Goal: Task Accomplishment & Management: Manage account settings

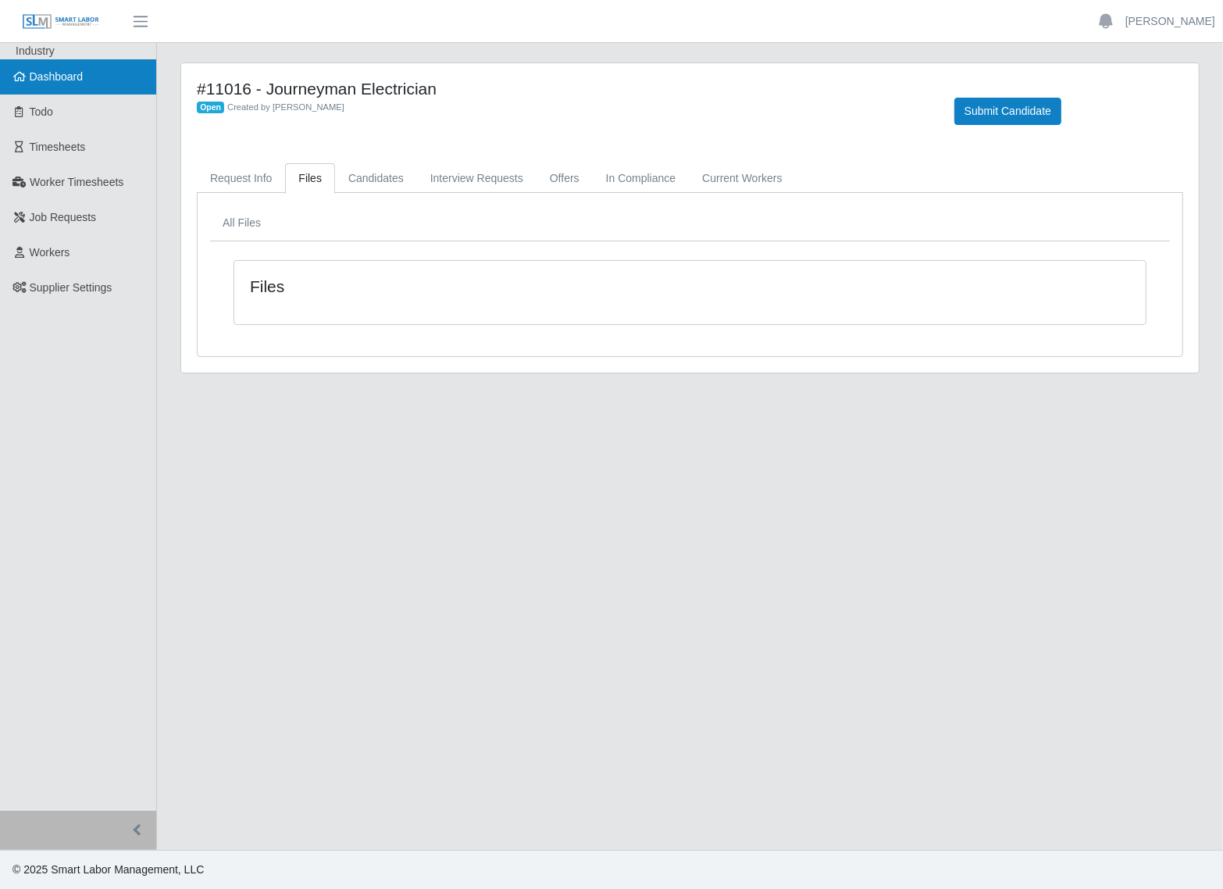
click at [87, 73] on link "Dashboard" at bounding box center [78, 76] width 156 height 35
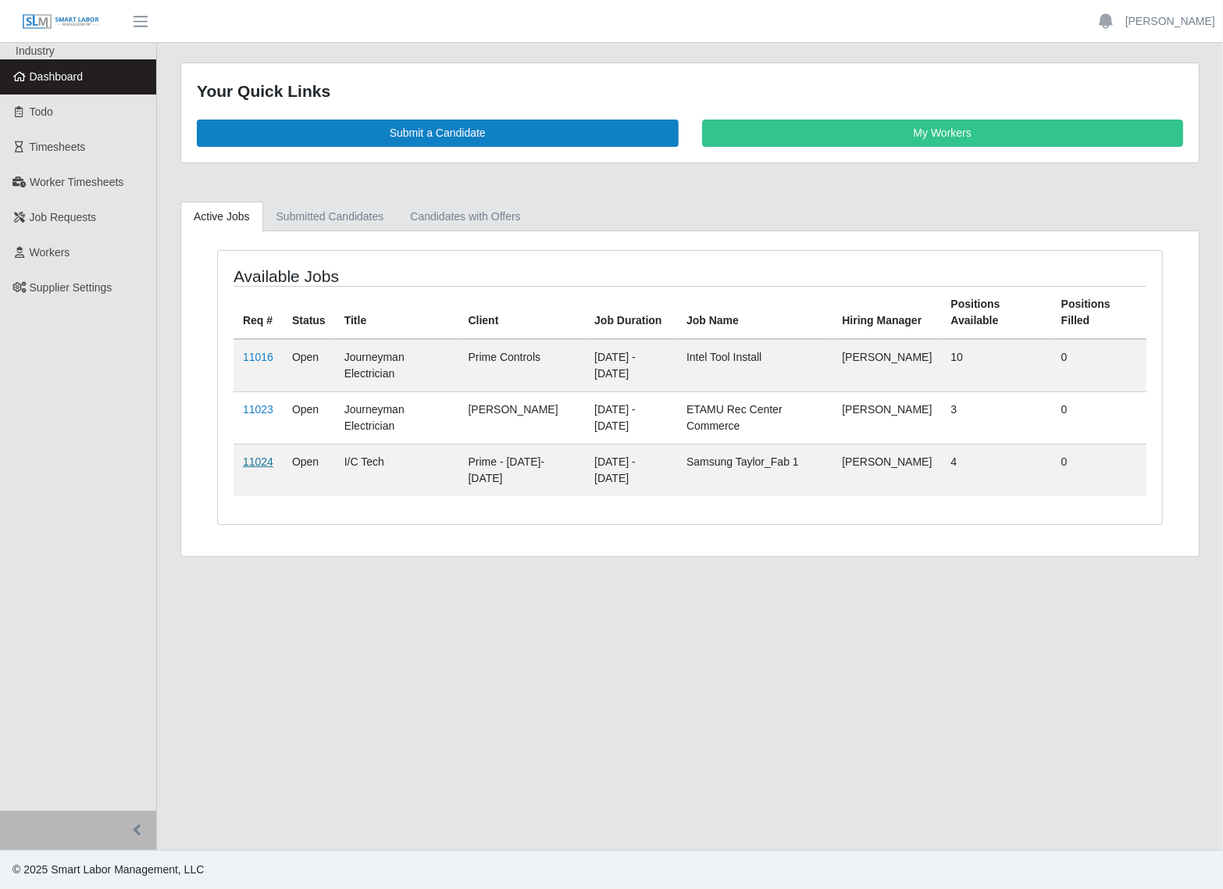
click at [248, 463] on link "11024" at bounding box center [258, 461] width 30 height 12
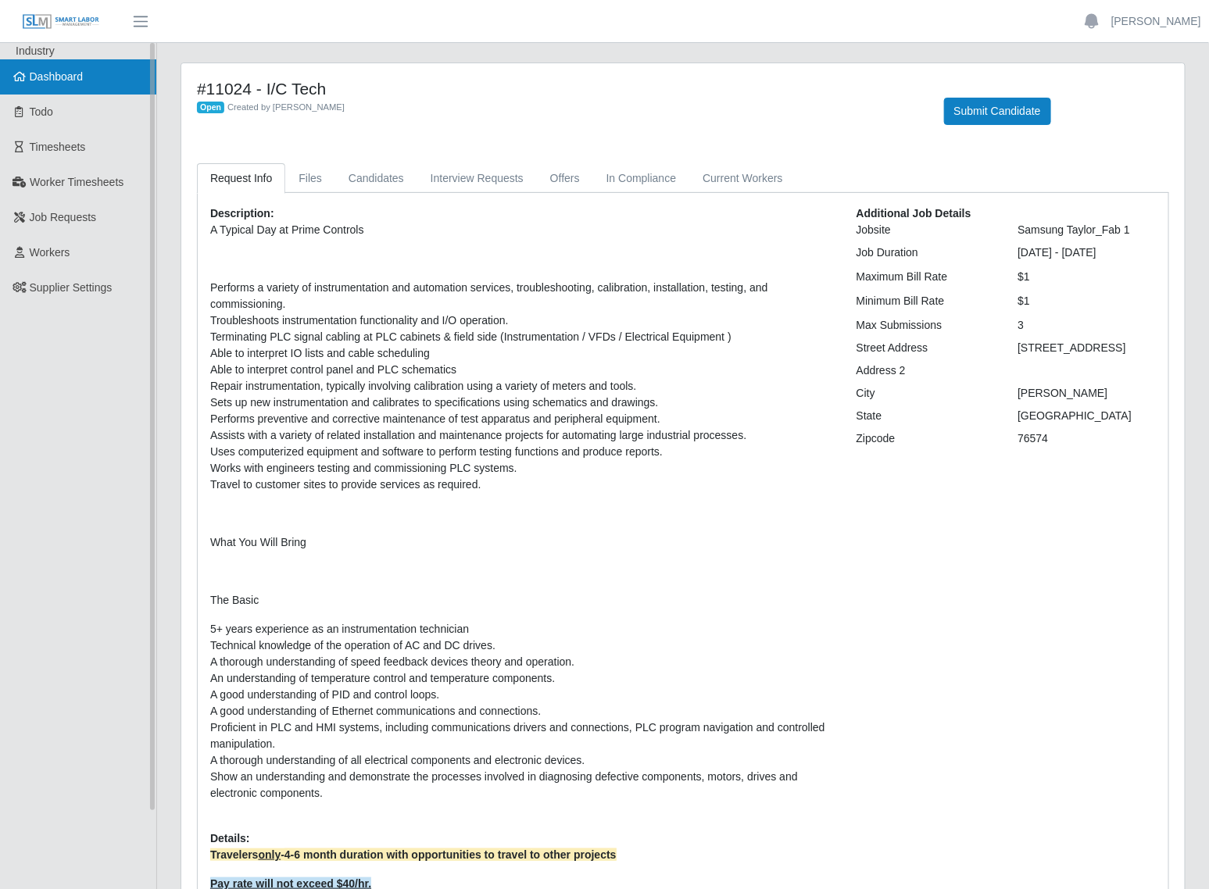
click at [68, 80] on span "Dashboard" at bounding box center [57, 76] width 54 height 12
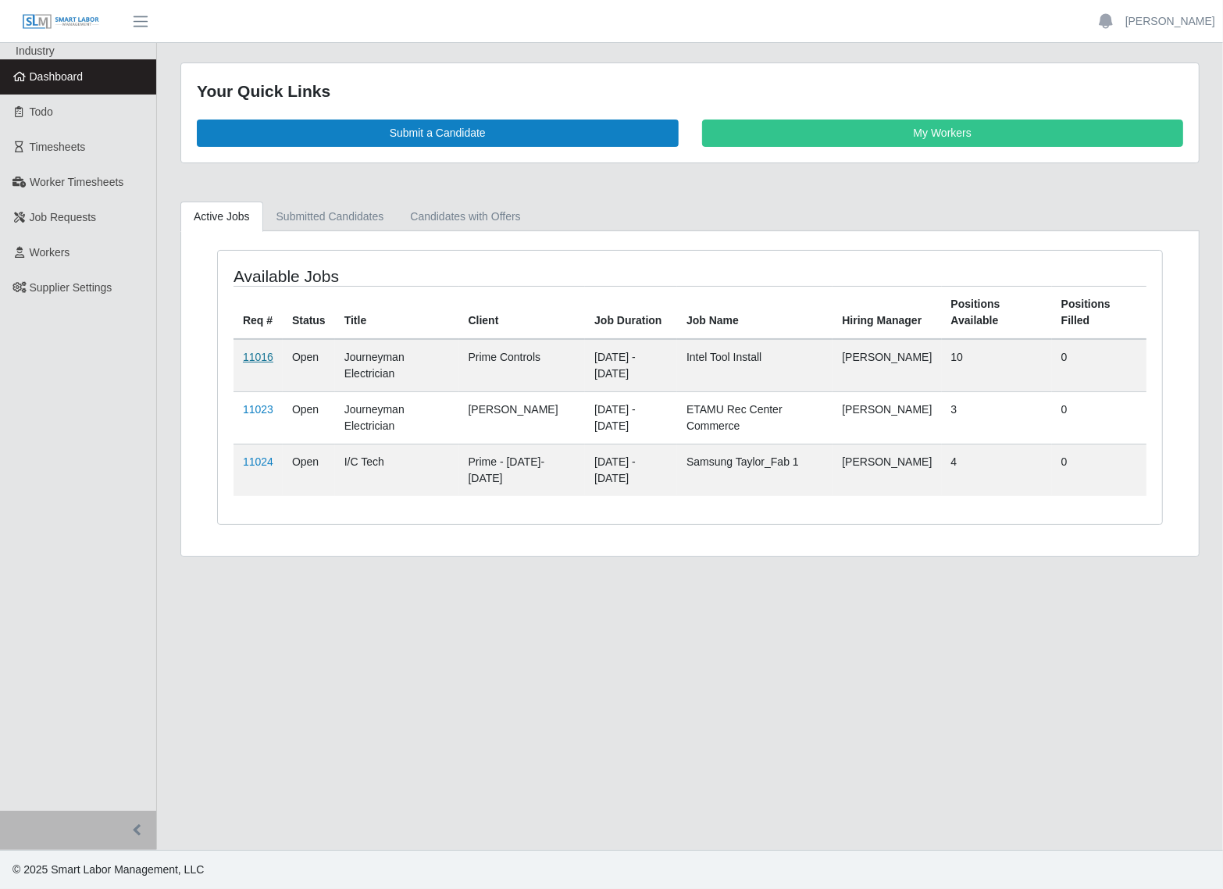
click at [252, 357] on link "11016" at bounding box center [258, 357] width 30 height 12
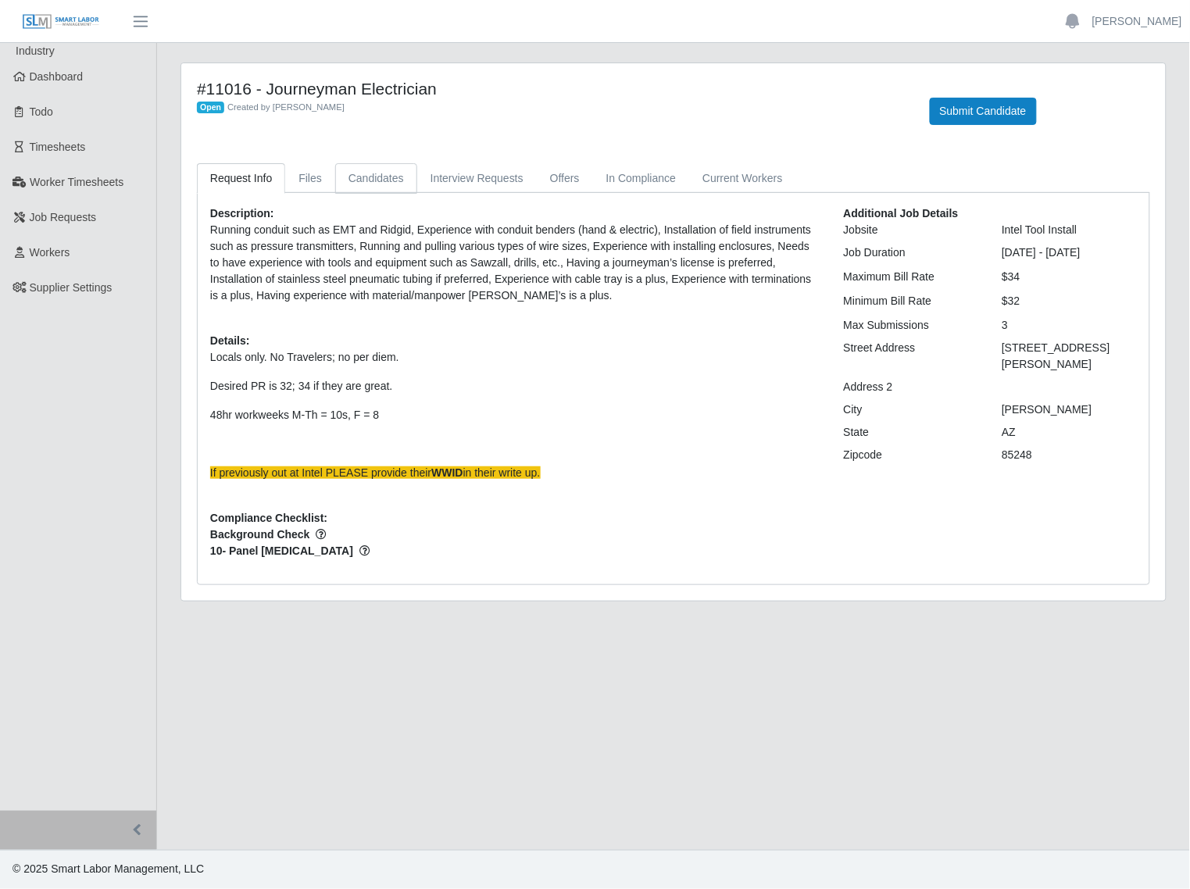
click at [377, 185] on link "Candidates" at bounding box center [376, 178] width 82 height 30
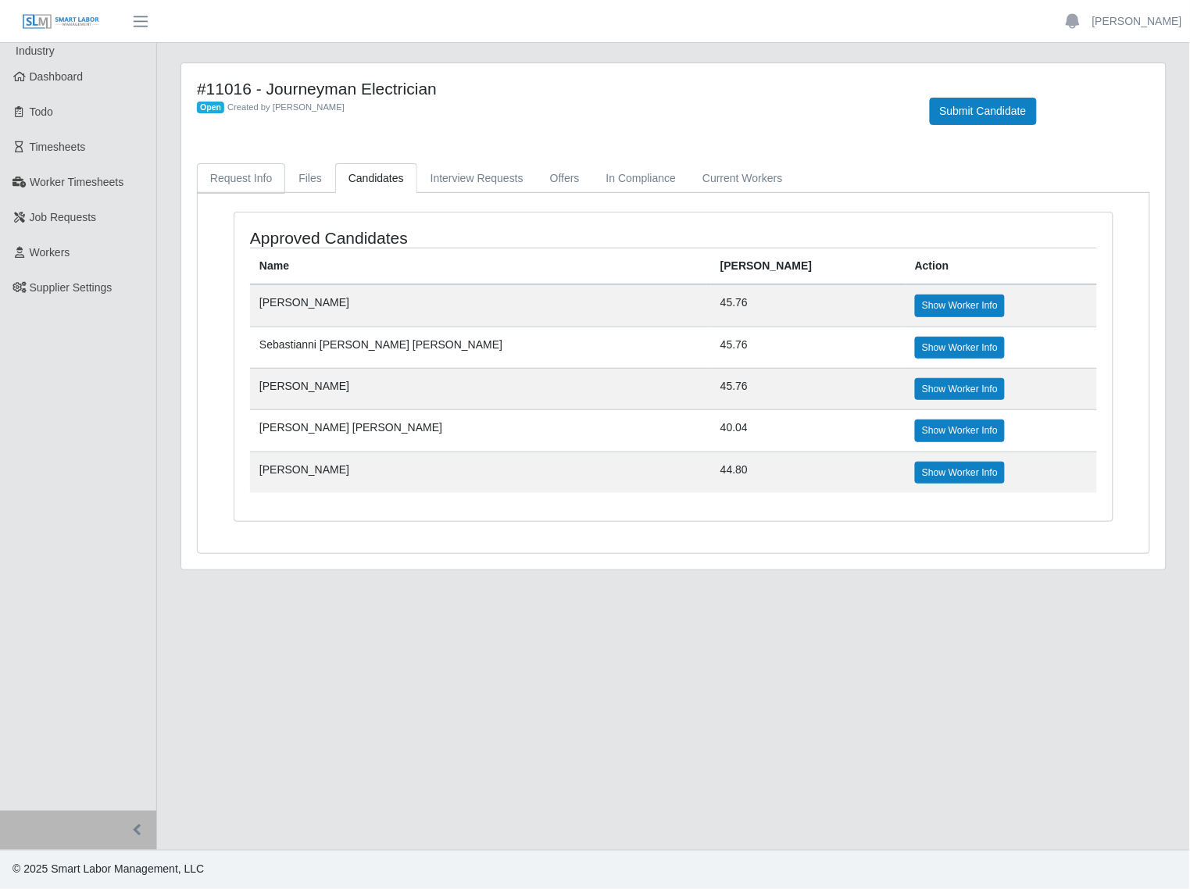
click at [251, 174] on link "Request Info" at bounding box center [241, 178] width 88 height 30
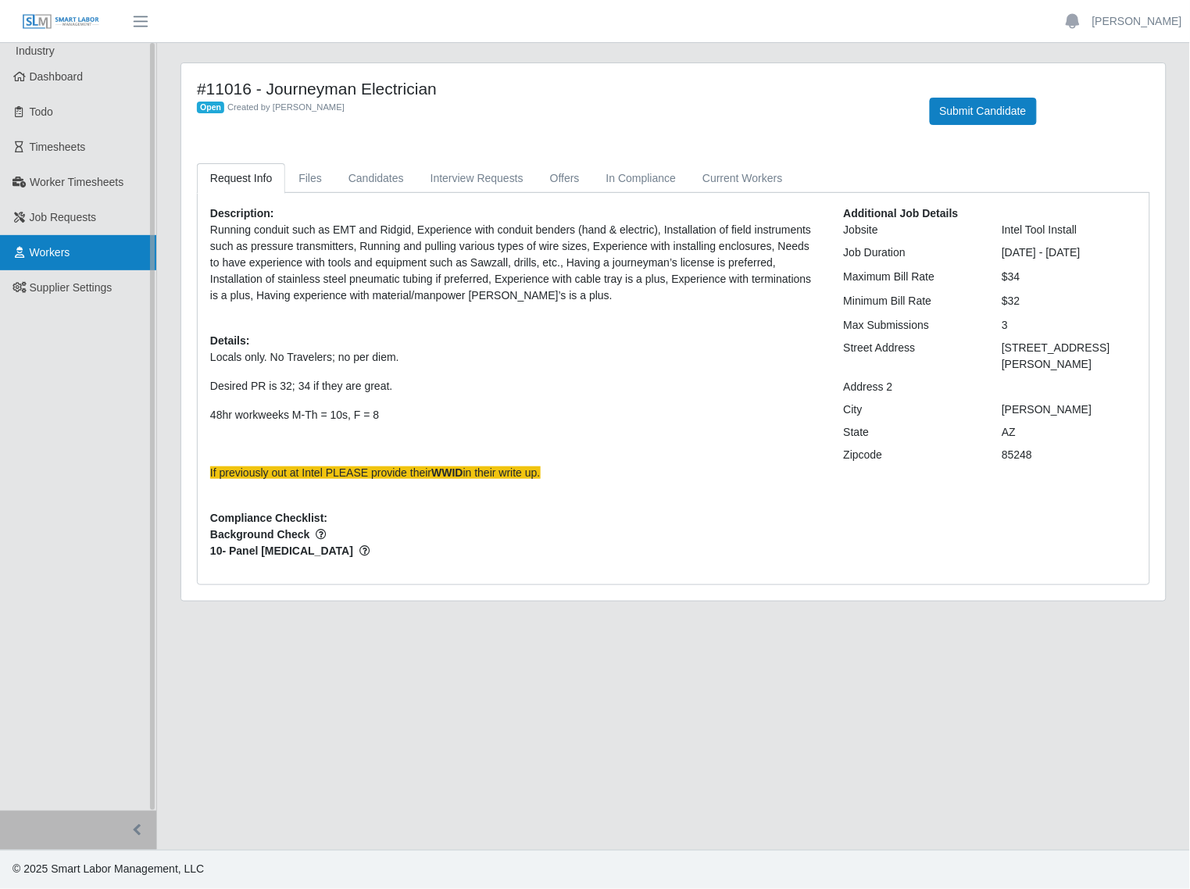
click at [68, 258] on span "Workers" at bounding box center [50, 252] width 41 height 12
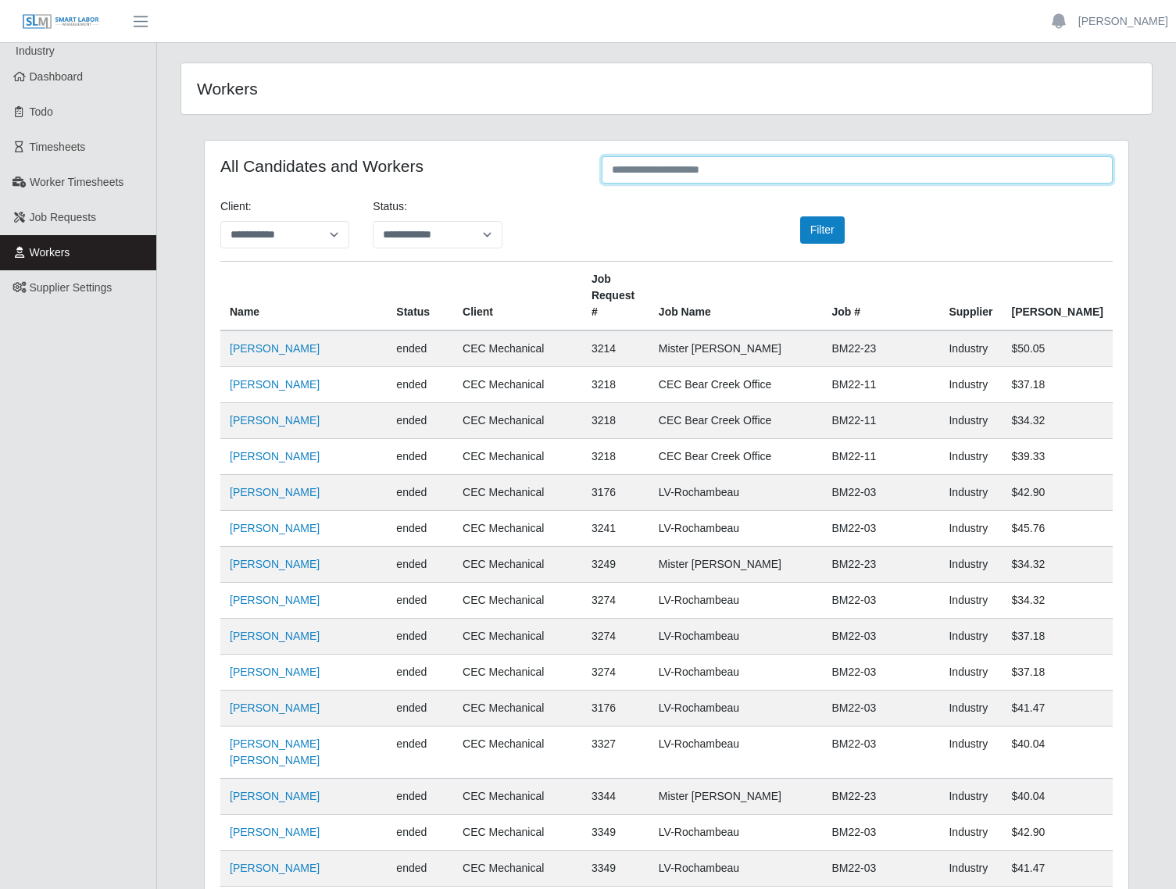
click at [638, 176] on input "text" at bounding box center [857, 169] width 511 height 27
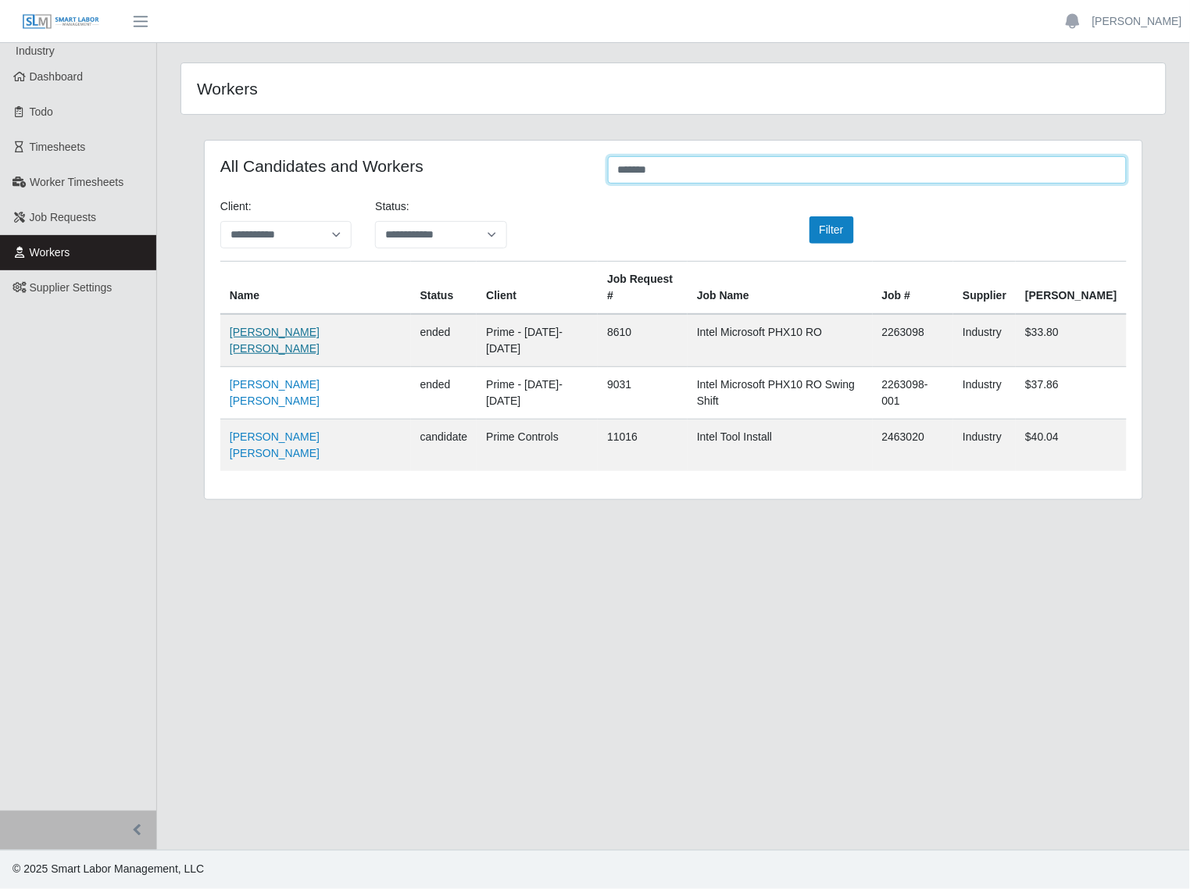
type input "******"
click at [286, 326] on link "Julian Rafael Ruiz" at bounding box center [275, 340] width 90 height 29
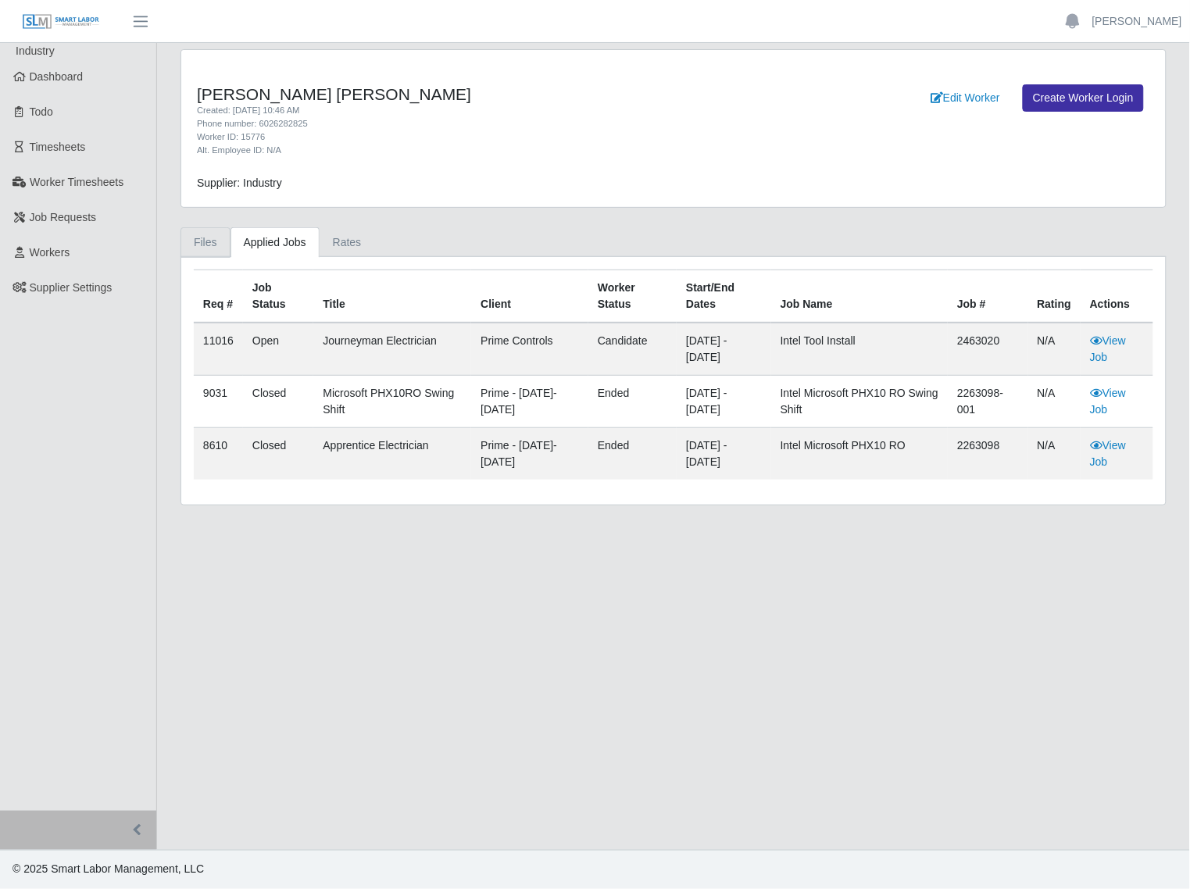
click at [204, 246] on link "Files" at bounding box center [205, 242] width 50 height 30
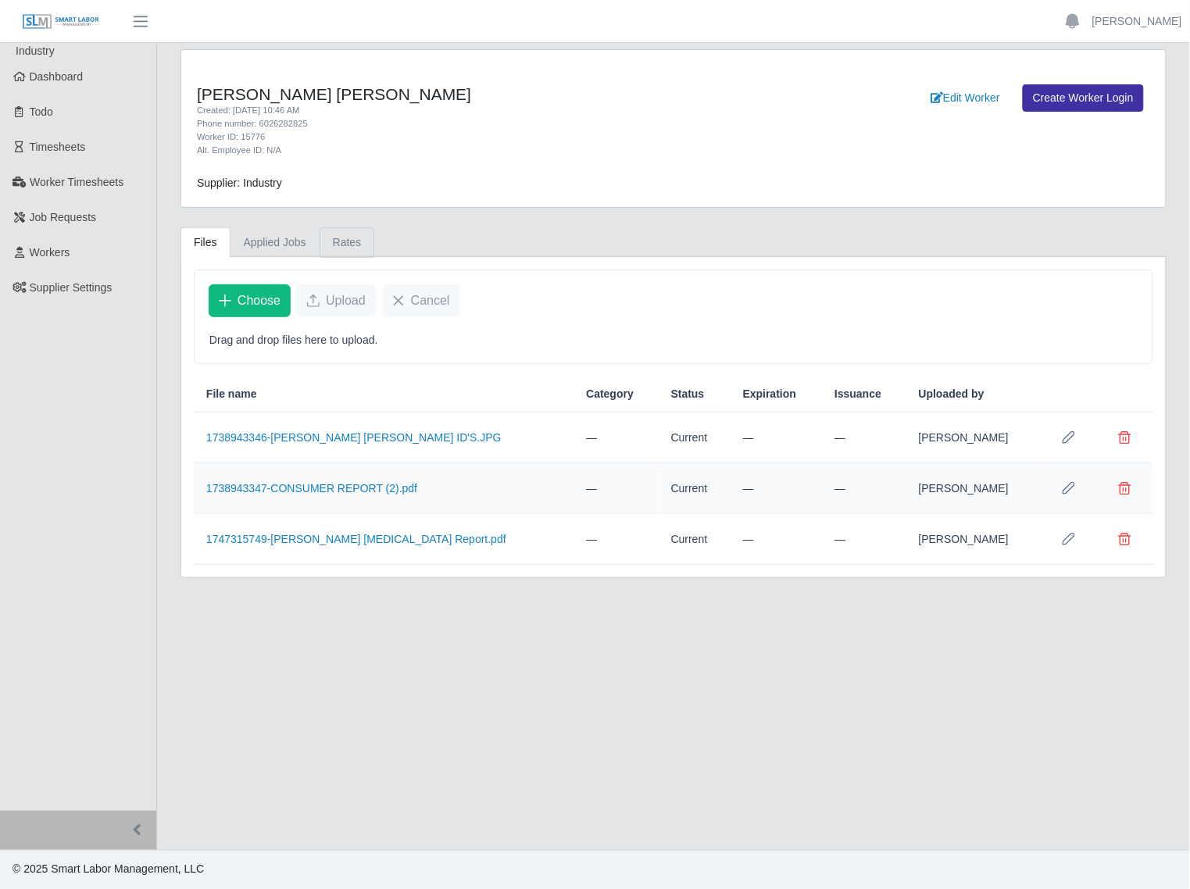
click at [337, 248] on link "Rates" at bounding box center [347, 242] width 55 height 30
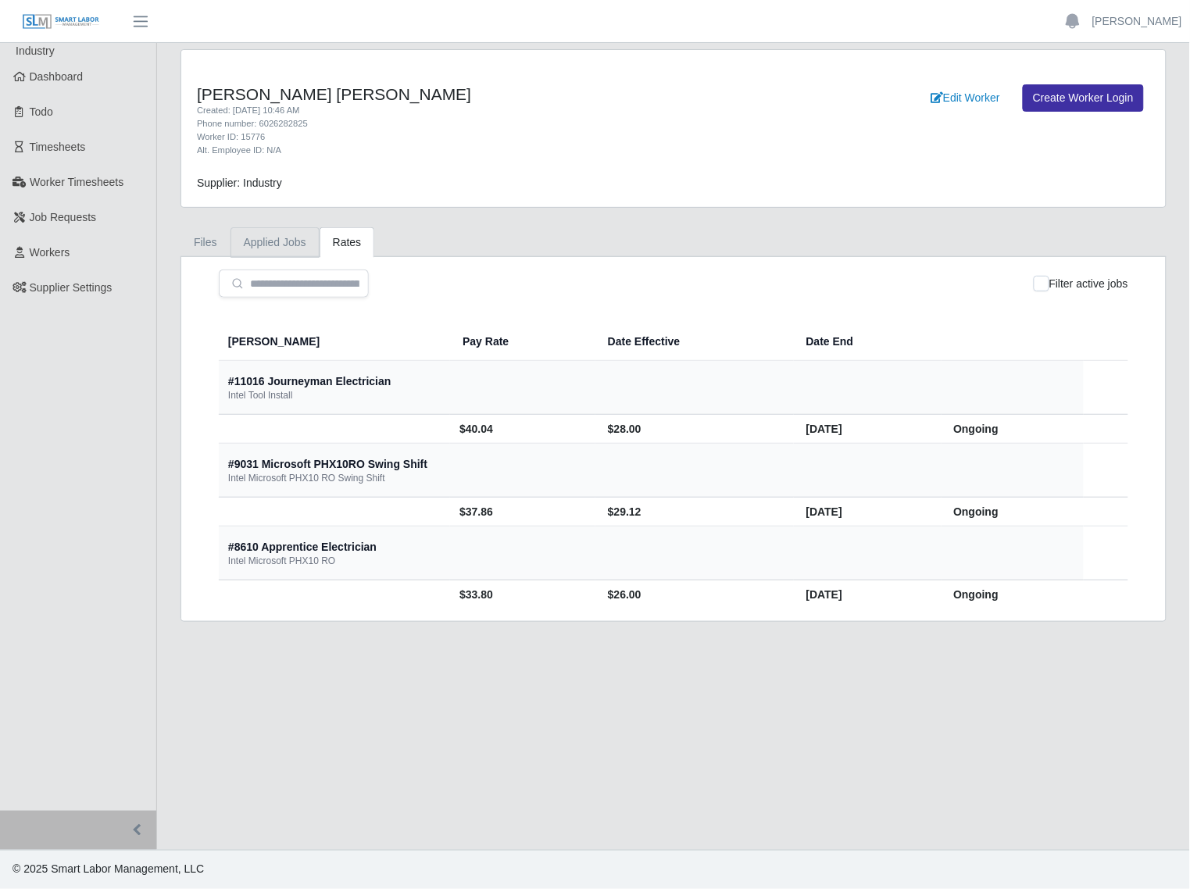
click at [287, 247] on link "Applied Jobs" at bounding box center [274, 242] width 89 height 30
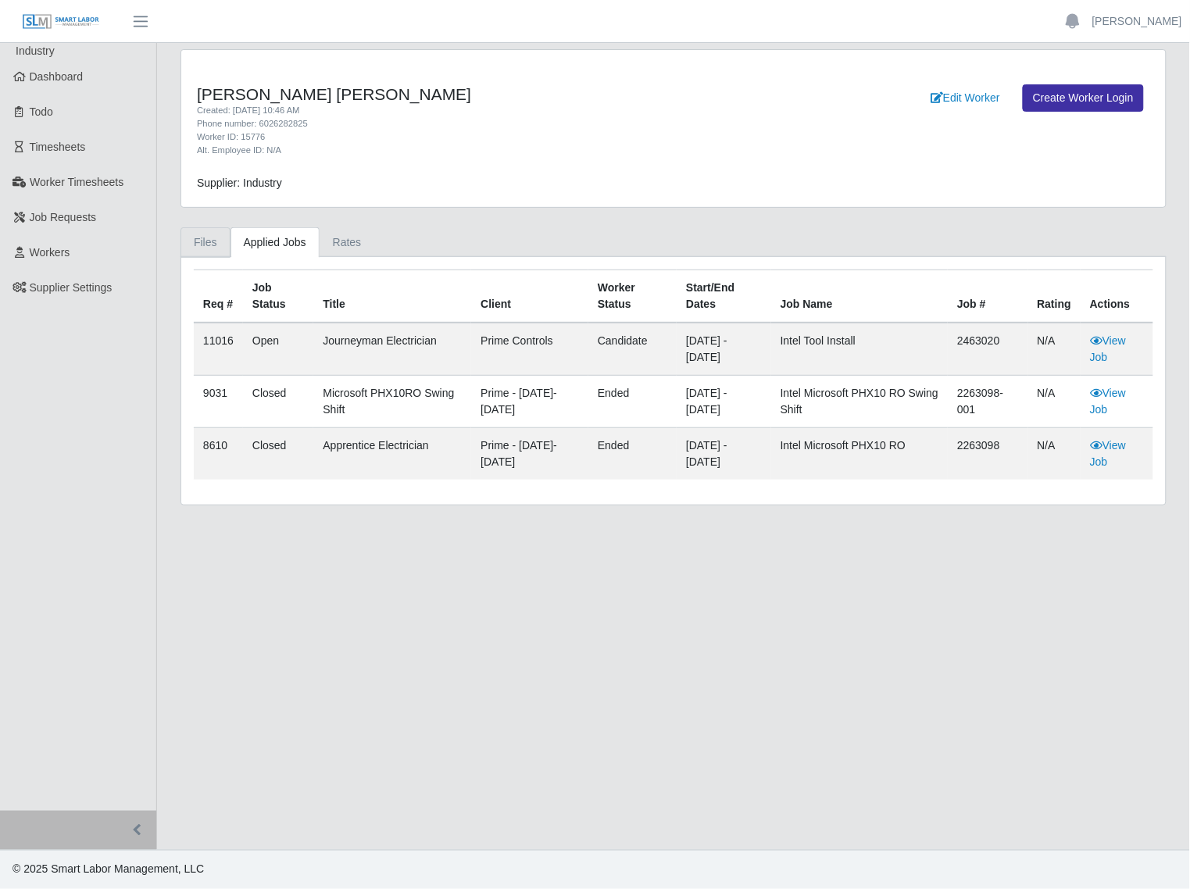
click at [209, 245] on link "Files" at bounding box center [205, 242] width 50 height 30
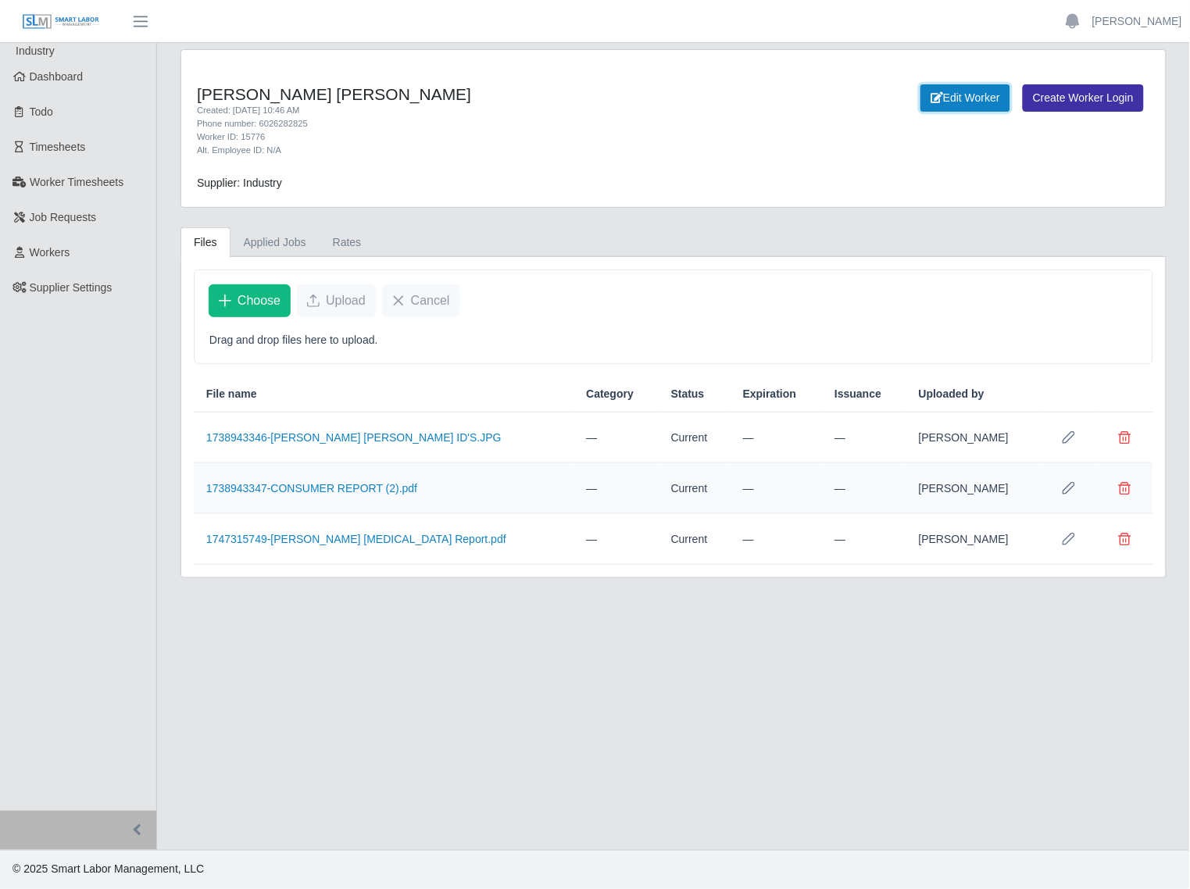
click at [970, 100] on link "Edit Worker" at bounding box center [965, 97] width 90 height 27
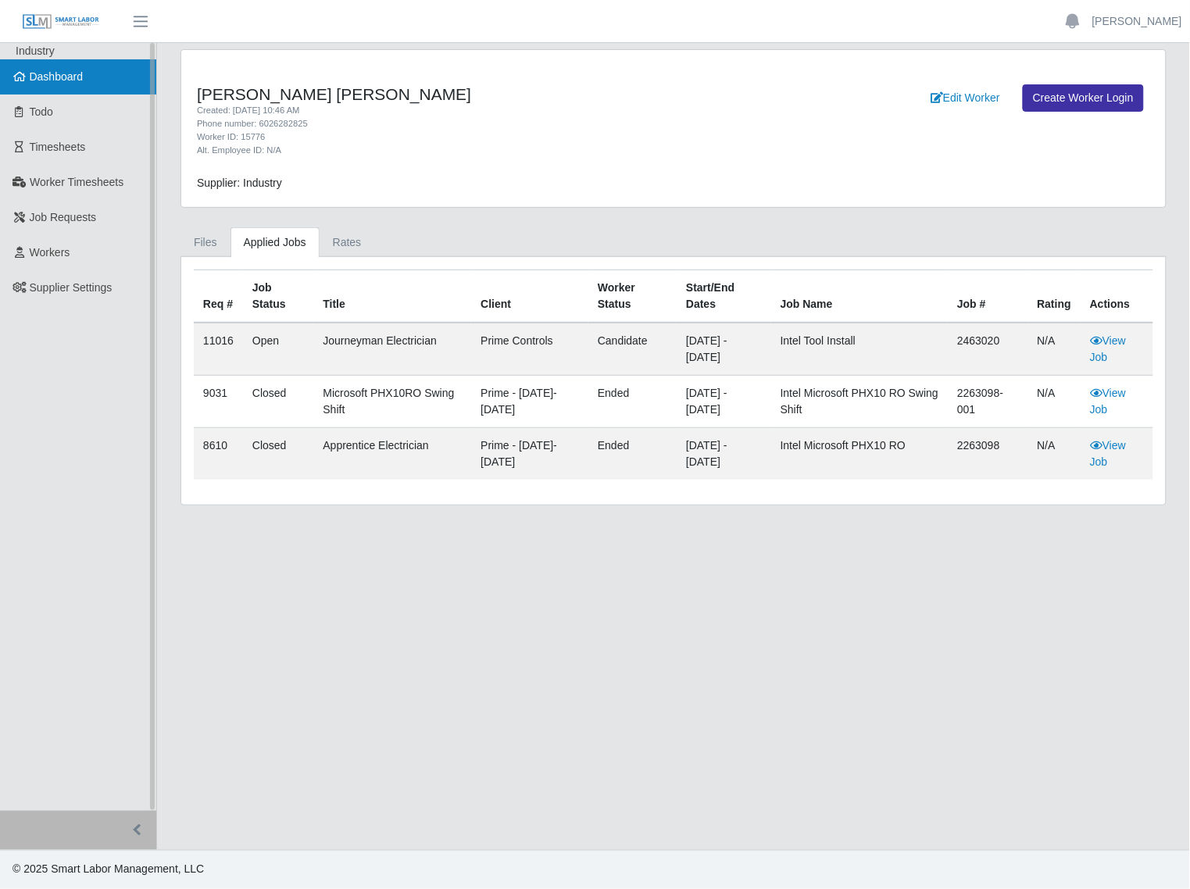
click at [53, 82] on span "Dashboard" at bounding box center [57, 76] width 54 height 12
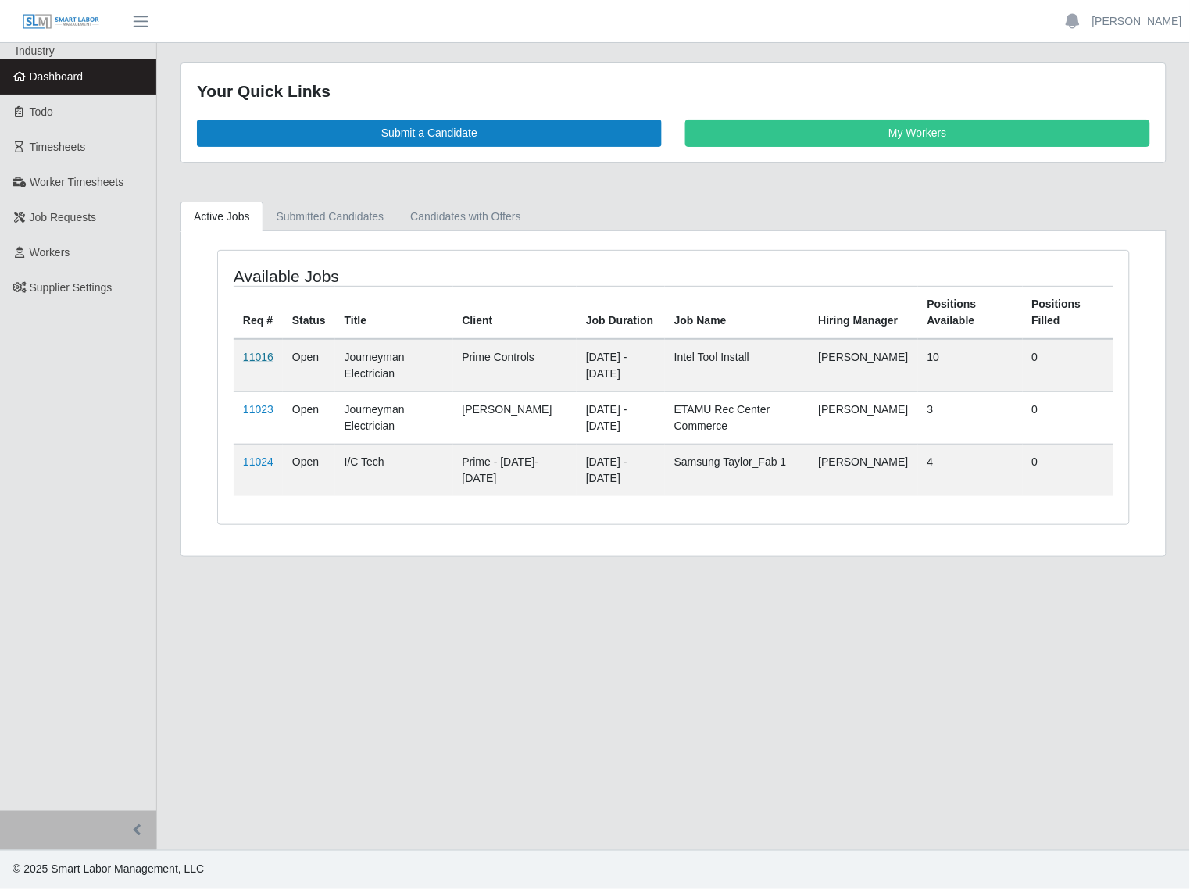
click at [259, 361] on link "11016" at bounding box center [258, 357] width 30 height 12
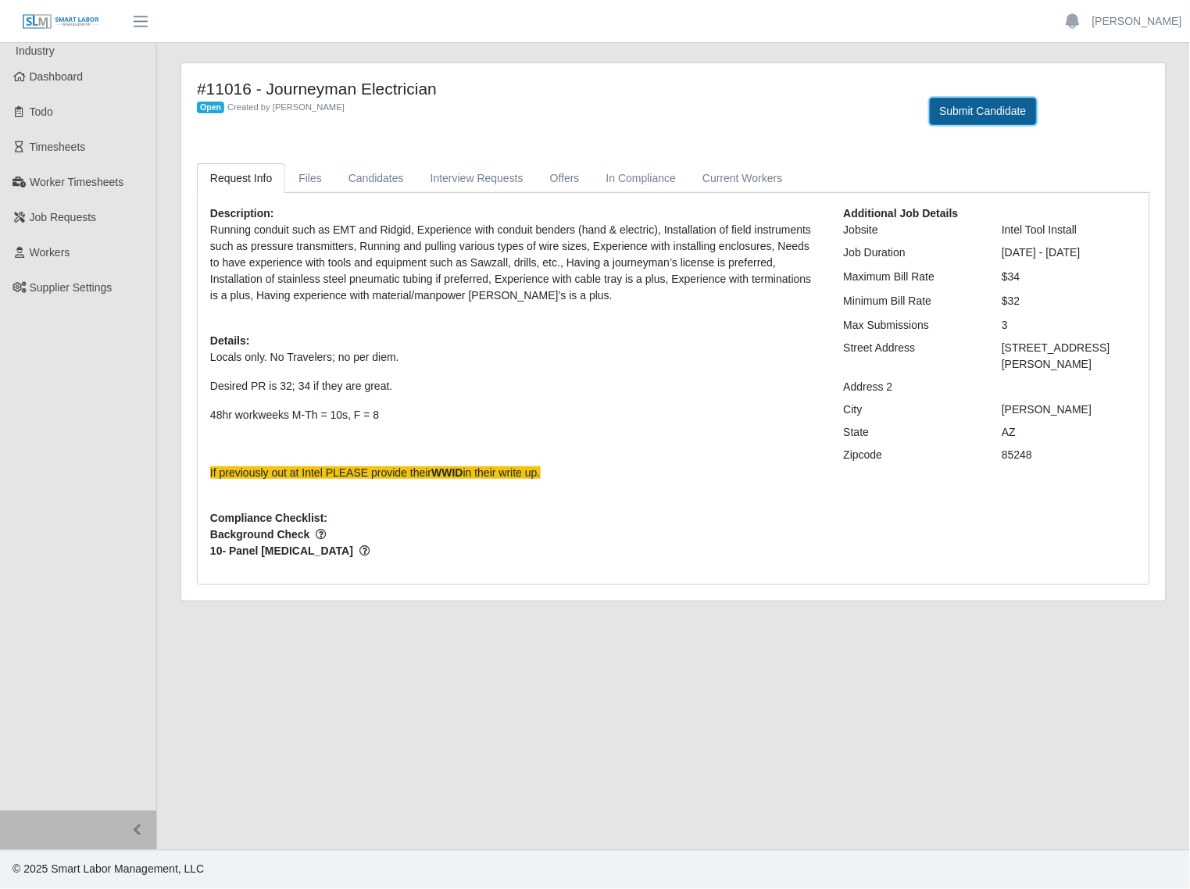
click at [995, 111] on button "Submit Candidate" at bounding box center [983, 111] width 107 height 27
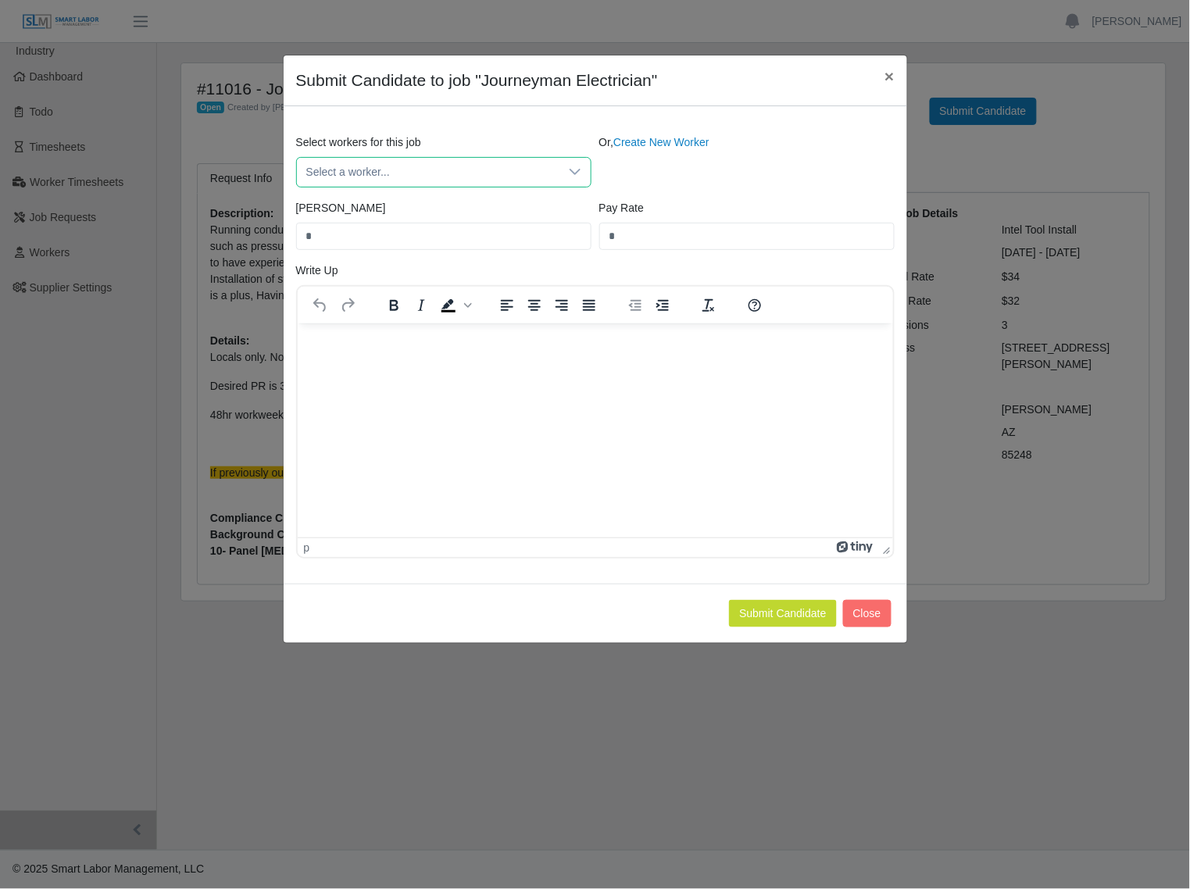
click at [420, 164] on span "Select a worker..." at bounding box center [428, 172] width 262 height 29
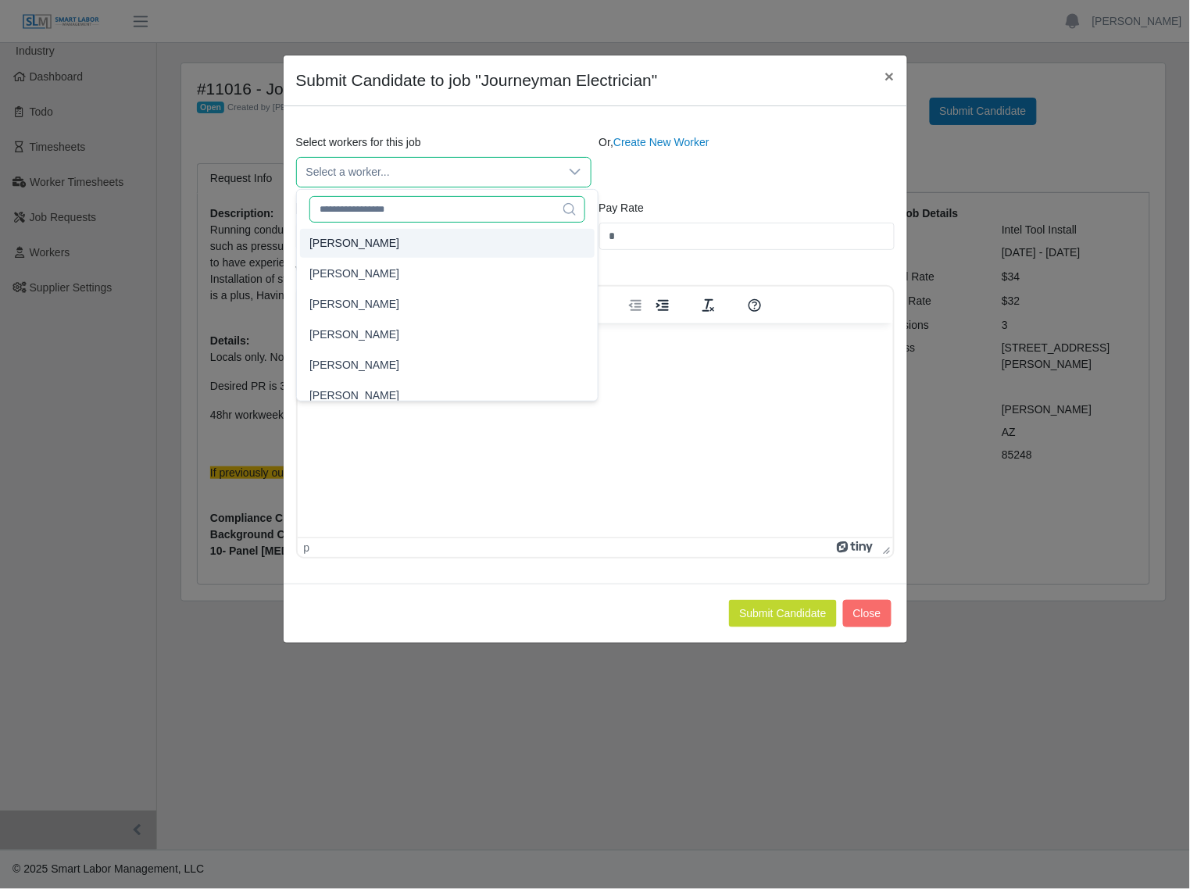
click at [406, 212] on input "text" at bounding box center [447, 209] width 276 height 27
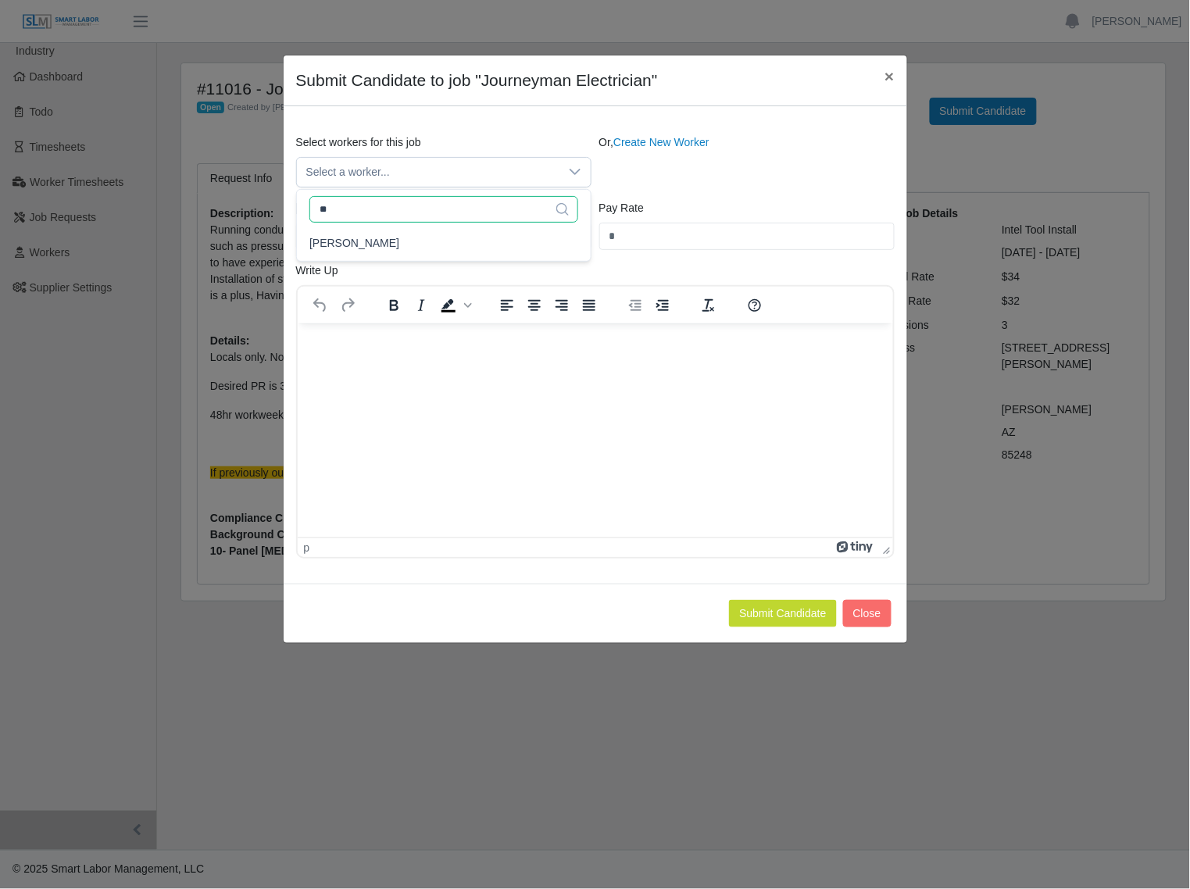
type input "*"
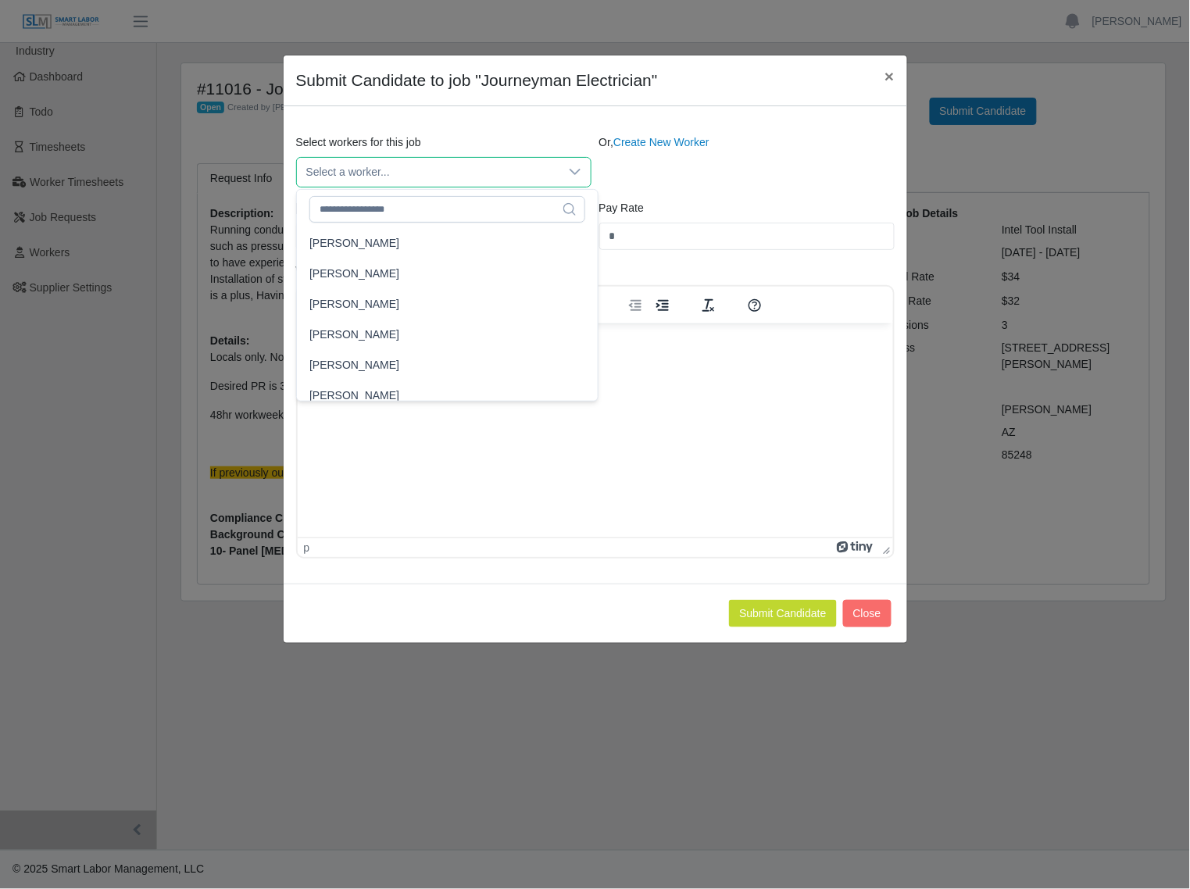
click at [380, 170] on span "Select a worker..." at bounding box center [428, 172] width 262 height 29
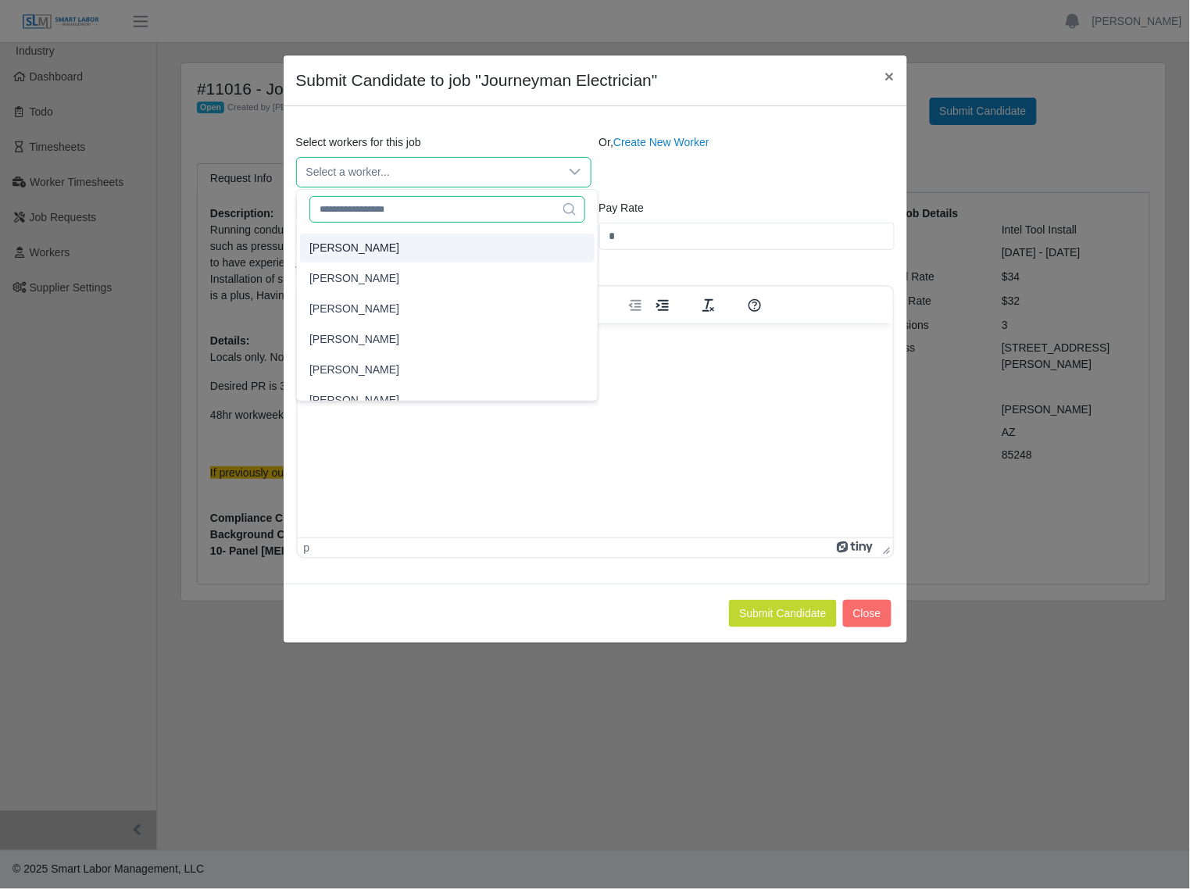
click at [398, 208] on input "text" at bounding box center [447, 209] width 276 height 27
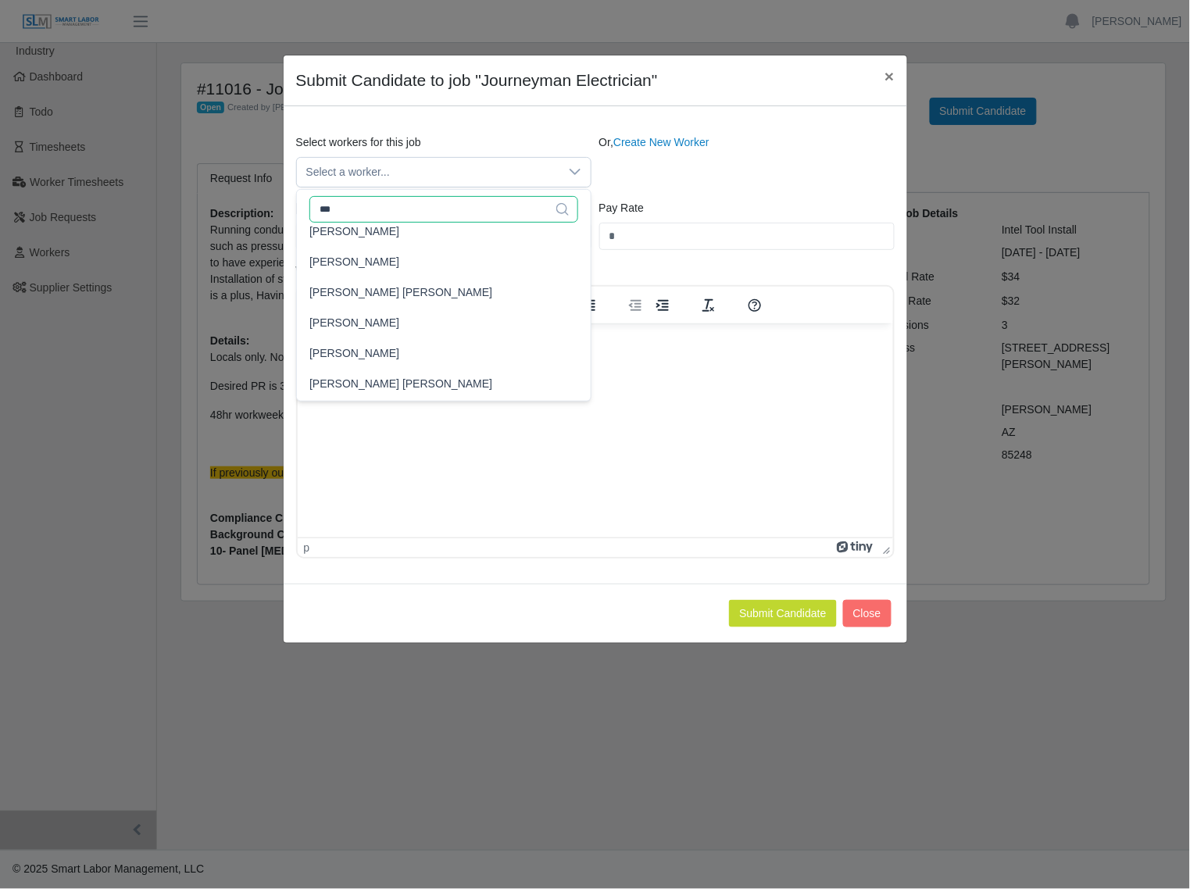
scroll to position [0, 0]
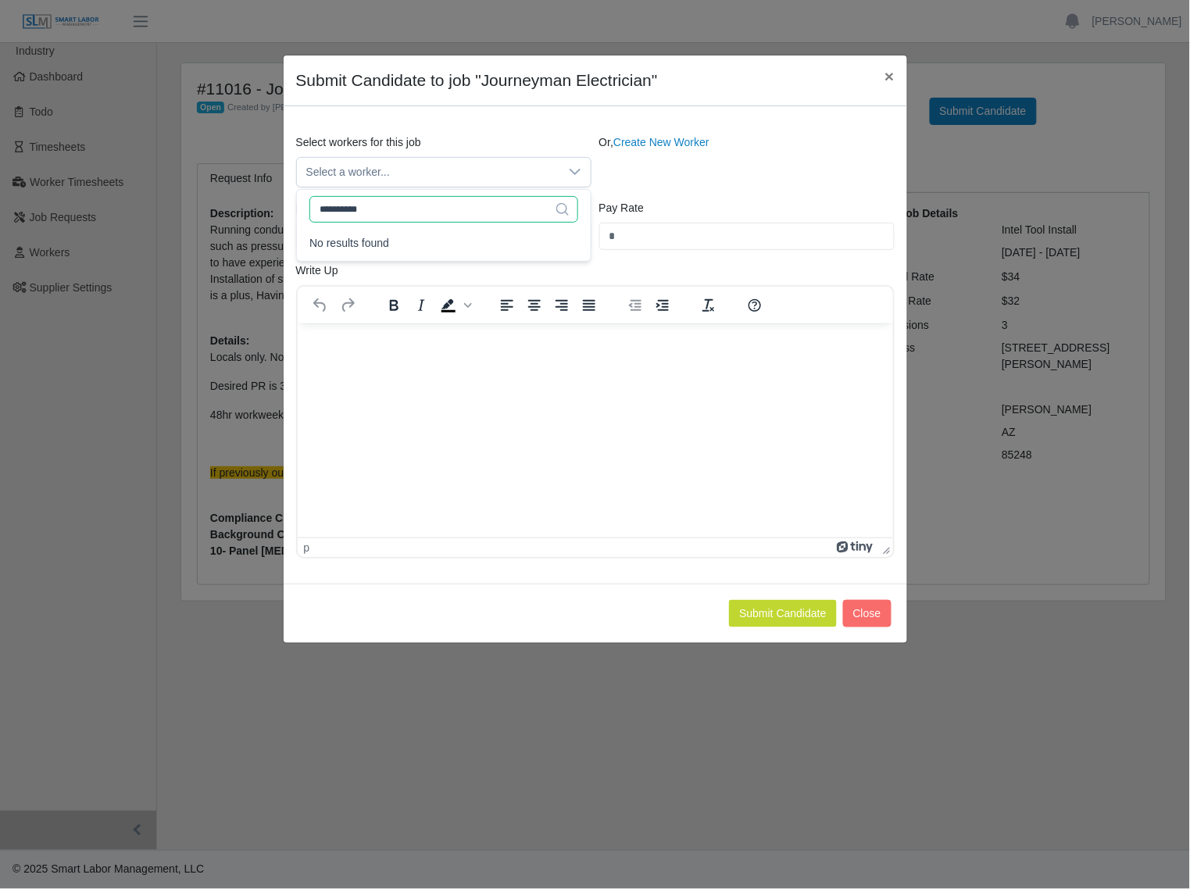
type input "**********"
click at [570, 169] on icon at bounding box center [575, 172] width 12 height 12
click at [610, 173] on div "Or, Create New Worker" at bounding box center [746, 160] width 303 height 53
drag, startPoint x: 584, startPoint y: 169, endPoint x: 572, endPoint y: 172, distance: 12.9
click at [582, 170] on div at bounding box center [574, 172] width 31 height 29
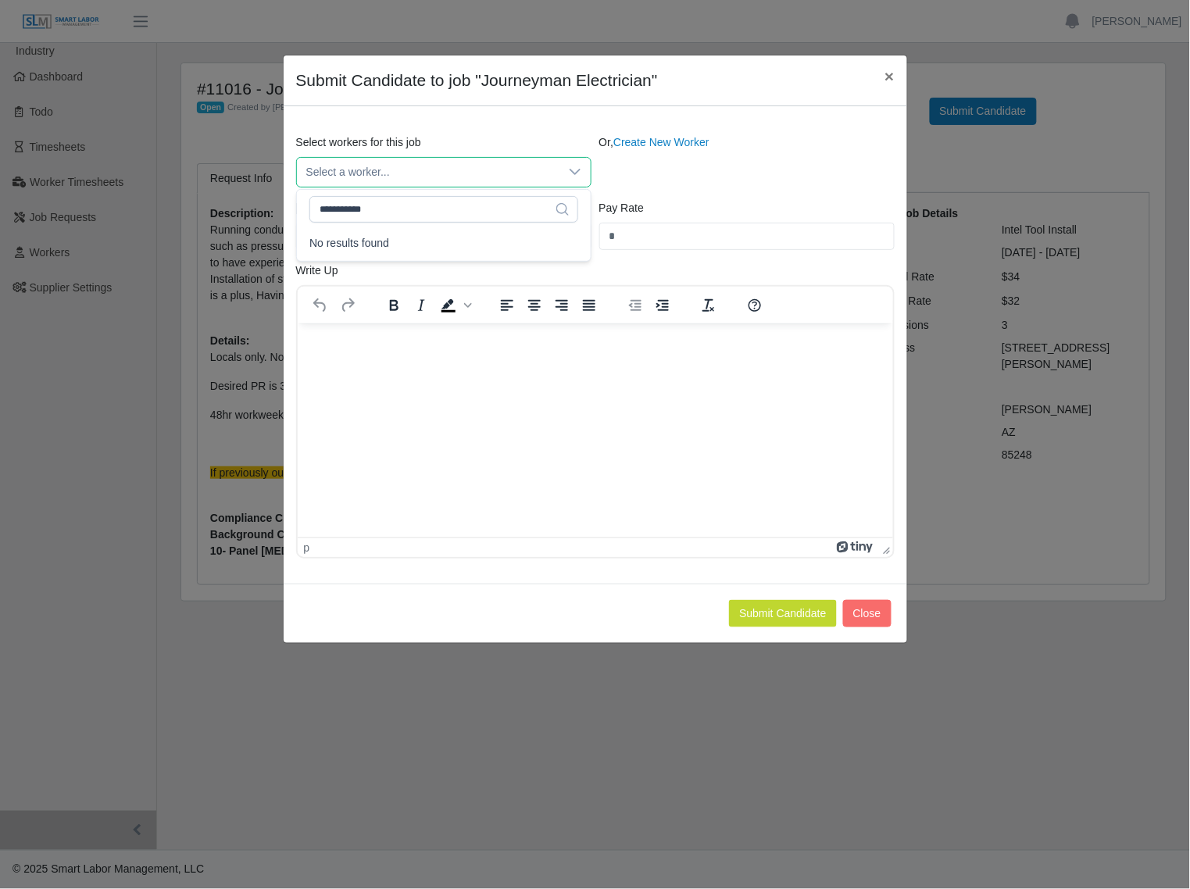
click at [641, 166] on div "Or, Create New Worker" at bounding box center [746, 160] width 303 height 53
click at [888, 70] on span "×" at bounding box center [888, 76] width 9 height 18
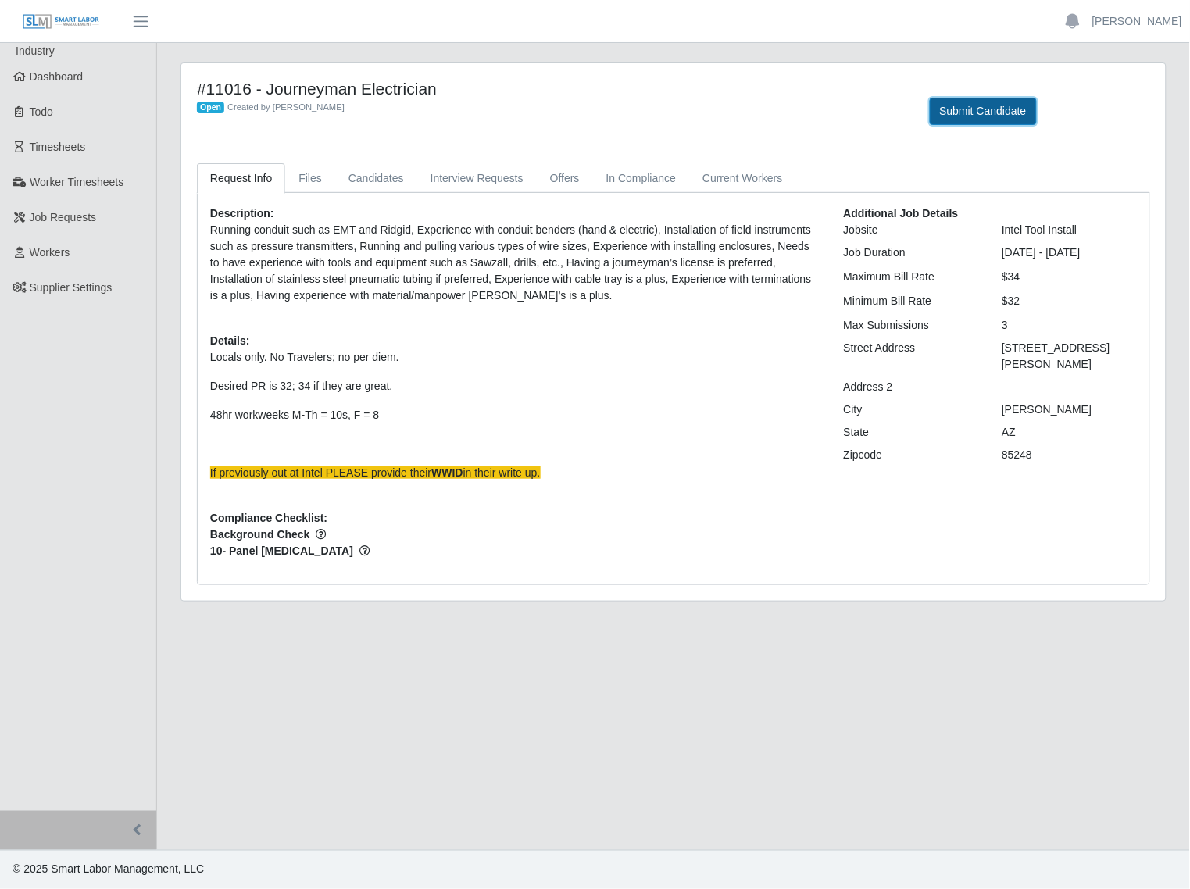
click at [966, 114] on button "Submit Candidate" at bounding box center [983, 111] width 107 height 27
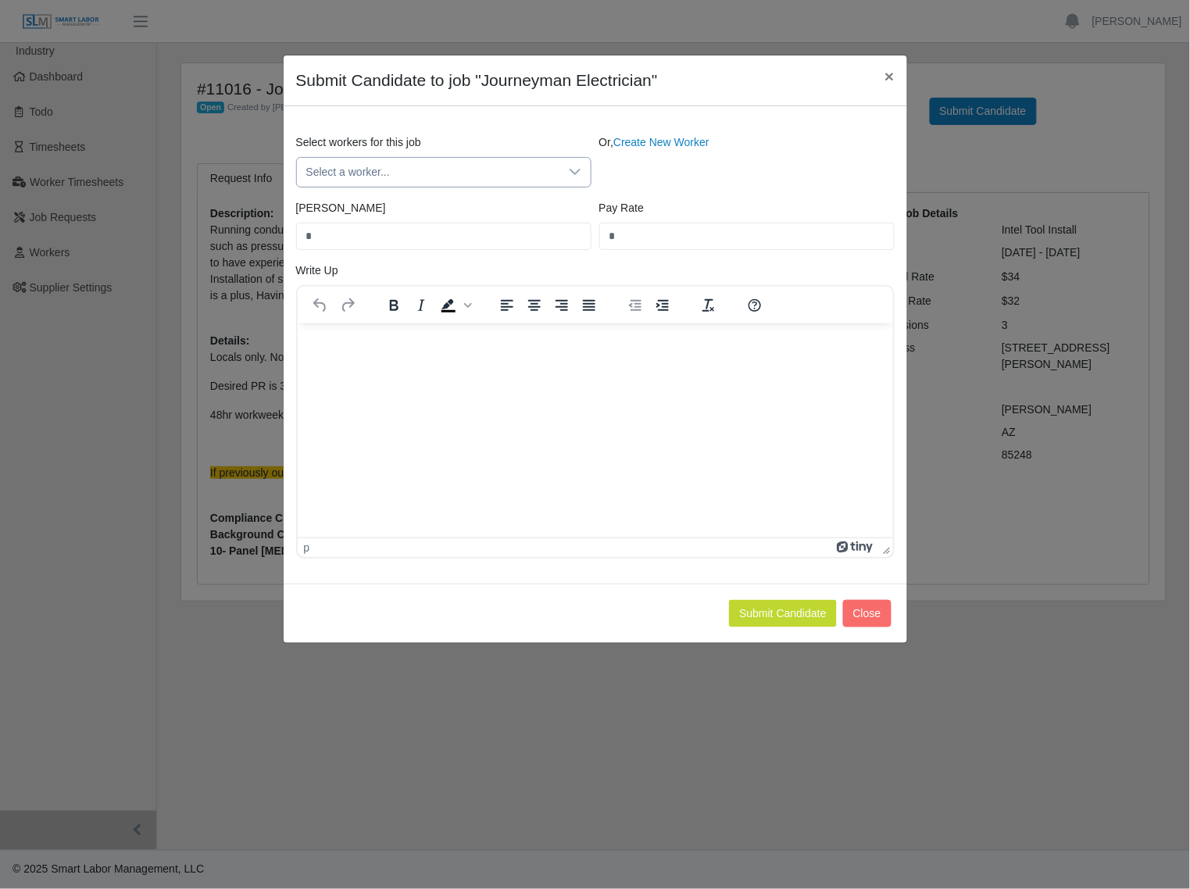
click at [523, 174] on span "Select a worker..." at bounding box center [428, 172] width 262 height 29
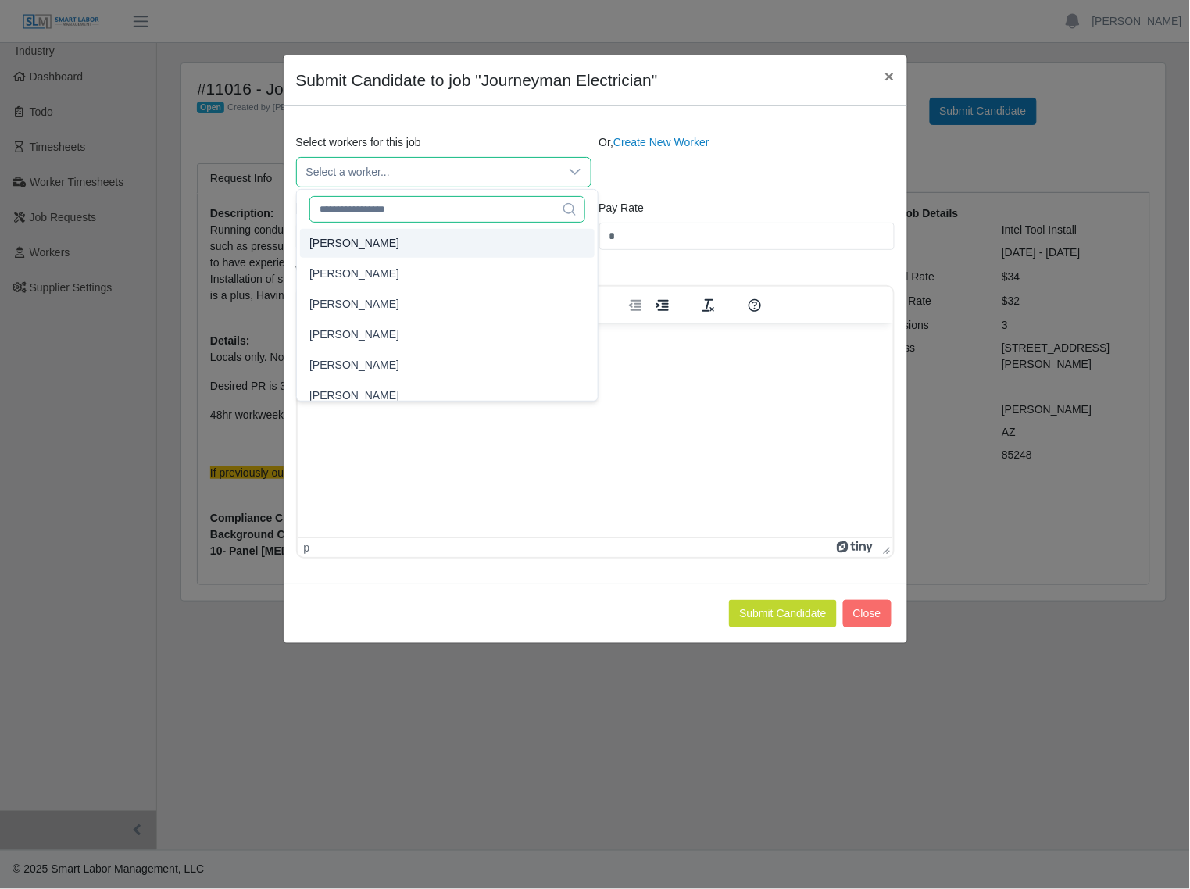
click at [406, 209] on input "text" at bounding box center [447, 209] width 276 height 27
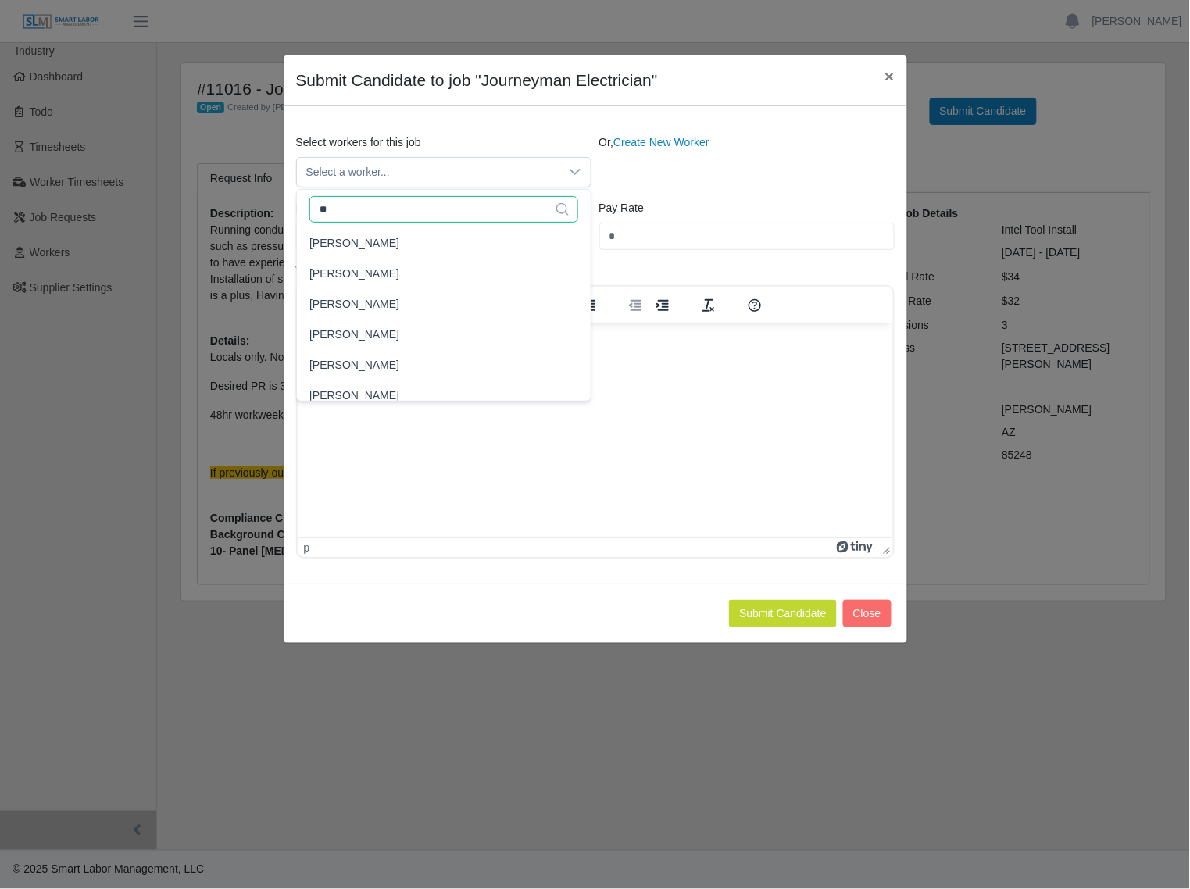
type input "*"
click at [643, 178] on div "Or, Create New Worker" at bounding box center [746, 160] width 303 height 53
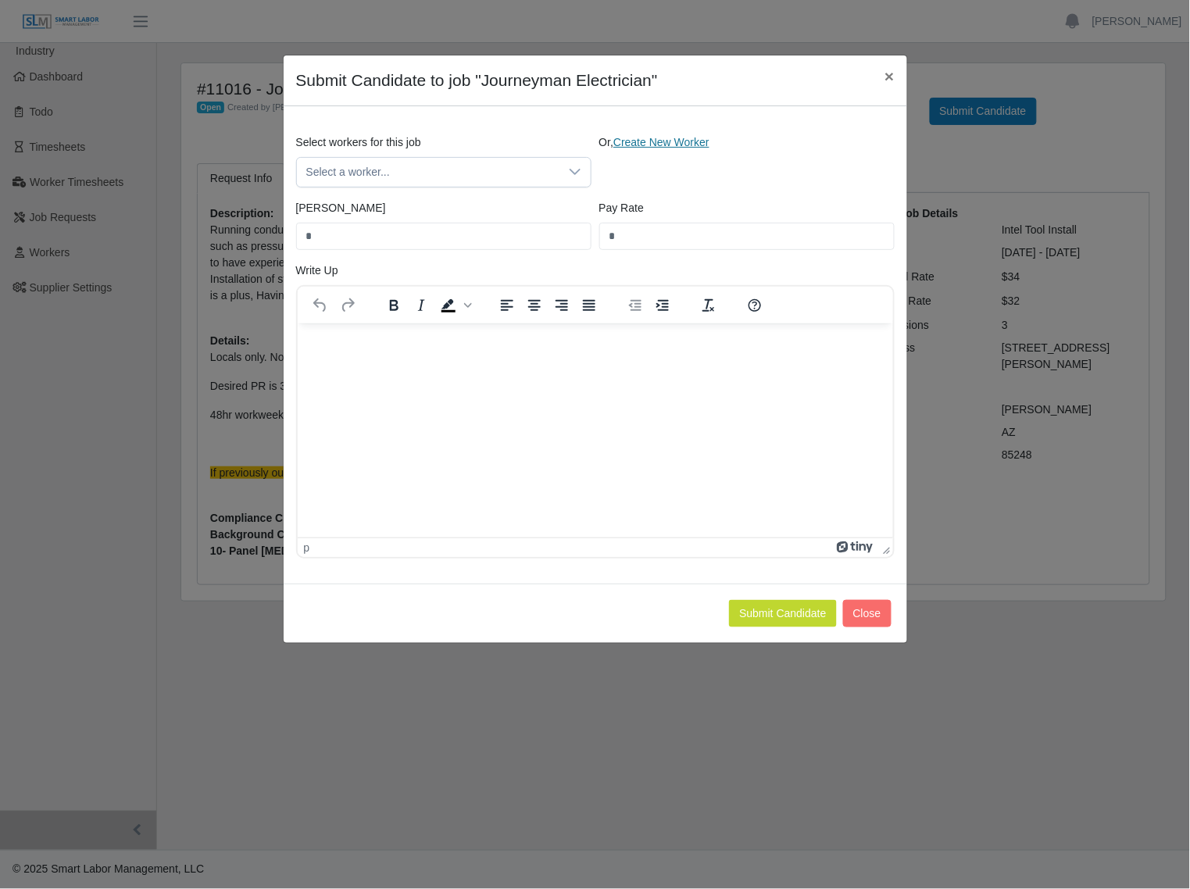
click at [653, 147] on link "Create New Worker" at bounding box center [661, 142] width 96 height 12
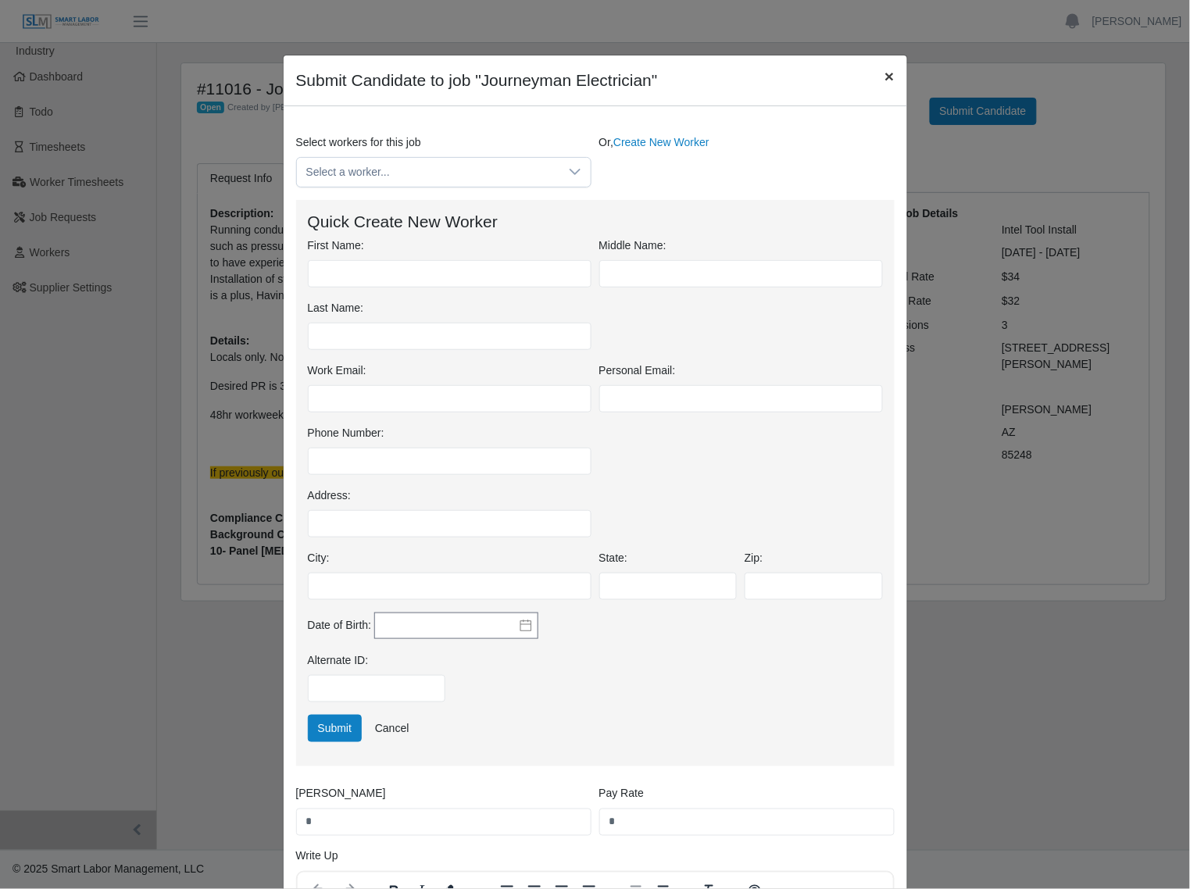
click at [884, 77] on span "×" at bounding box center [888, 76] width 9 height 18
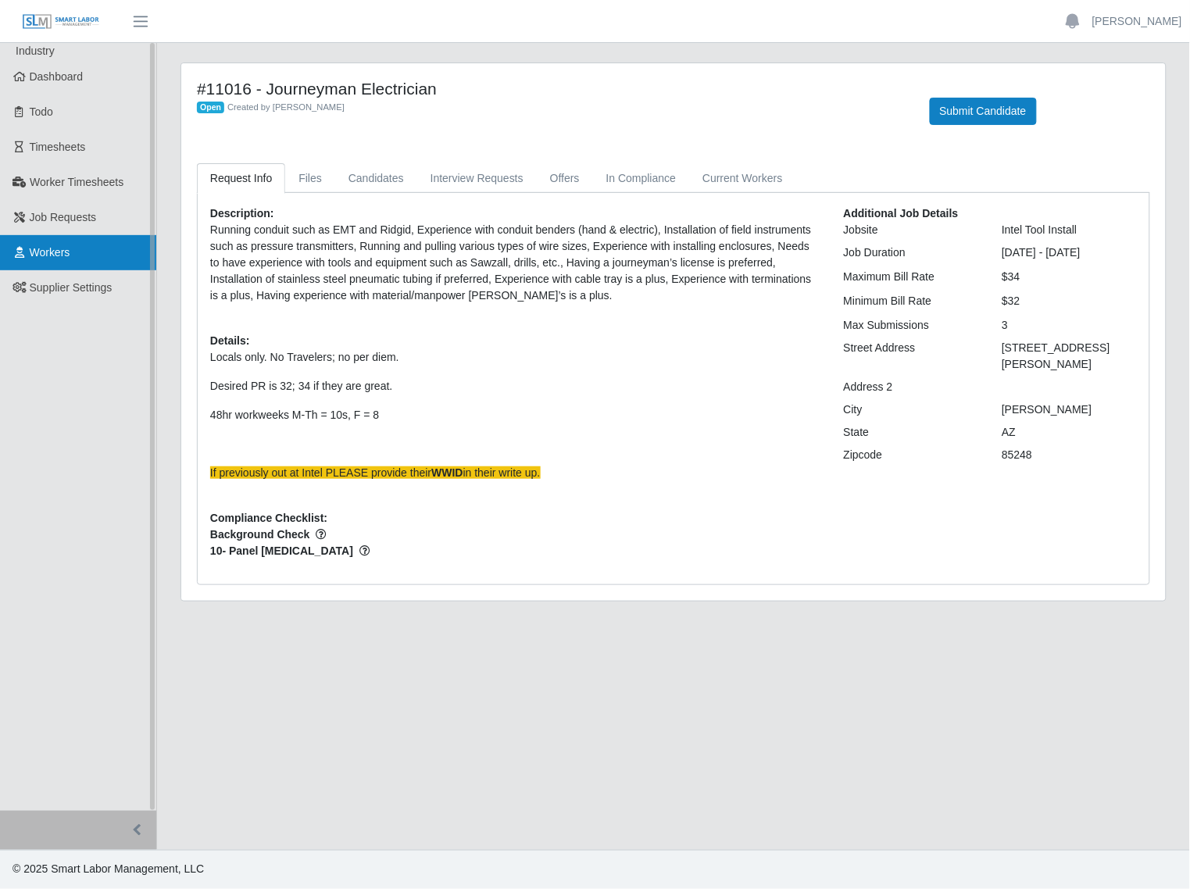
click at [59, 252] on span "Workers" at bounding box center [50, 252] width 41 height 12
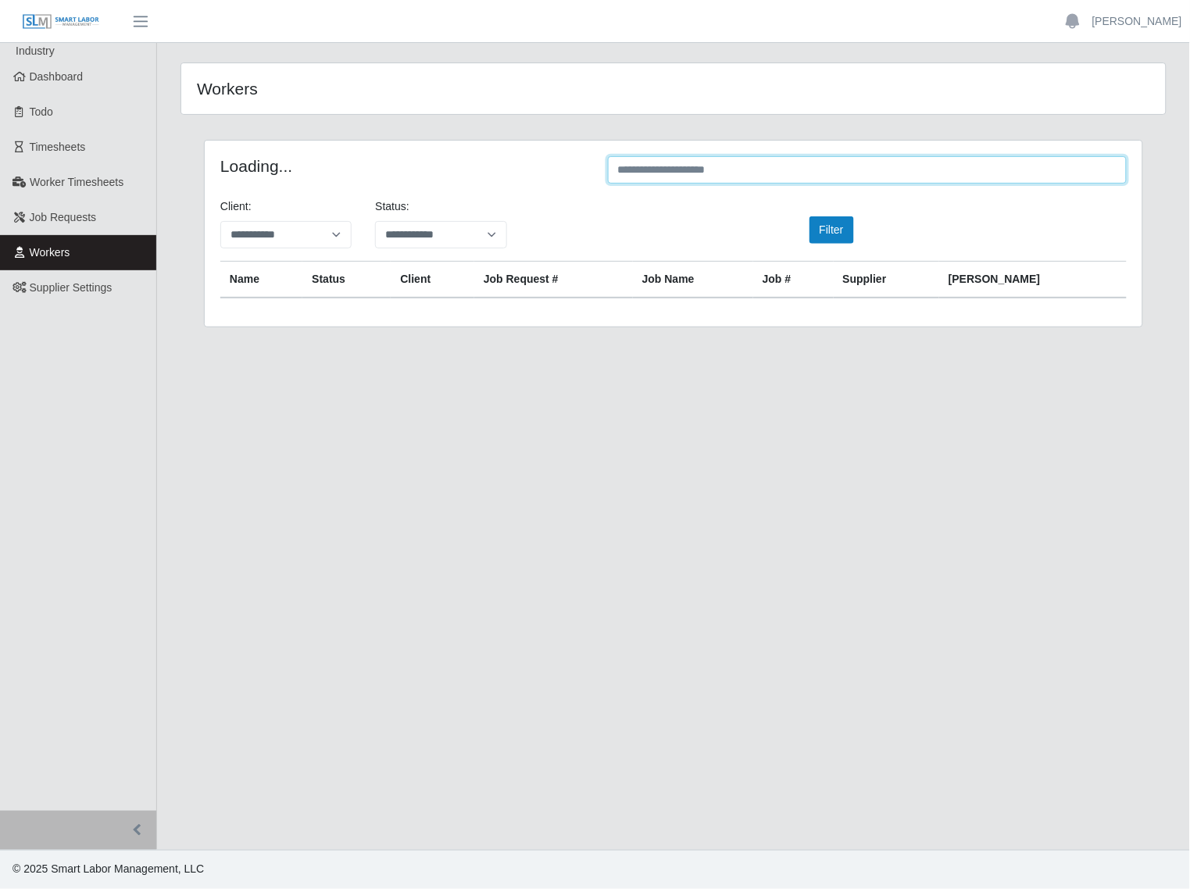
click at [784, 172] on input "text" at bounding box center [867, 169] width 519 height 27
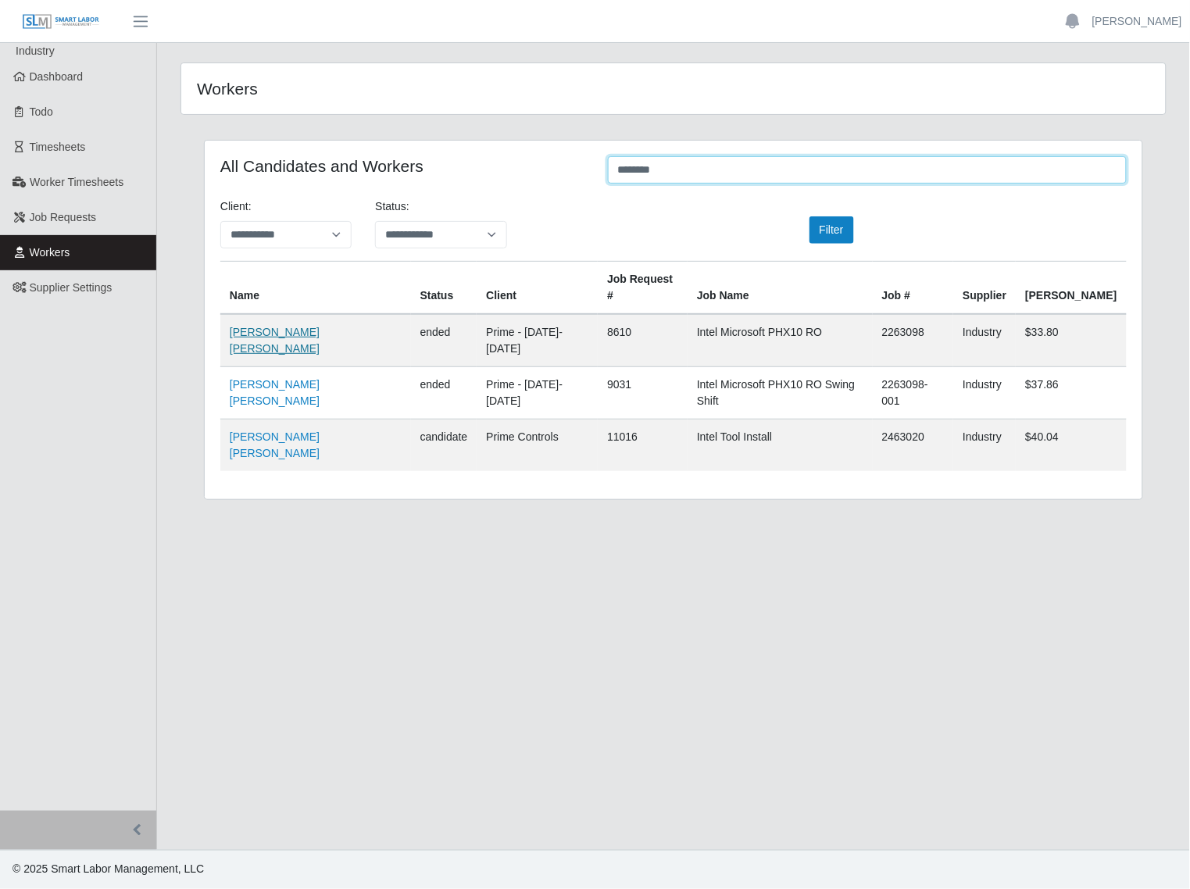
type input "********"
click at [277, 326] on link "[PERSON_NAME] [PERSON_NAME]" at bounding box center [275, 340] width 90 height 29
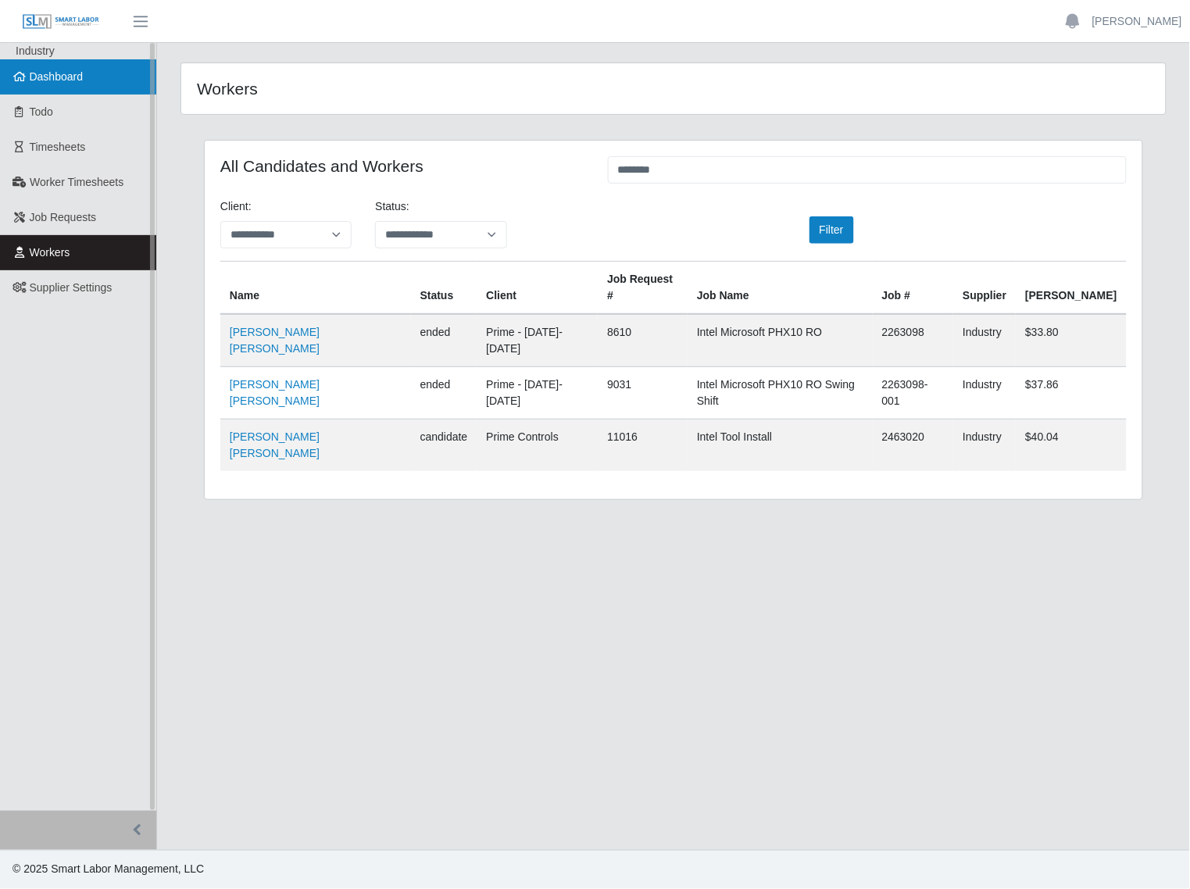
click at [98, 84] on link "Dashboard" at bounding box center [78, 76] width 156 height 35
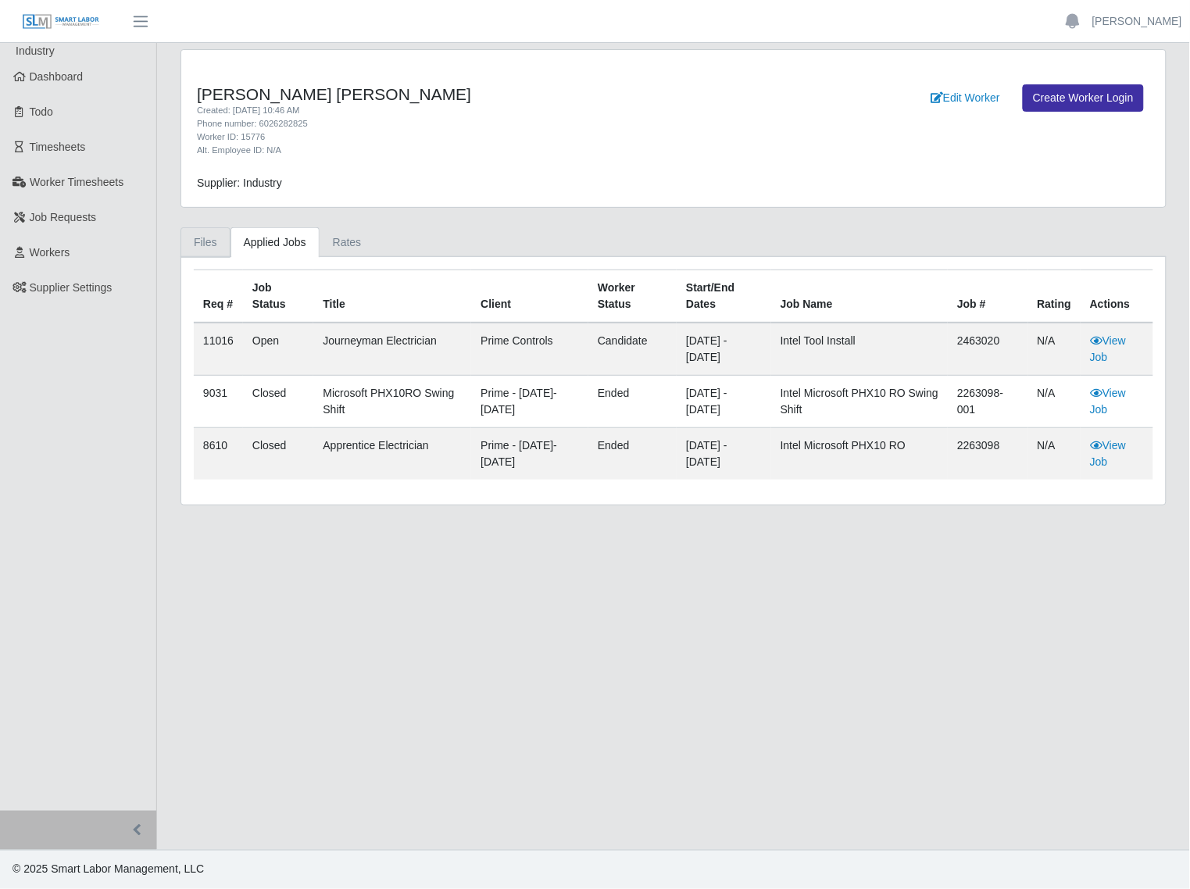
click at [209, 238] on link "Files" at bounding box center [205, 242] width 50 height 30
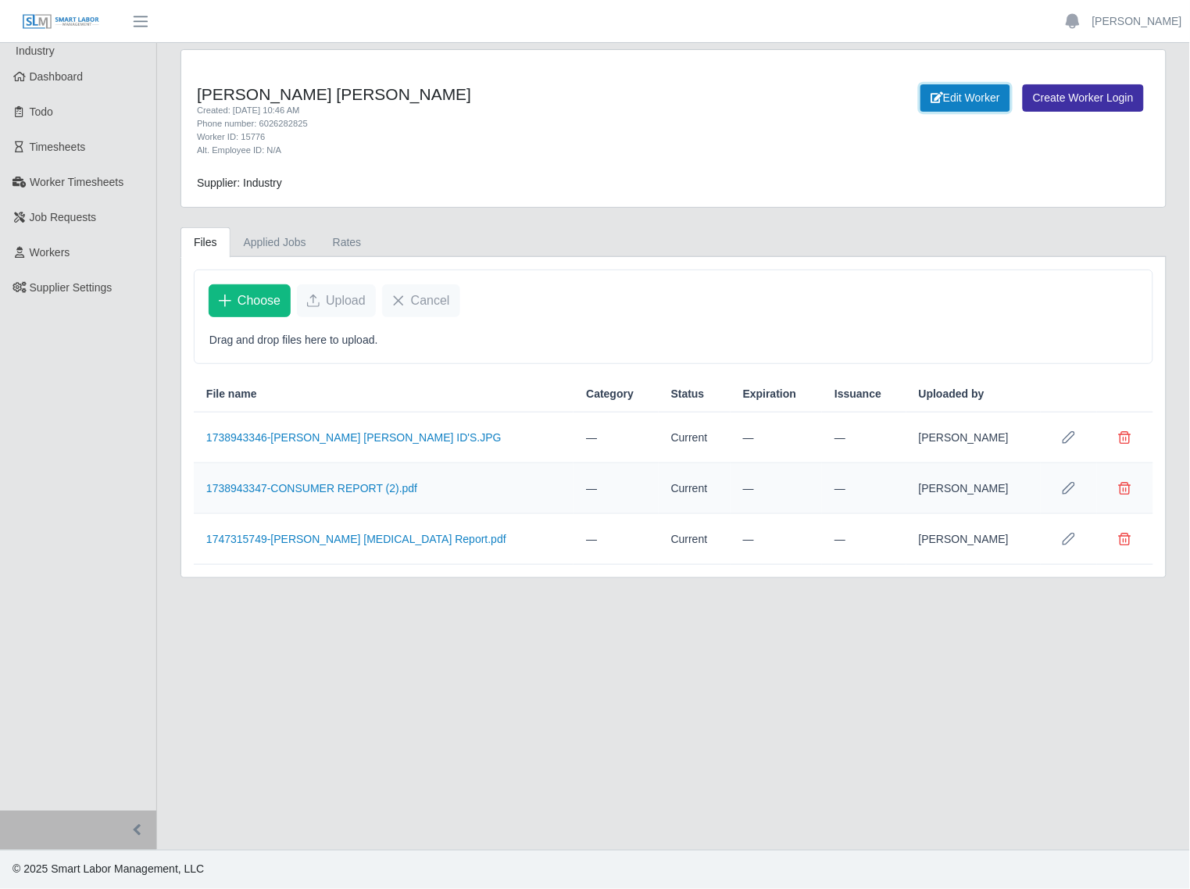
click at [966, 95] on link "Edit Worker" at bounding box center [965, 97] width 90 height 27
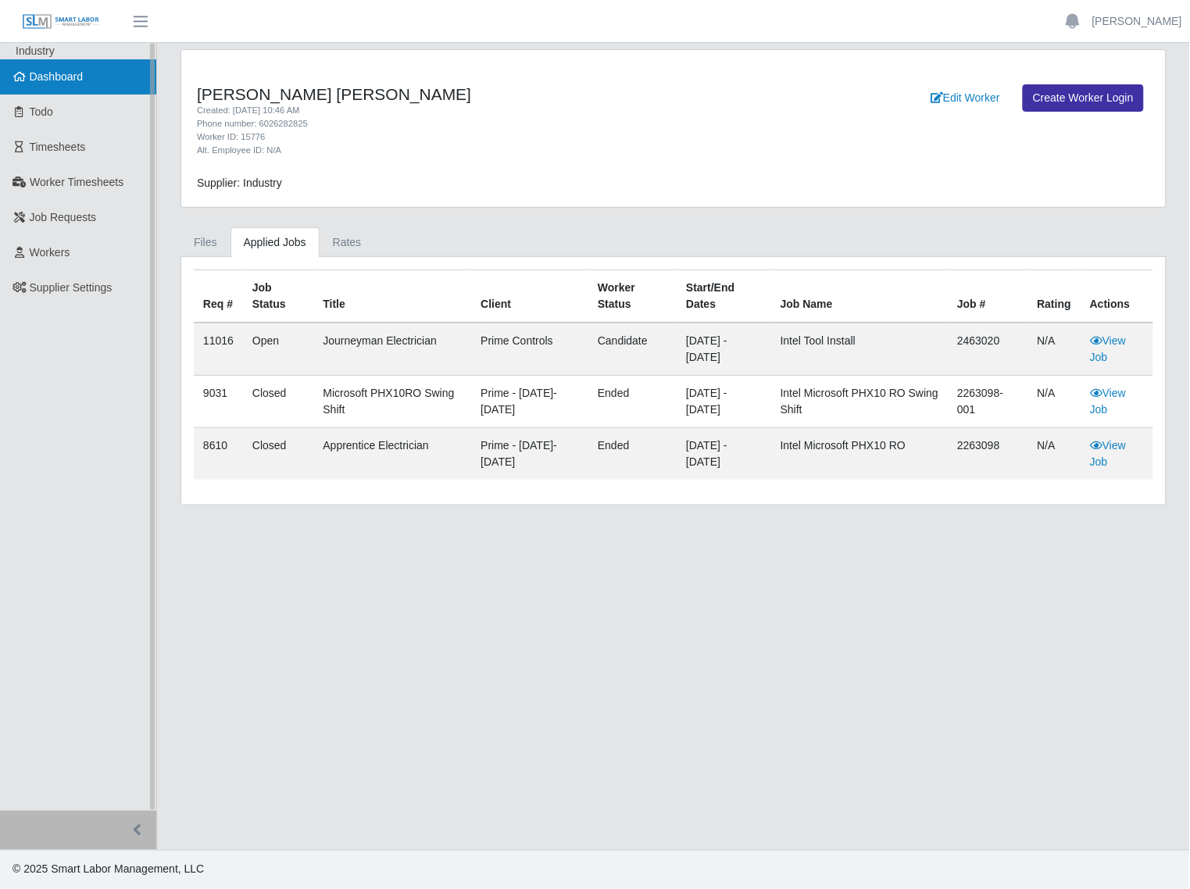
click at [40, 77] on span "Dashboard" at bounding box center [57, 76] width 54 height 12
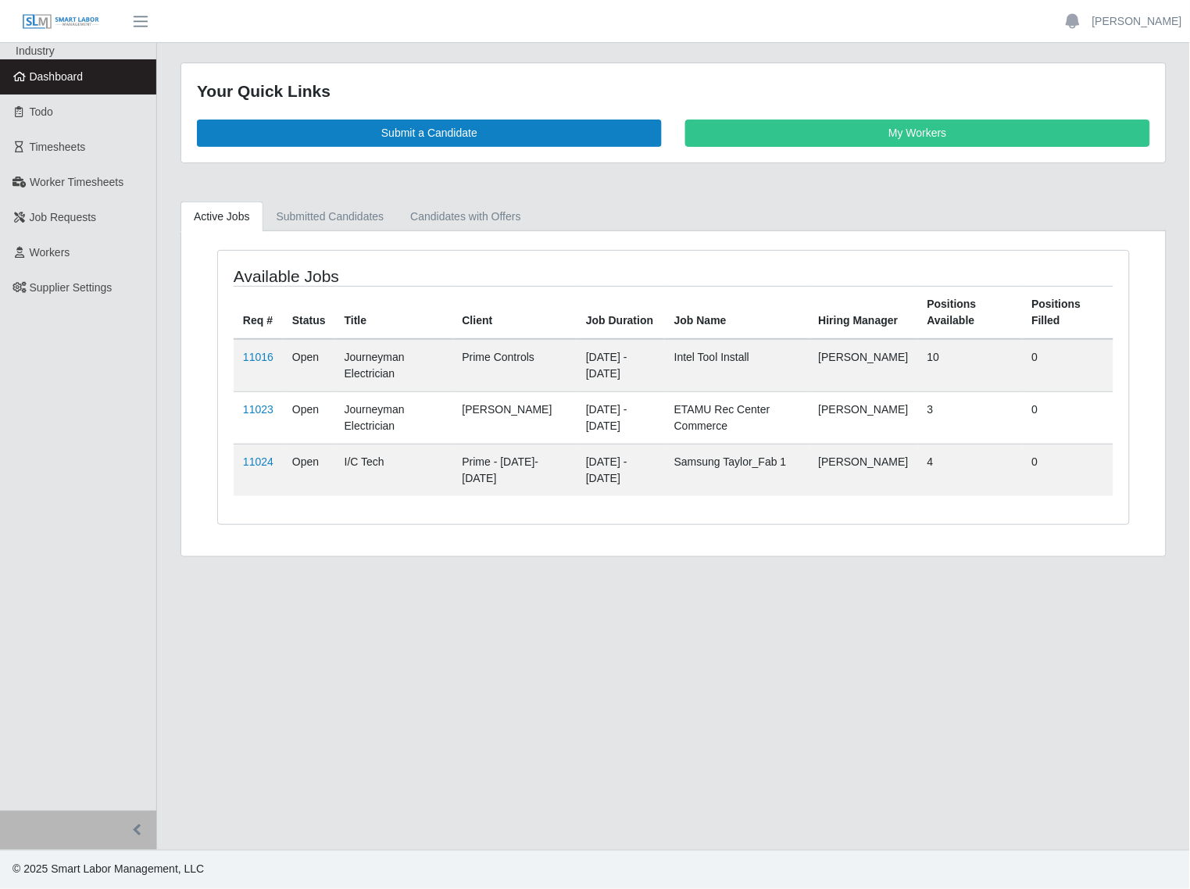
click at [238, 359] on td "11016" at bounding box center [258, 365] width 49 height 53
click at [251, 358] on link "11016" at bounding box center [258, 357] width 30 height 12
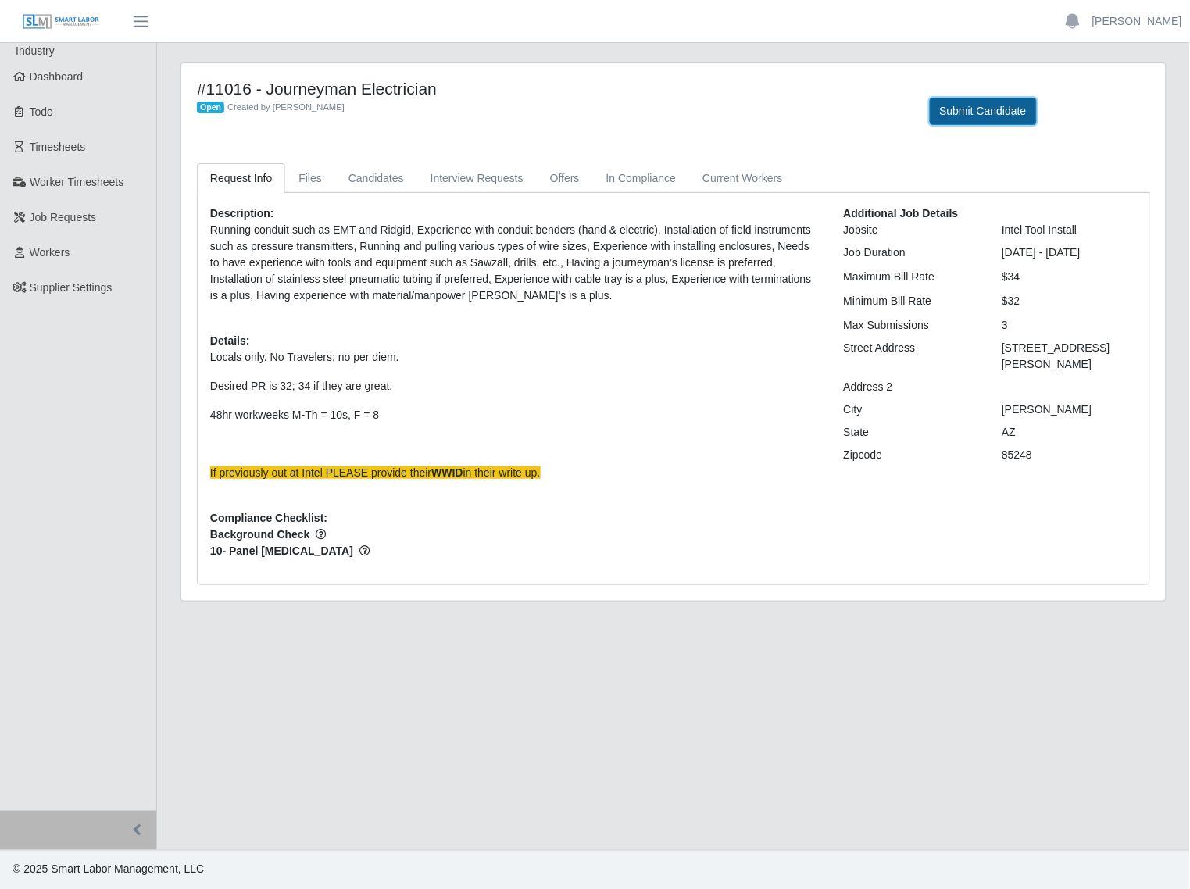
click at [977, 122] on button "Submit Candidate" at bounding box center [983, 111] width 107 height 27
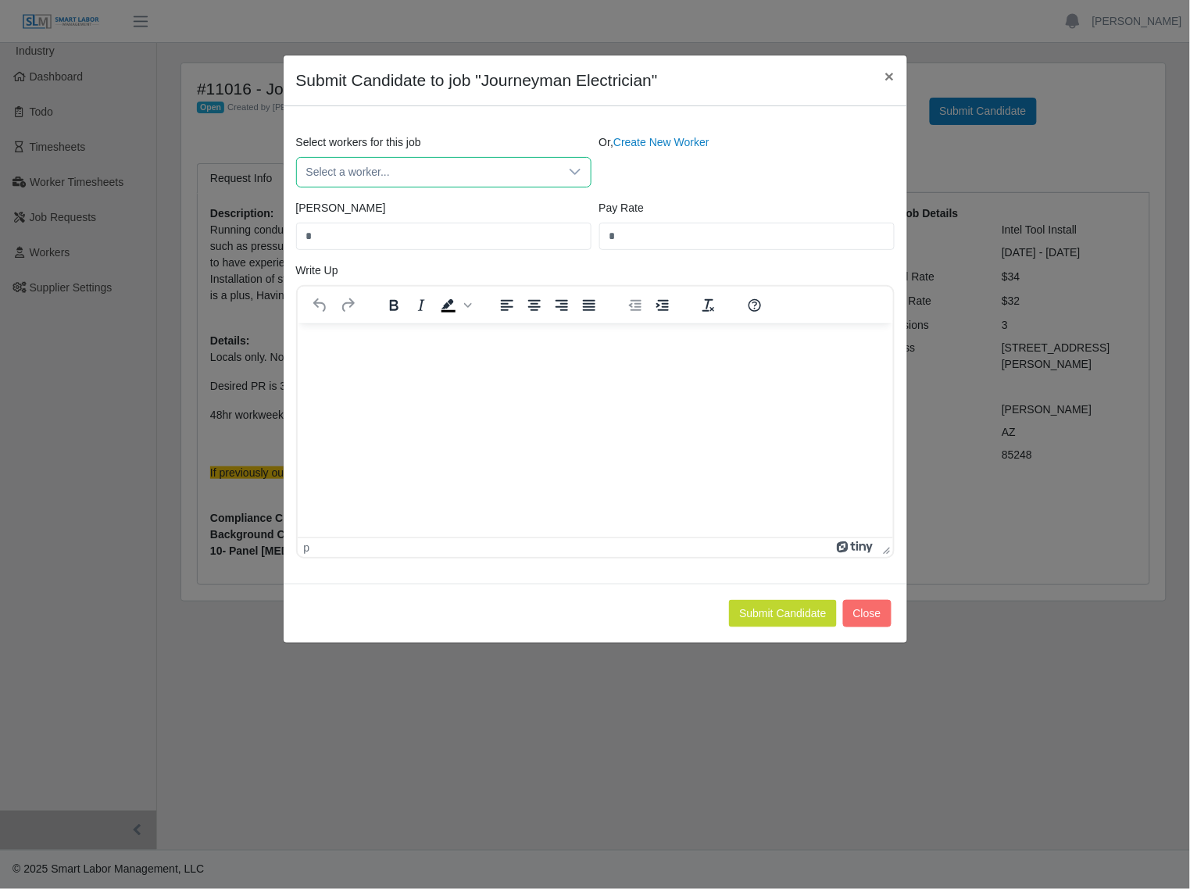
click at [395, 176] on span "Select a worker..." at bounding box center [428, 172] width 262 height 29
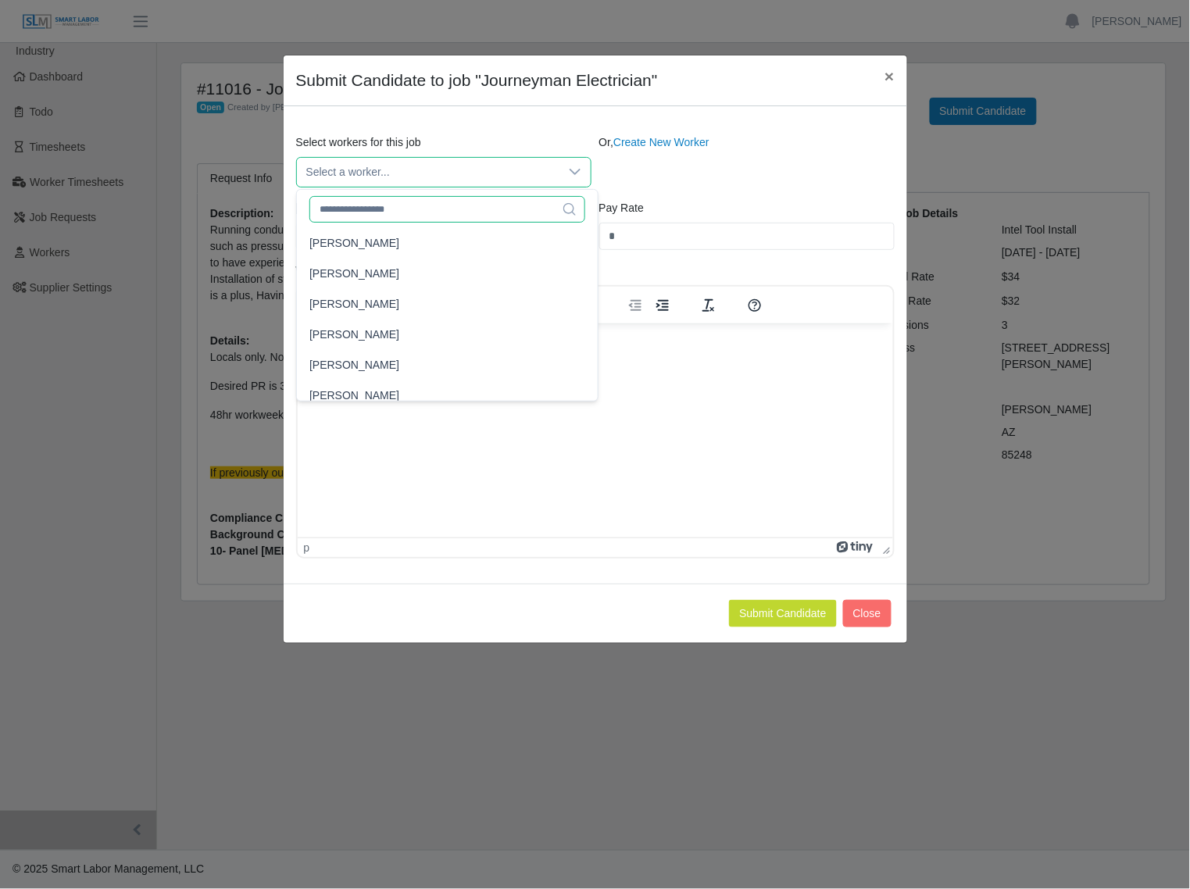
click at [451, 207] on input "text" at bounding box center [447, 209] width 276 height 27
type input "*"
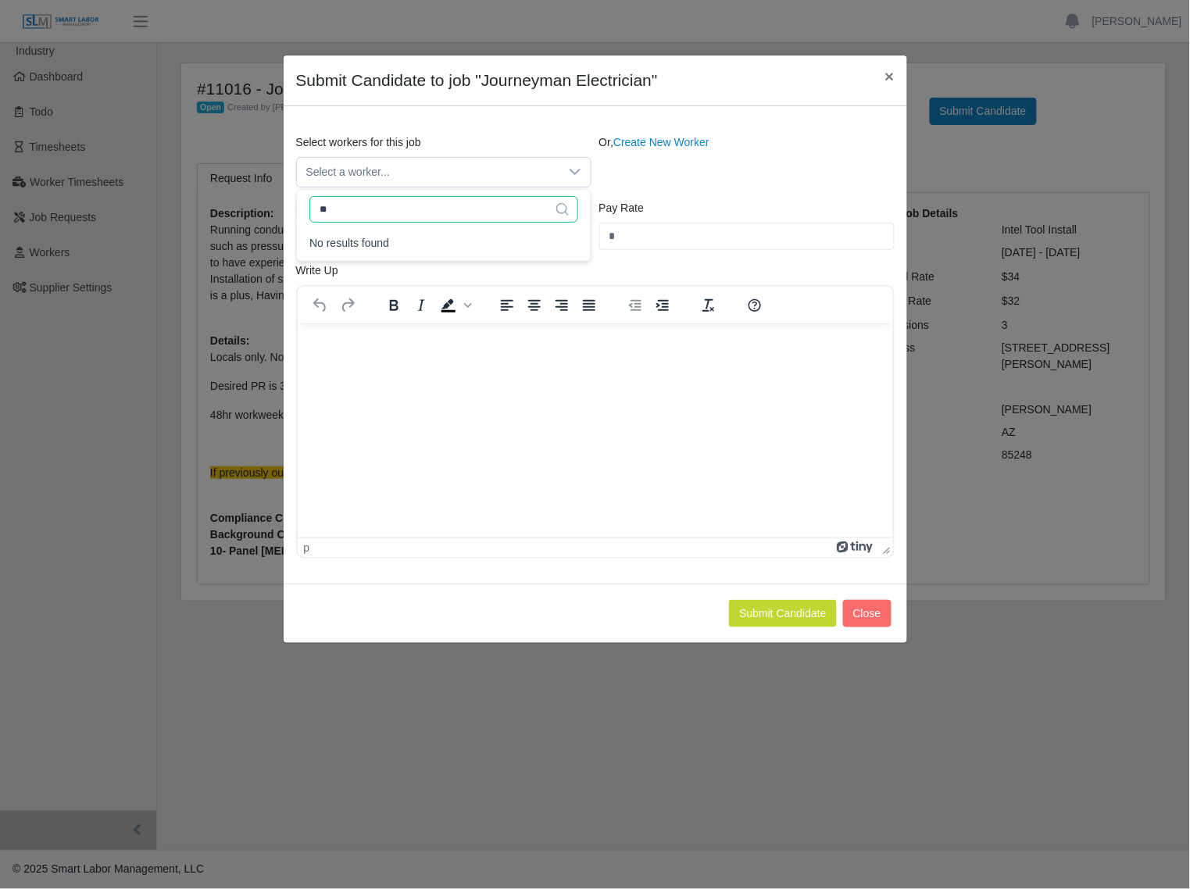
type input "*"
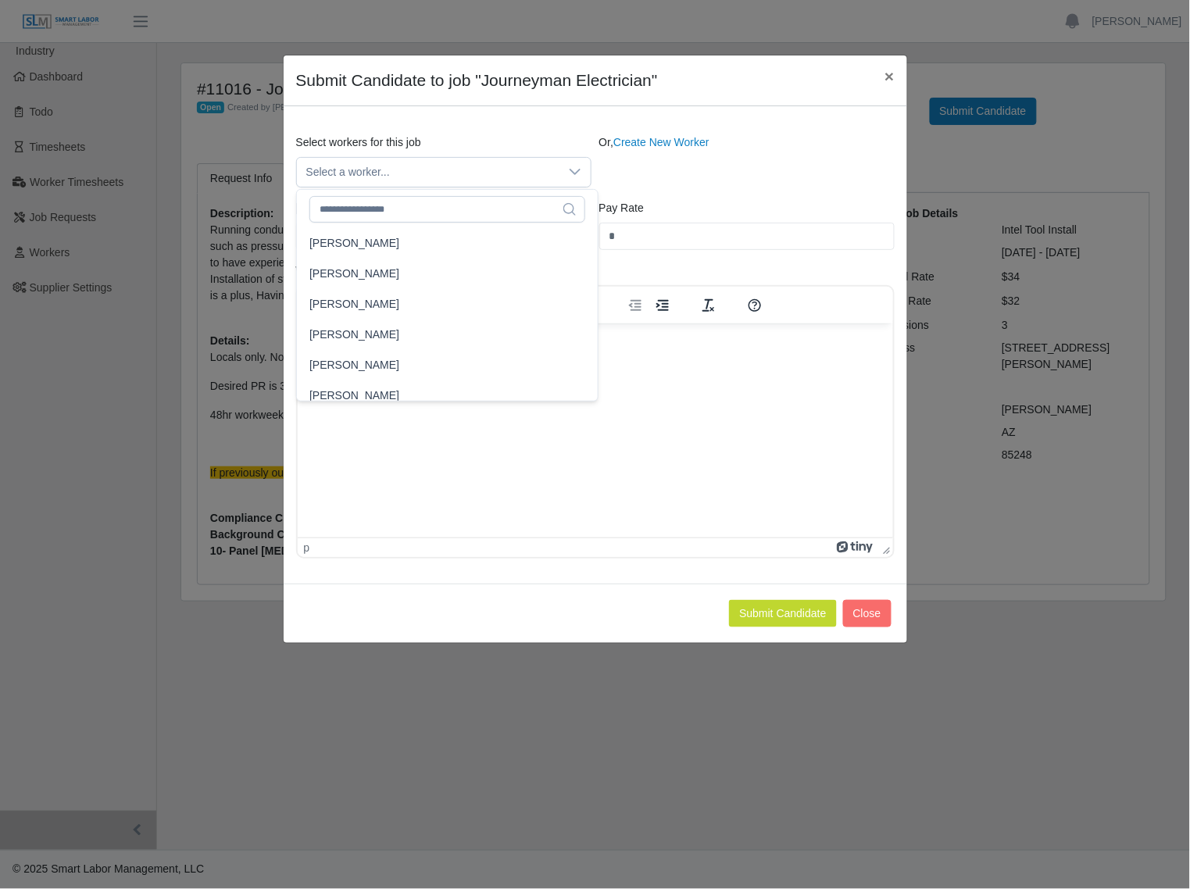
click at [698, 182] on div "Or, Create New Worker" at bounding box center [746, 160] width 303 height 53
click at [880, 83] on button "×" at bounding box center [889, 75] width 34 height 41
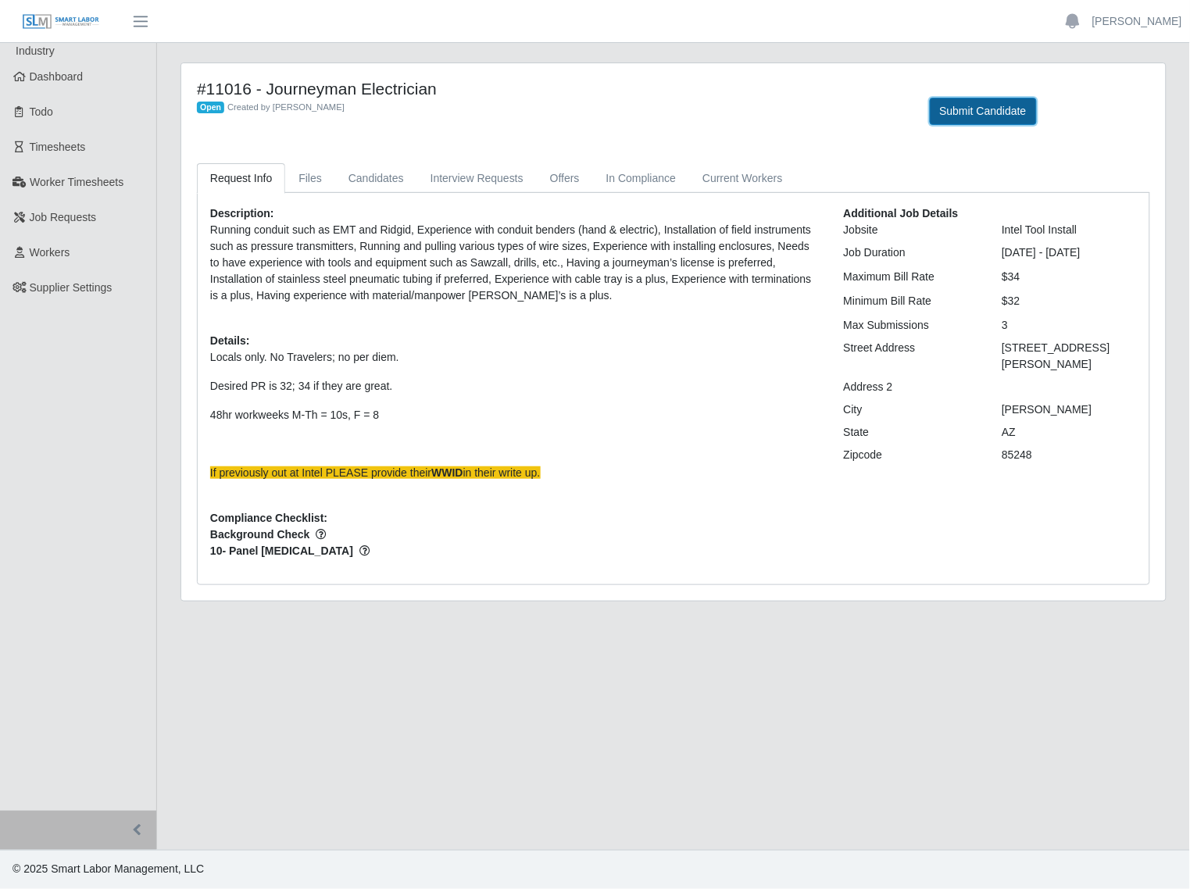
click at [970, 114] on button "Submit Candidate" at bounding box center [983, 111] width 107 height 27
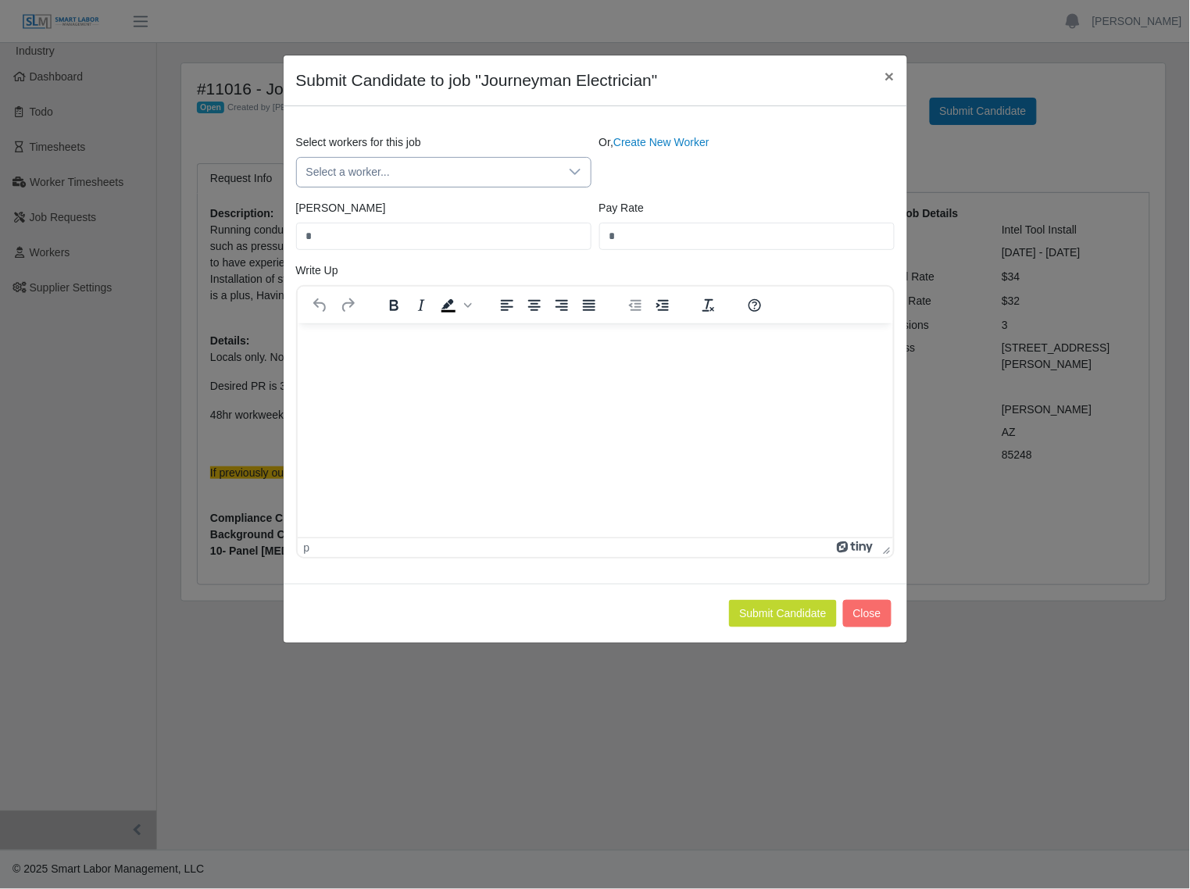
click at [513, 172] on span "Select a worker..." at bounding box center [428, 172] width 262 height 29
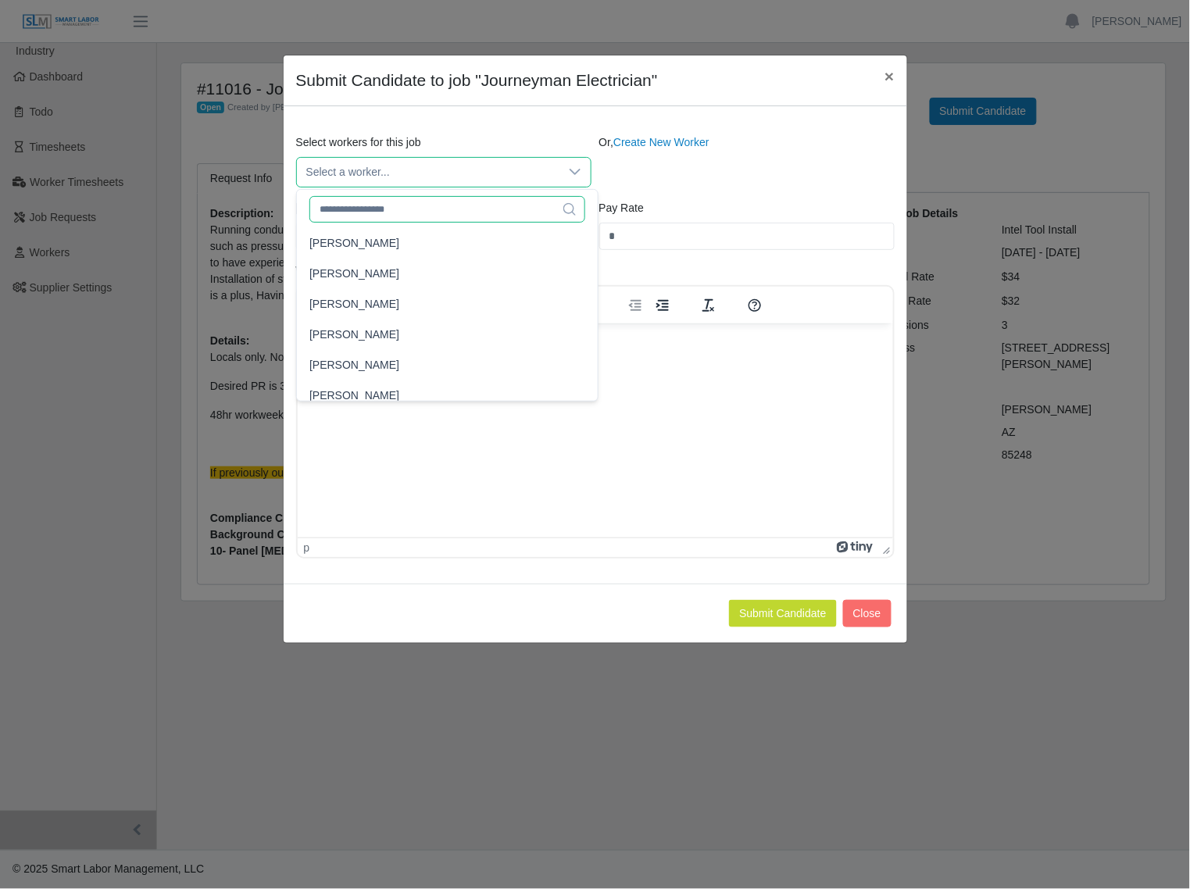
click at [438, 209] on input "text" at bounding box center [447, 209] width 276 height 27
click at [751, 170] on div "Or, Create New Worker" at bounding box center [746, 160] width 303 height 53
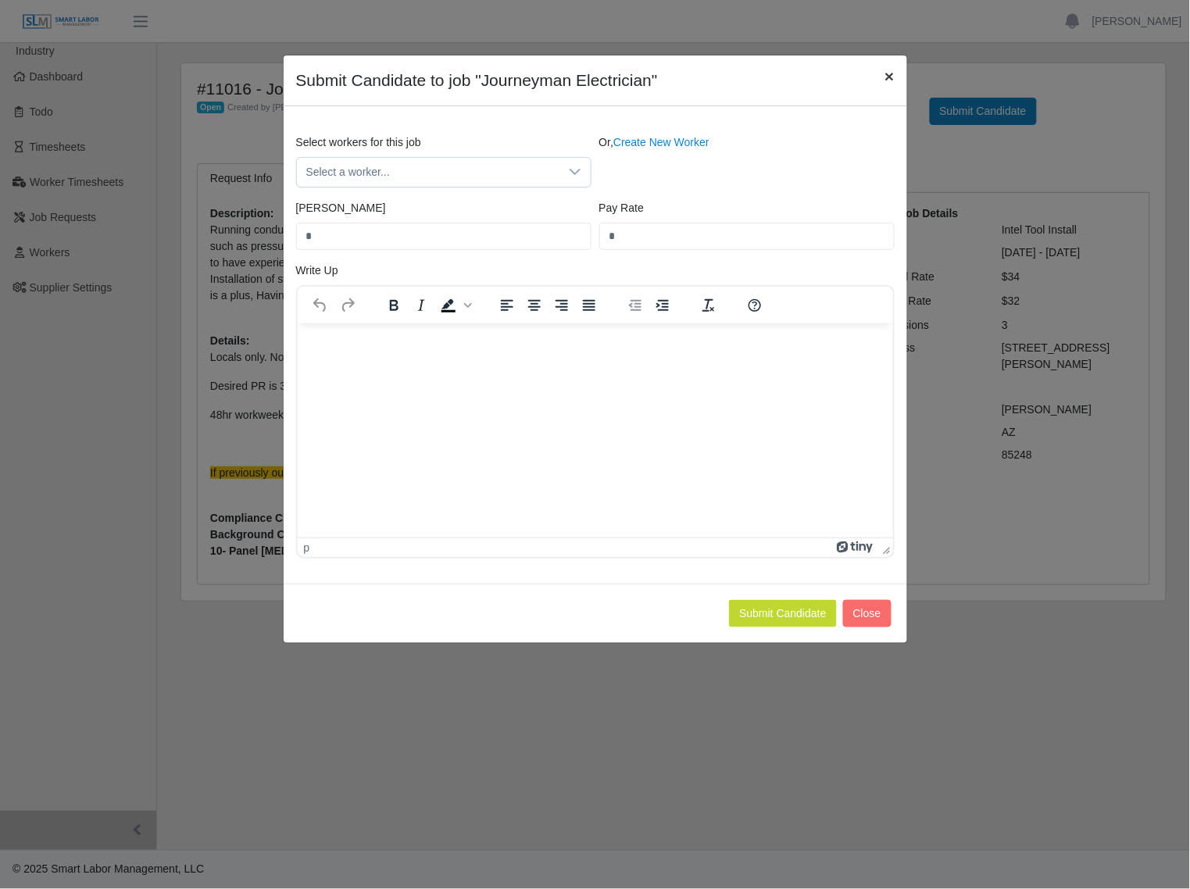
click at [888, 79] on span "×" at bounding box center [888, 76] width 9 height 18
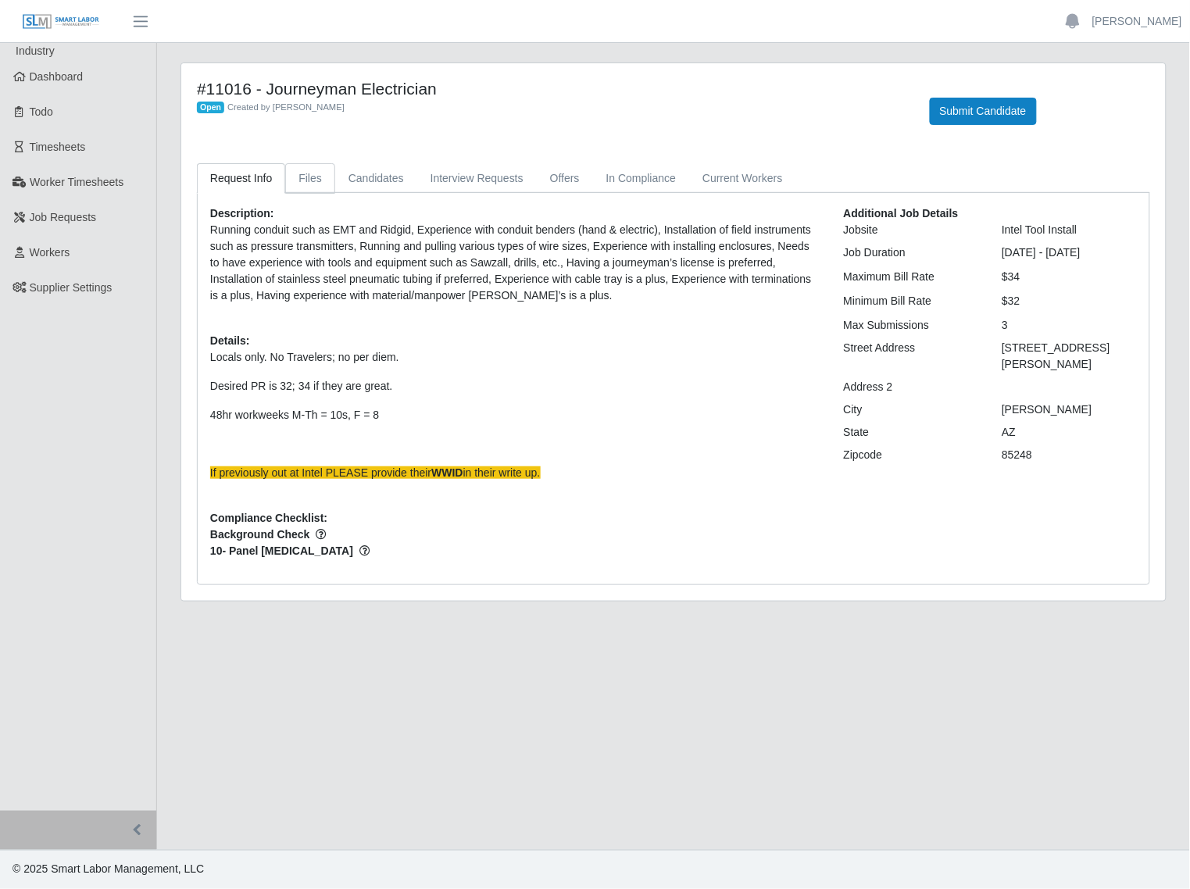
click at [315, 178] on link "Files" at bounding box center [310, 178] width 50 height 30
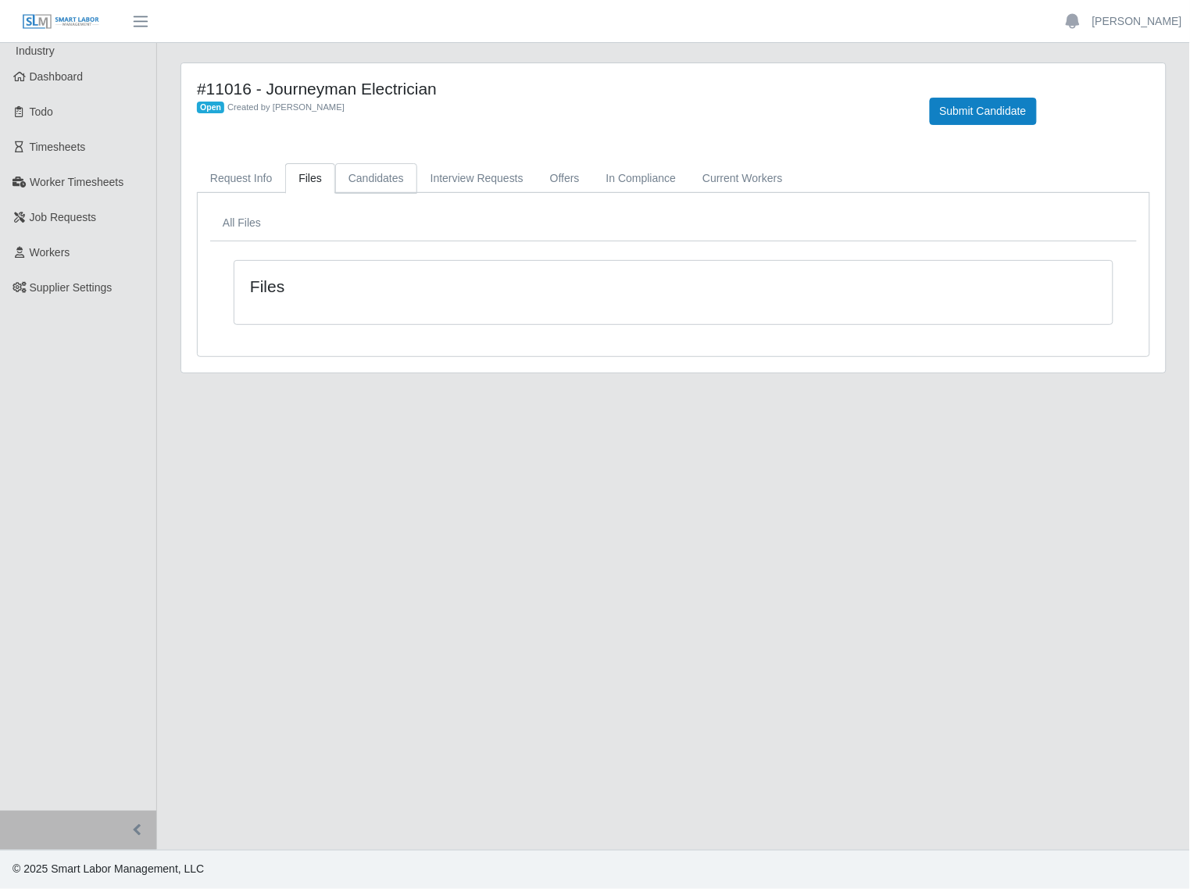
click at [384, 178] on link "Candidates" at bounding box center [376, 178] width 82 height 30
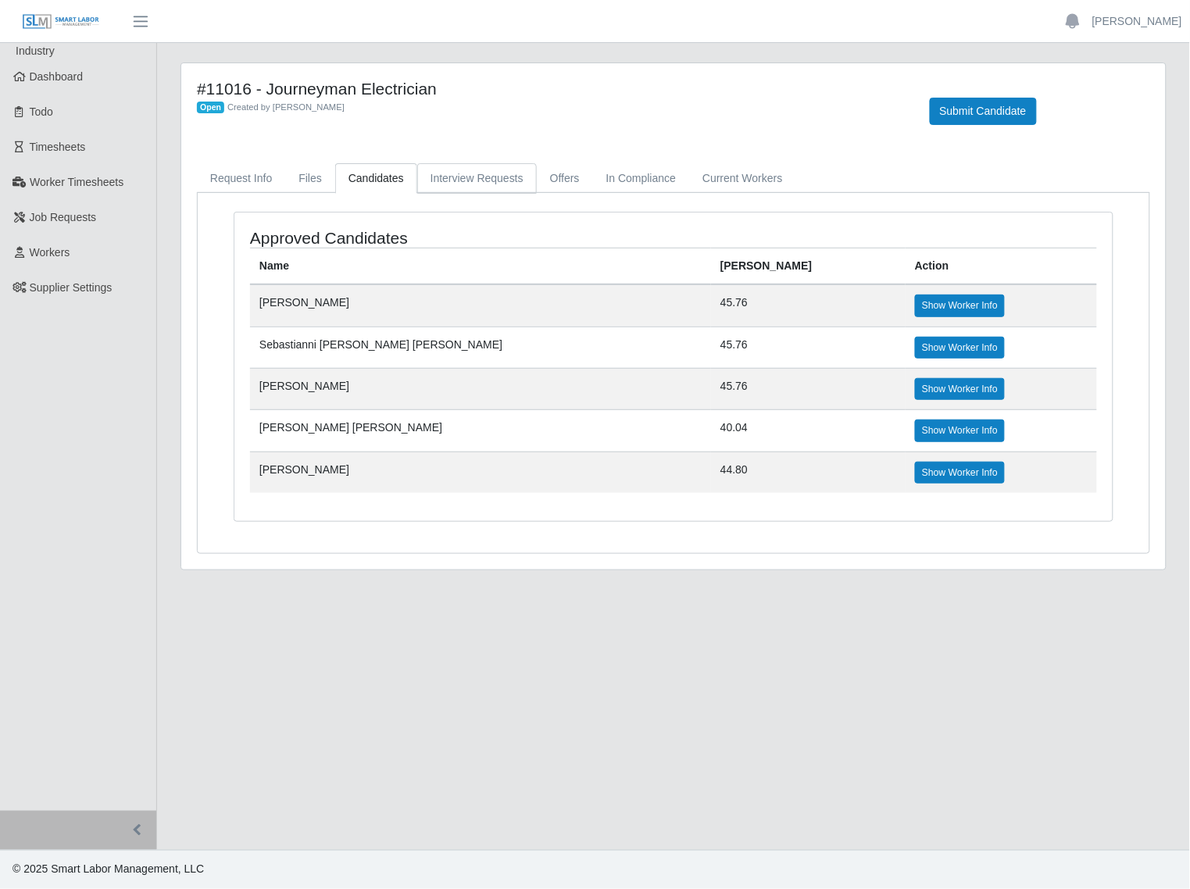
click at [466, 178] on link "Interview Requests" at bounding box center [477, 178] width 120 height 30
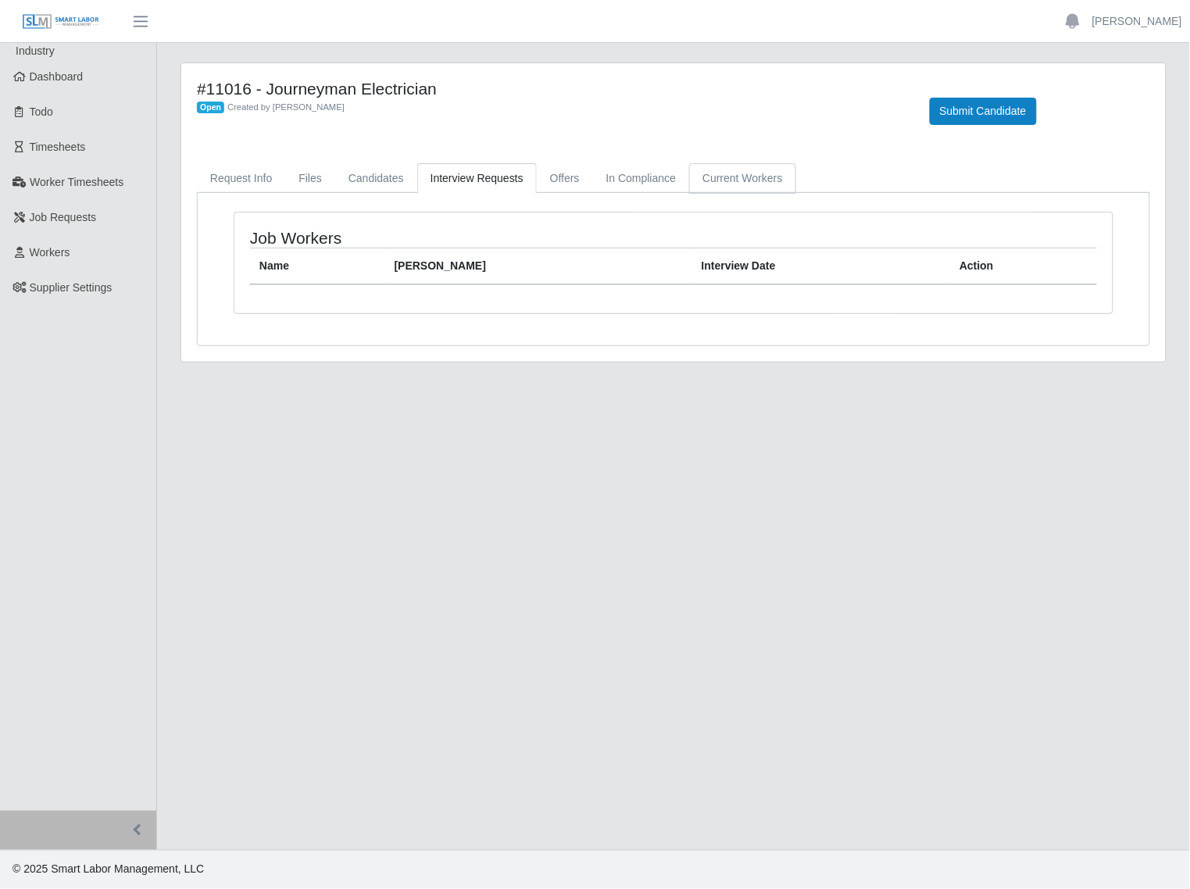
click at [772, 173] on link "Current Workers" at bounding box center [742, 178] width 106 height 30
click at [655, 182] on link "In Compliance" at bounding box center [641, 178] width 97 height 30
click at [547, 182] on link "Offers" at bounding box center [565, 178] width 56 height 30
click at [502, 181] on link "Interview Requests" at bounding box center [477, 178] width 120 height 30
click at [373, 180] on link "Candidates" at bounding box center [376, 178] width 82 height 30
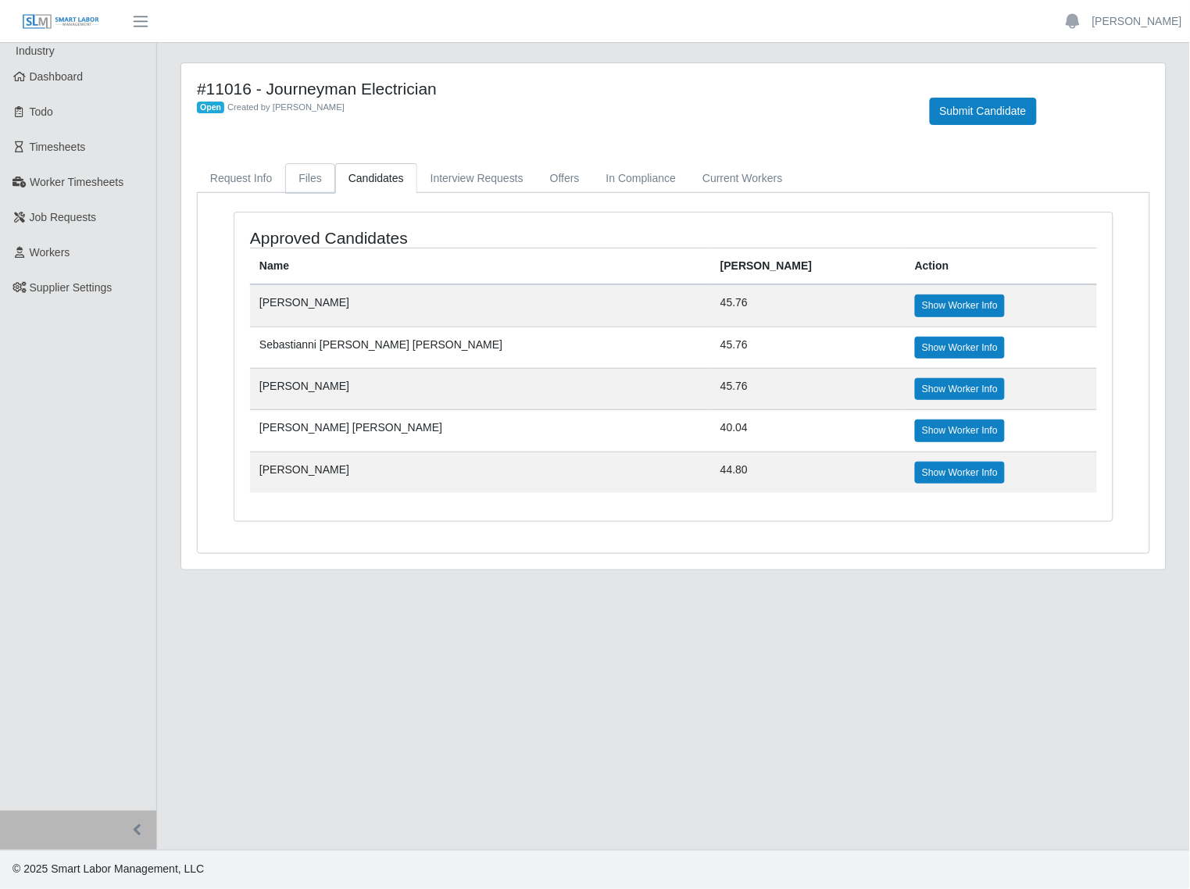
click at [309, 177] on link "Files" at bounding box center [310, 178] width 50 height 30
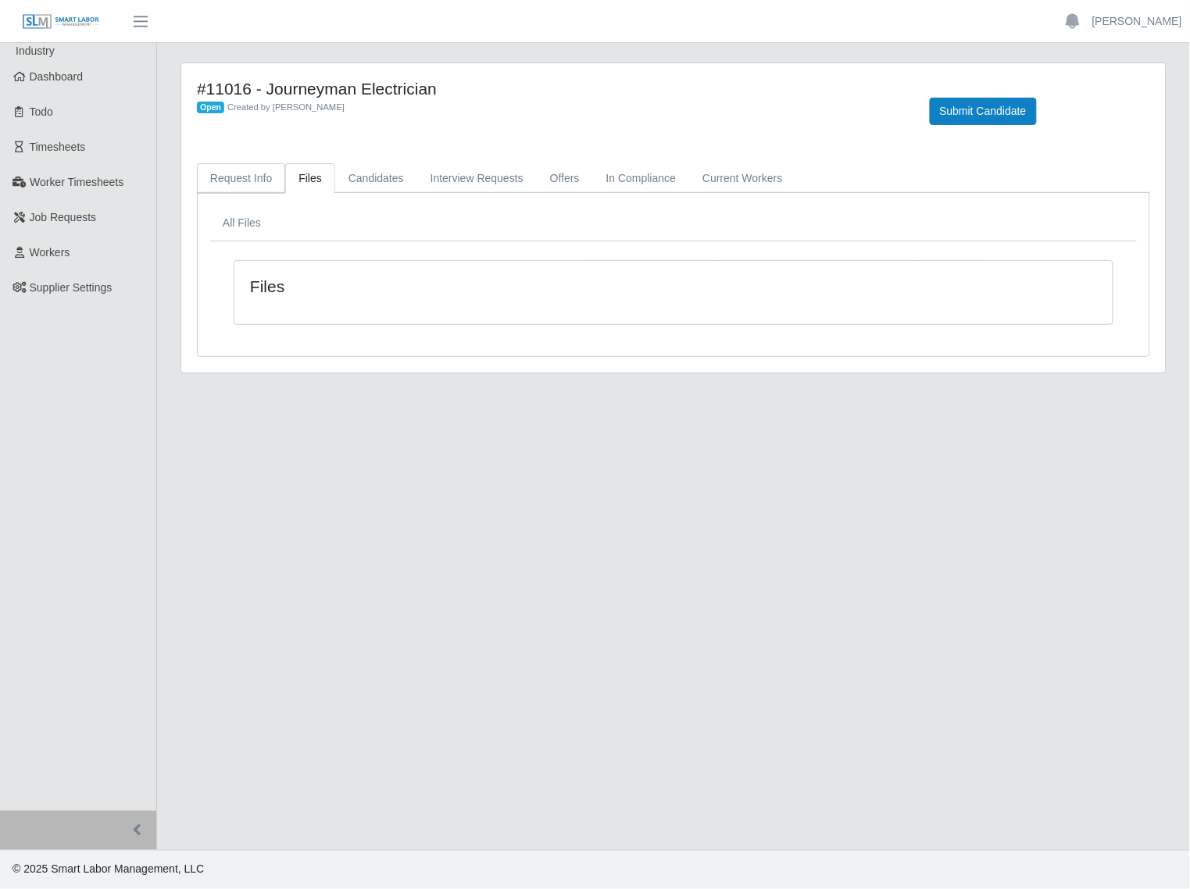
click at [231, 184] on link "Request Info" at bounding box center [241, 178] width 88 height 30
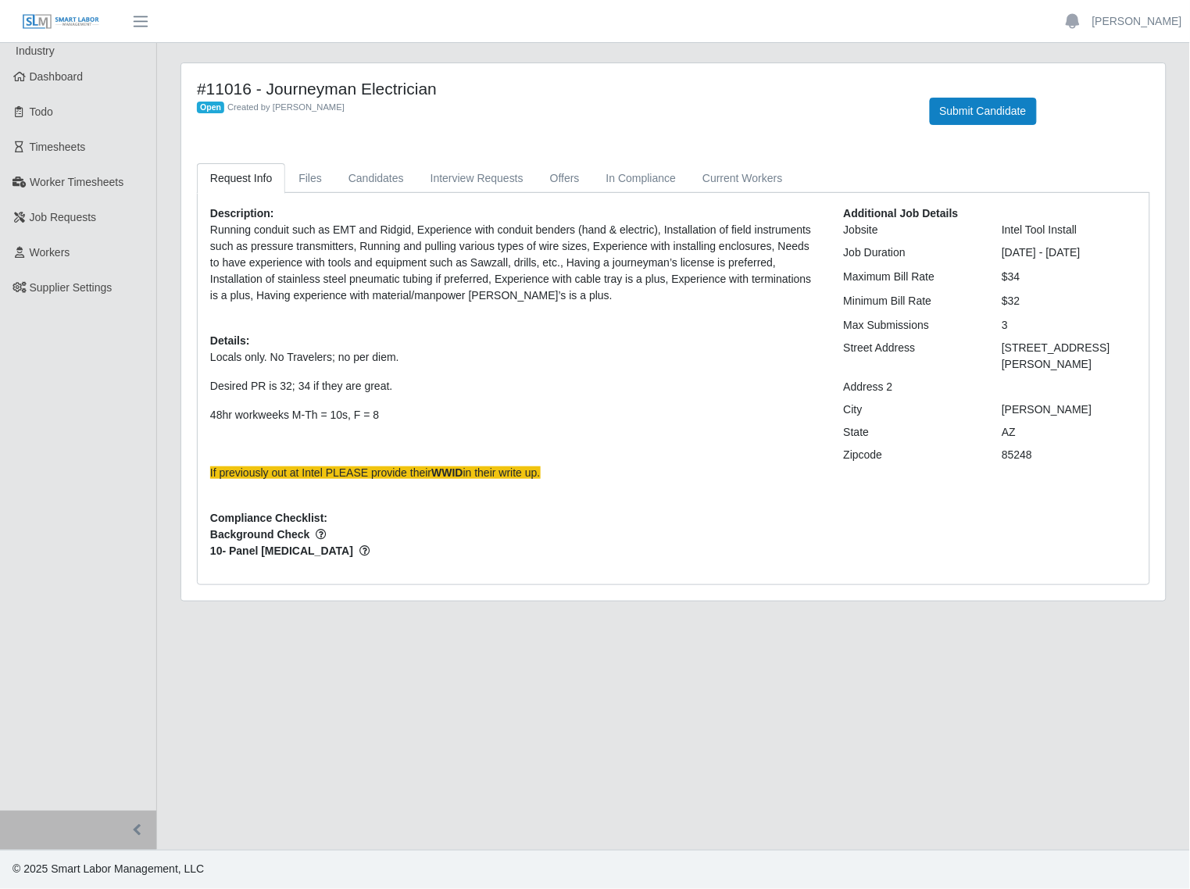
click at [211, 244] on p "Running conduit such as EMT and Ridgid, Experience with conduit benders (hand &…" at bounding box center [515, 263] width 610 height 82
click at [302, 176] on link "Files" at bounding box center [310, 178] width 50 height 30
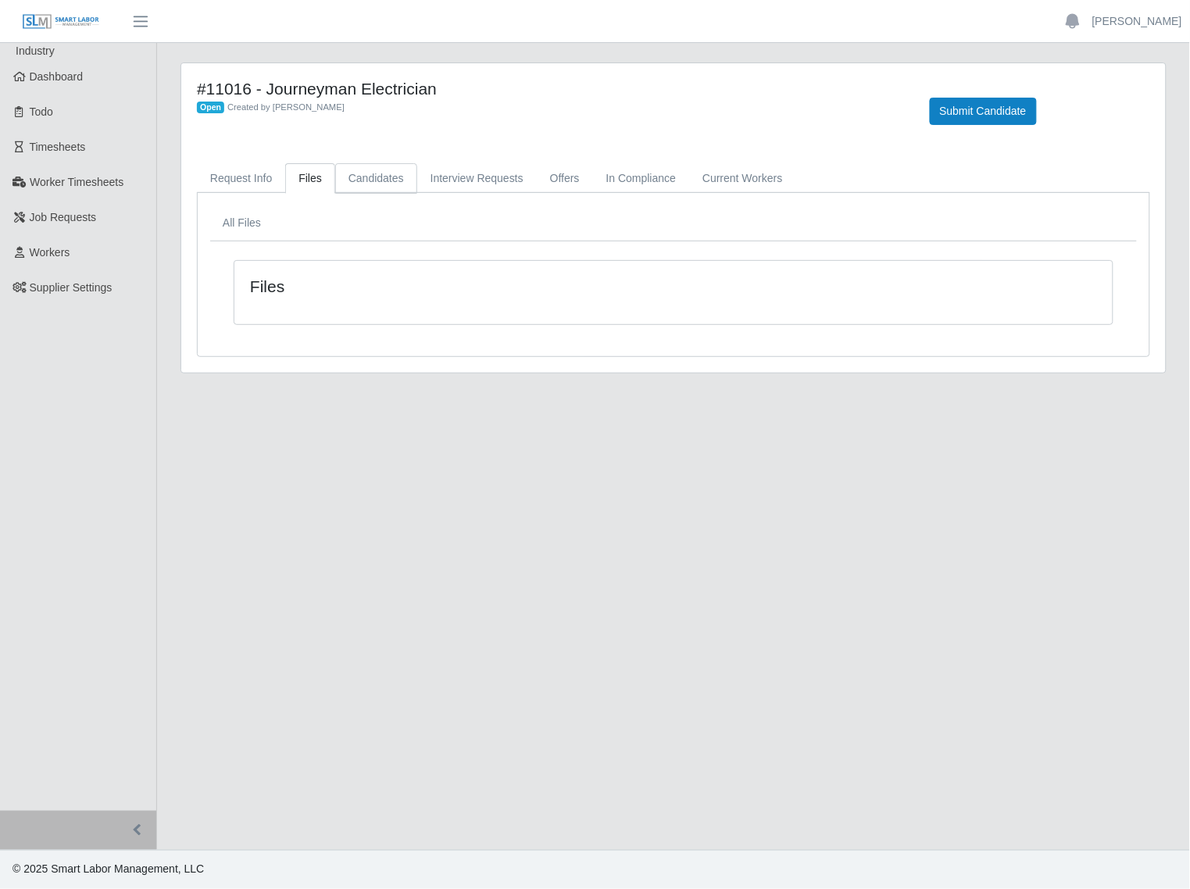
click at [357, 184] on link "Candidates" at bounding box center [376, 178] width 82 height 30
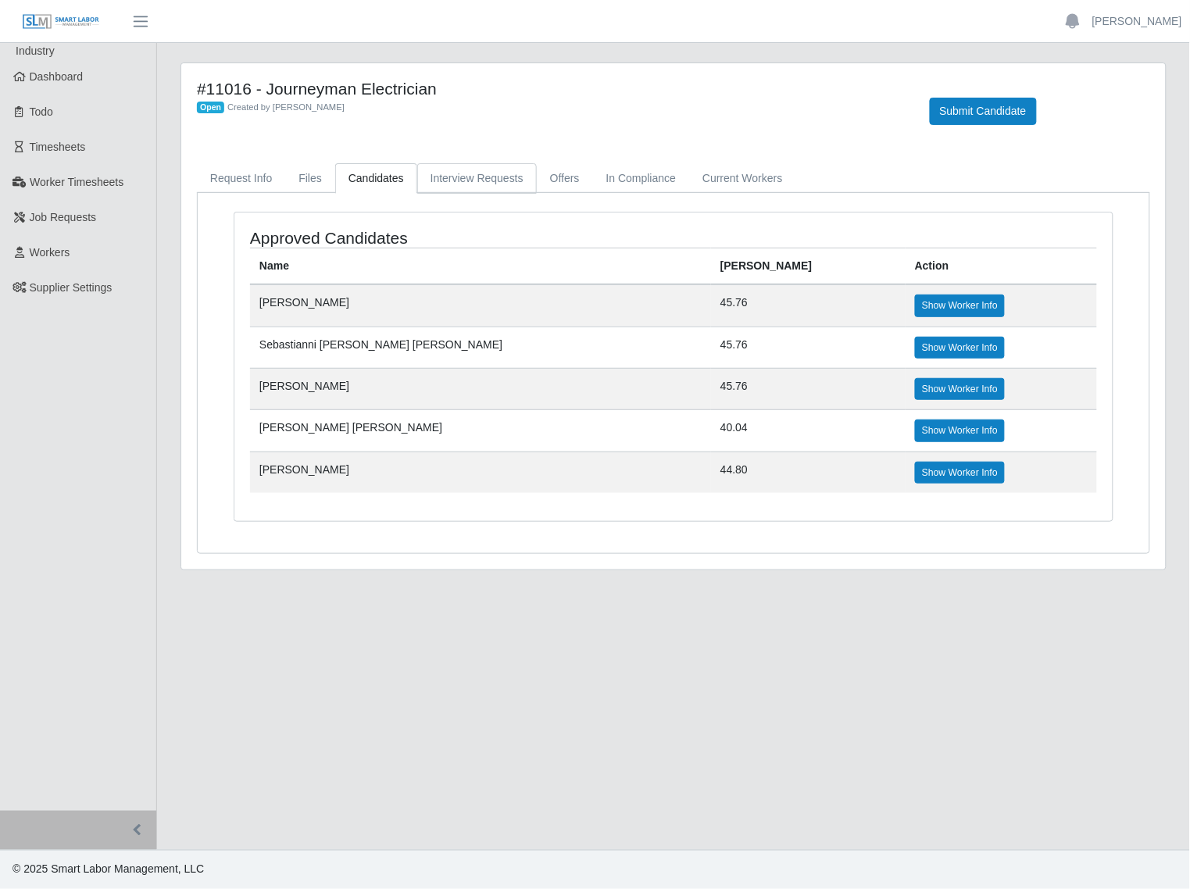
click at [497, 173] on link "Interview Requests" at bounding box center [477, 178] width 120 height 30
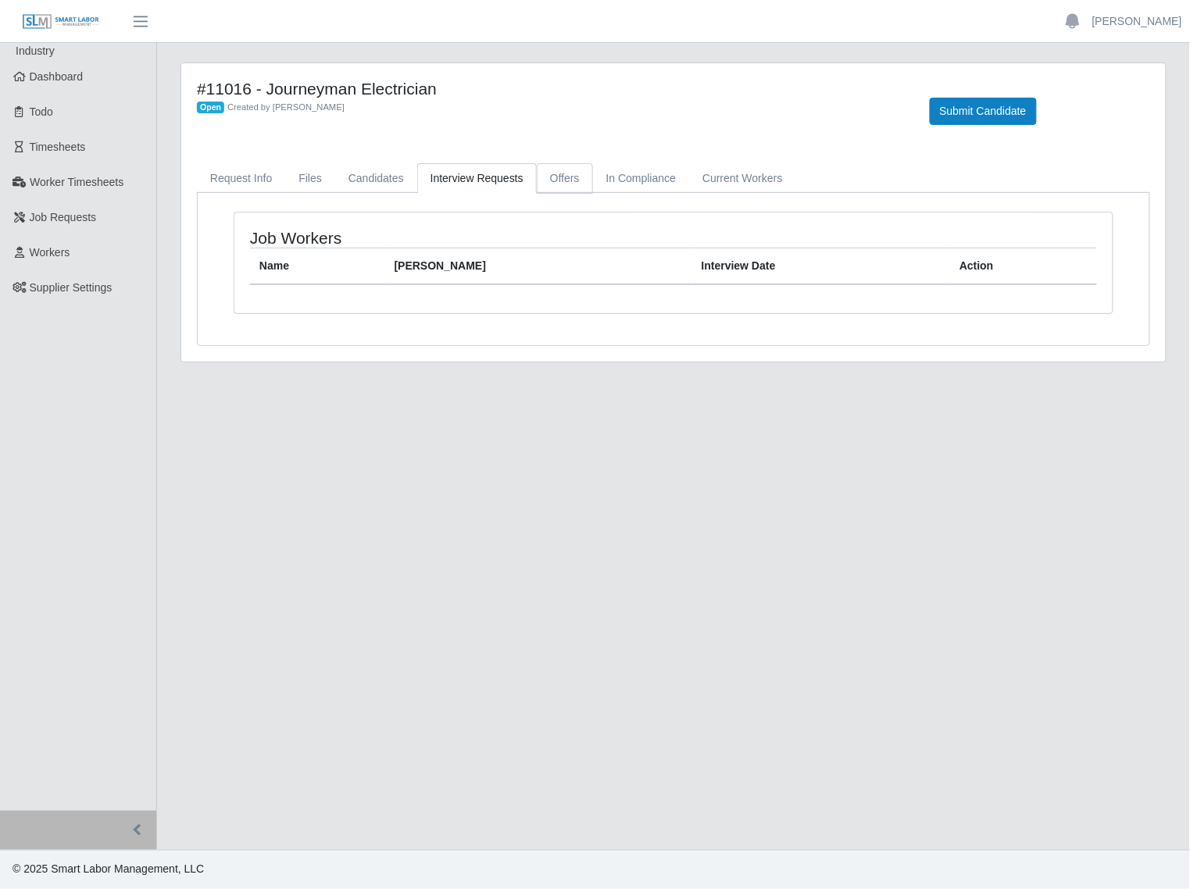
click at [570, 177] on link "Offers" at bounding box center [565, 178] width 56 height 30
click at [645, 180] on link "In Compliance" at bounding box center [641, 178] width 97 height 30
click at [707, 174] on link "Current Workers" at bounding box center [742, 178] width 106 height 30
click at [609, 178] on link "In Compliance" at bounding box center [641, 178] width 97 height 30
click at [548, 180] on link "Offers" at bounding box center [565, 178] width 56 height 30
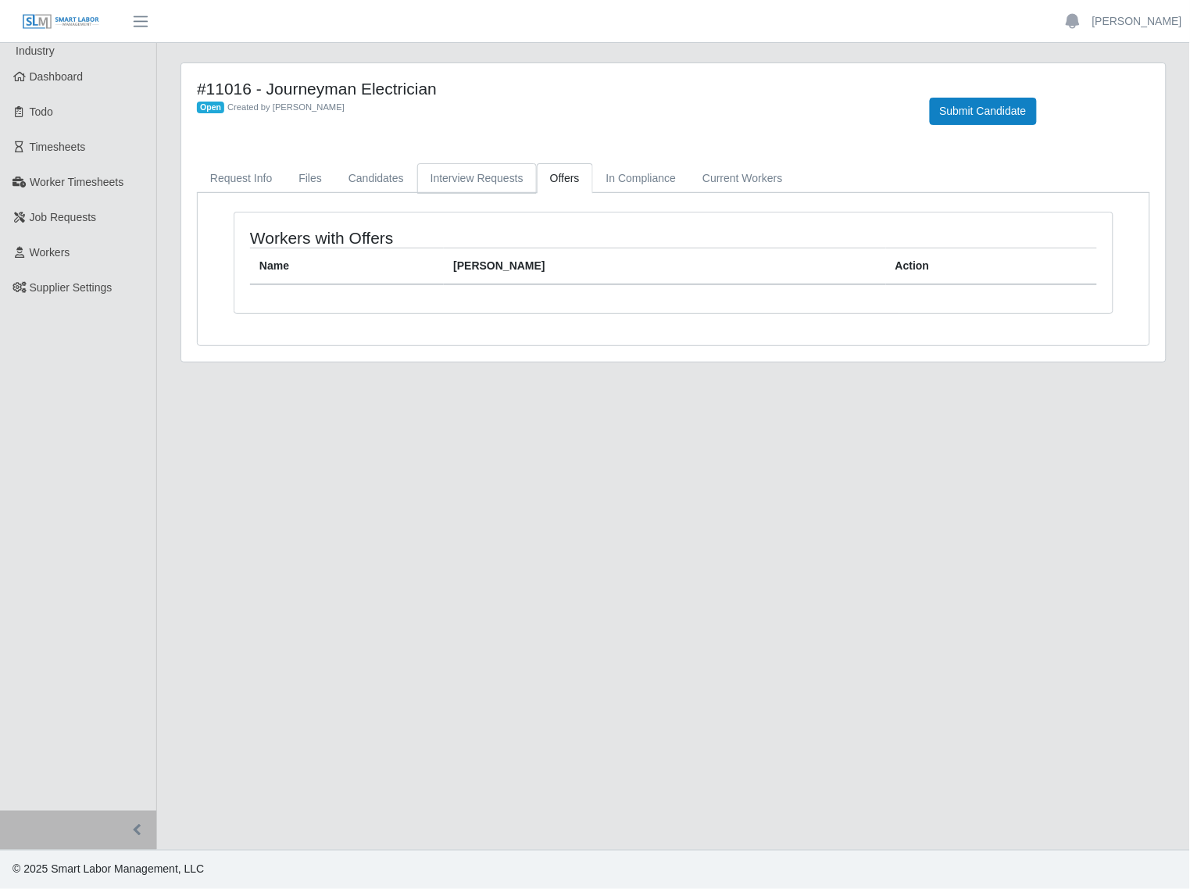
click at [457, 181] on link "Interview Requests" at bounding box center [477, 178] width 120 height 30
click at [366, 181] on link "Candidates" at bounding box center [376, 178] width 82 height 30
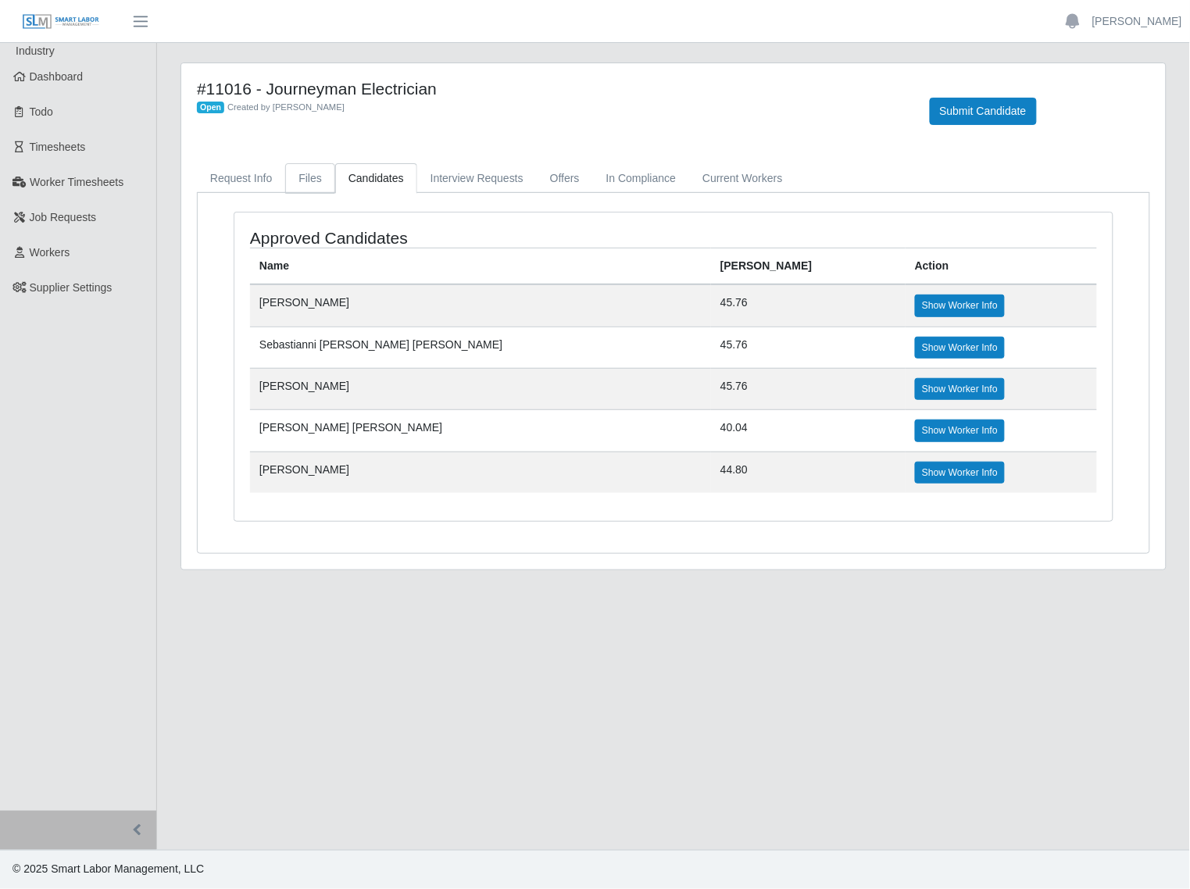
click at [311, 178] on link "Files" at bounding box center [310, 178] width 50 height 30
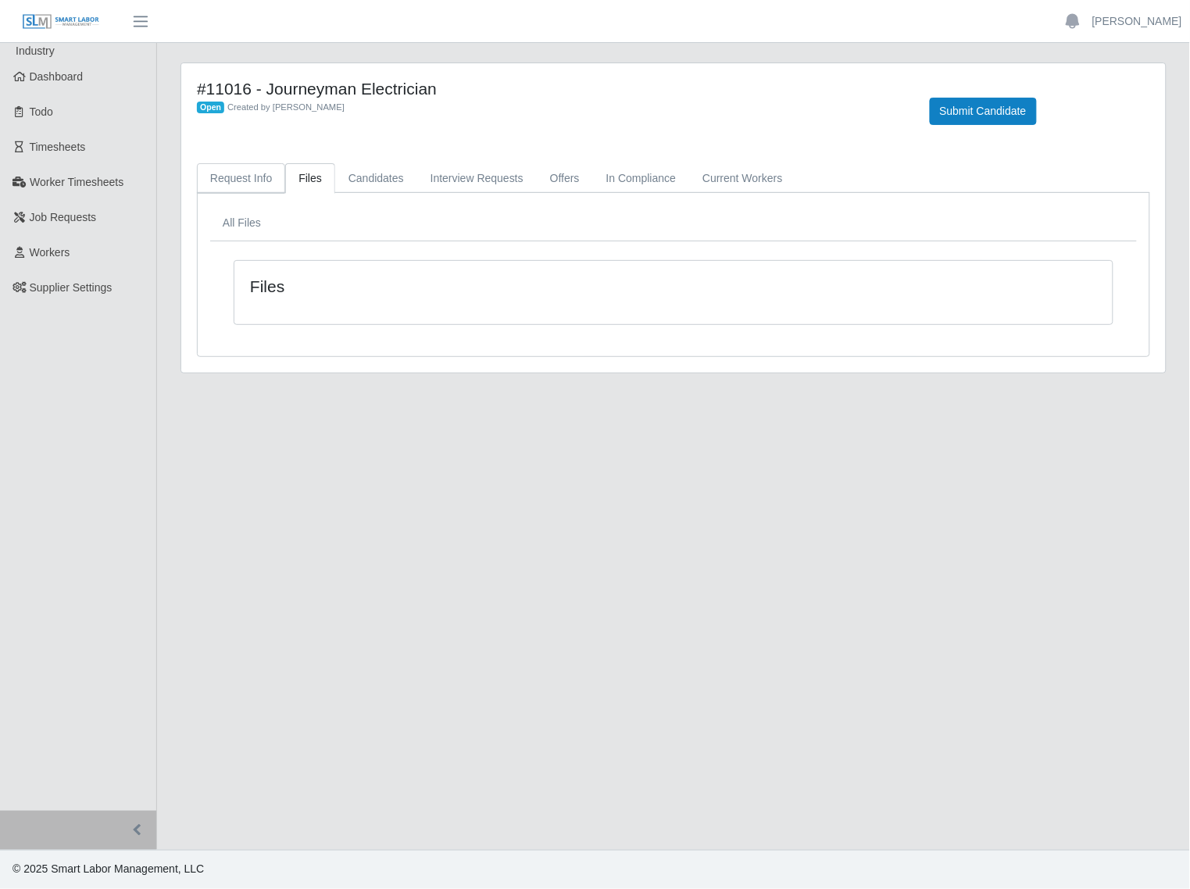
click at [248, 177] on link "Request Info" at bounding box center [241, 178] width 88 height 30
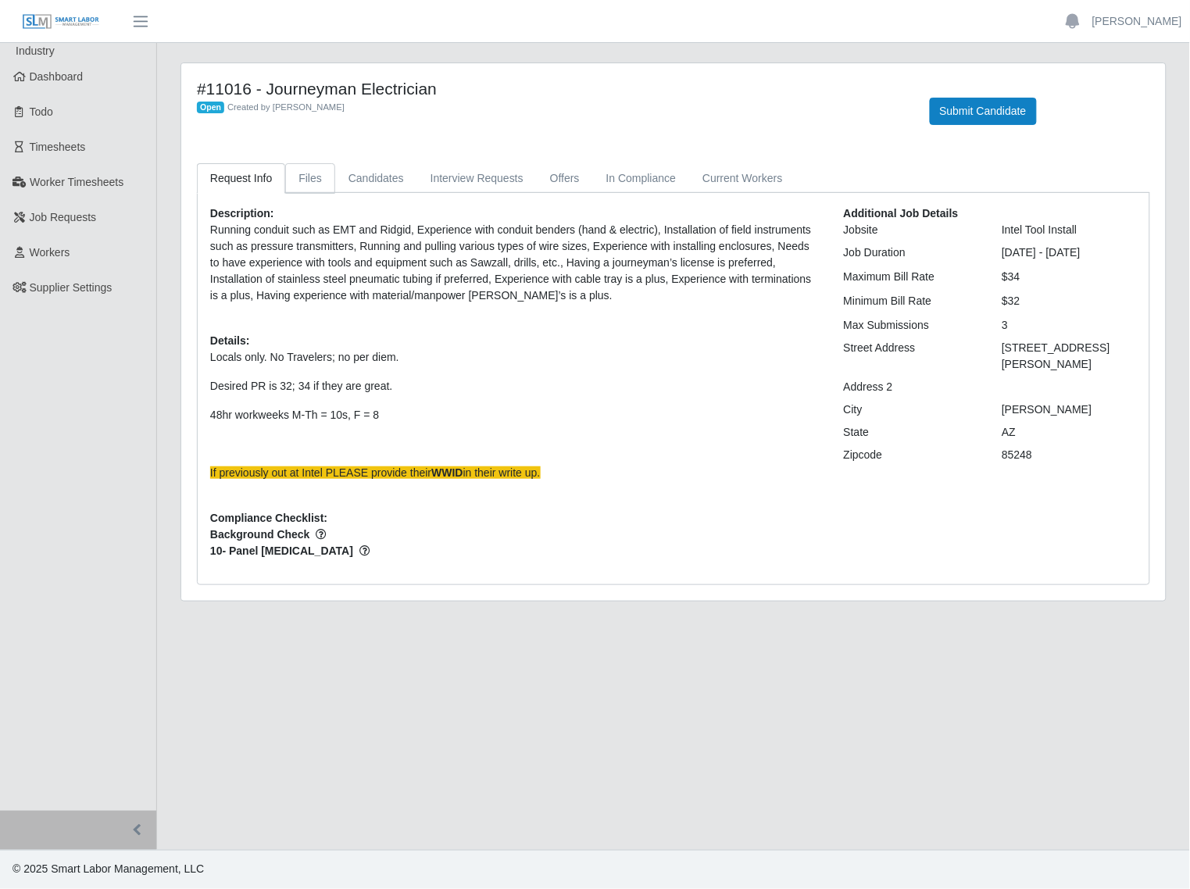
click at [302, 177] on link "Files" at bounding box center [310, 178] width 50 height 30
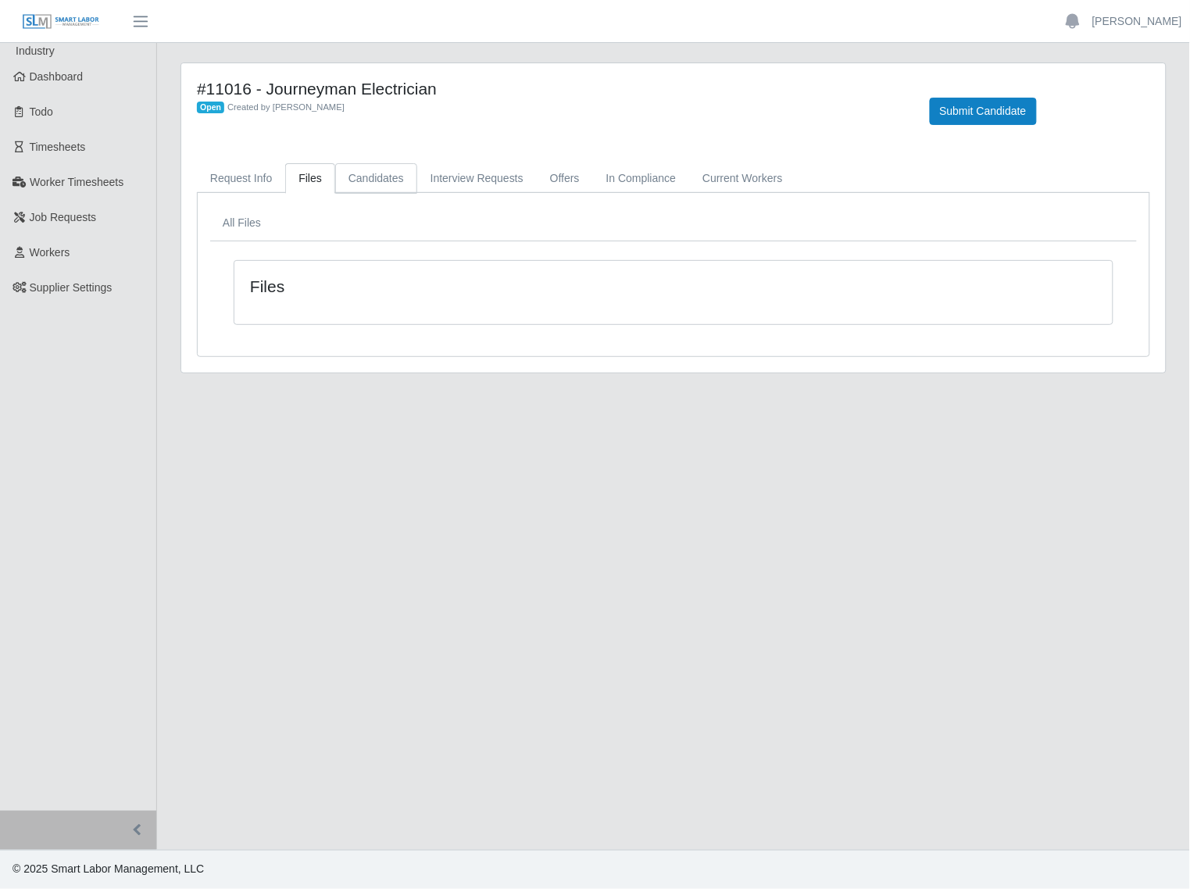
click at [362, 178] on link "Candidates" at bounding box center [376, 178] width 82 height 30
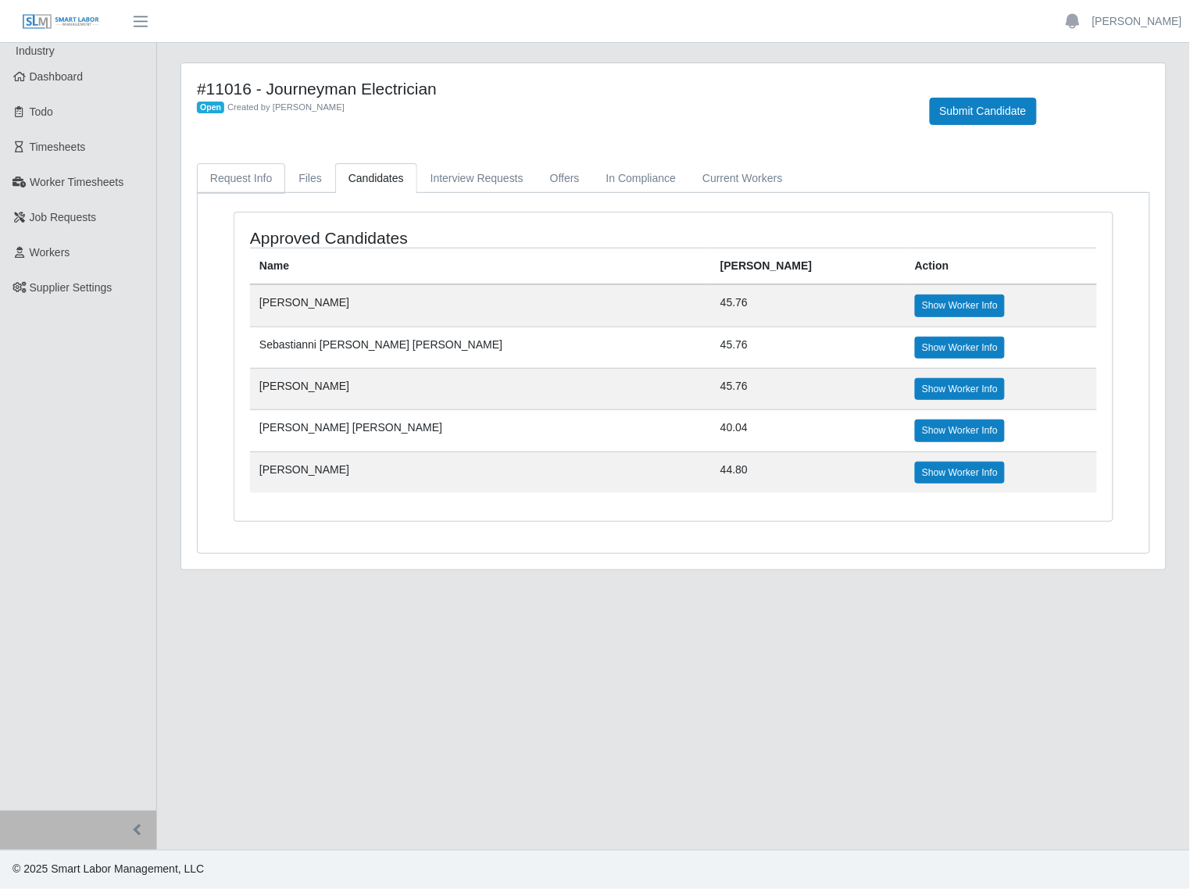
click at [252, 184] on link "Request Info" at bounding box center [241, 178] width 88 height 30
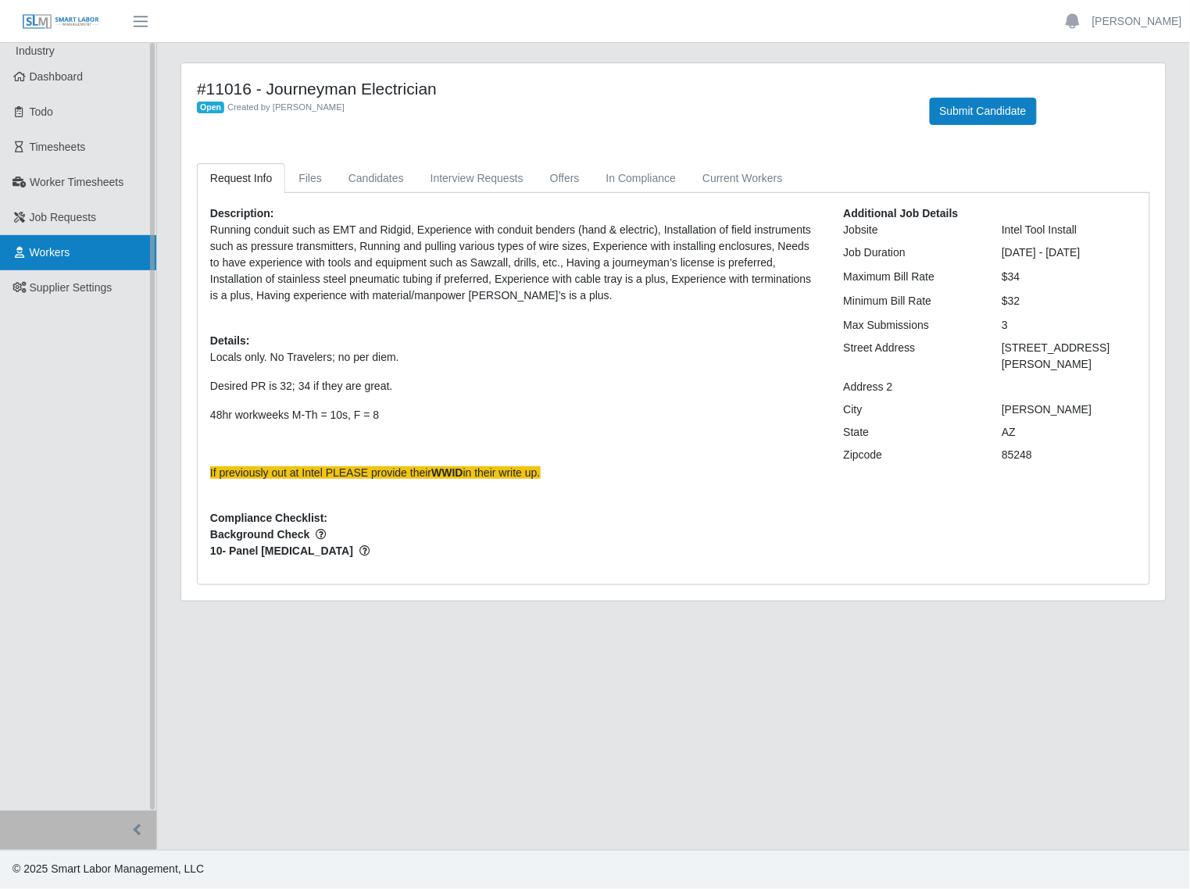
click at [70, 242] on link "Workers" at bounding box center [78, 252] width 156 height 35
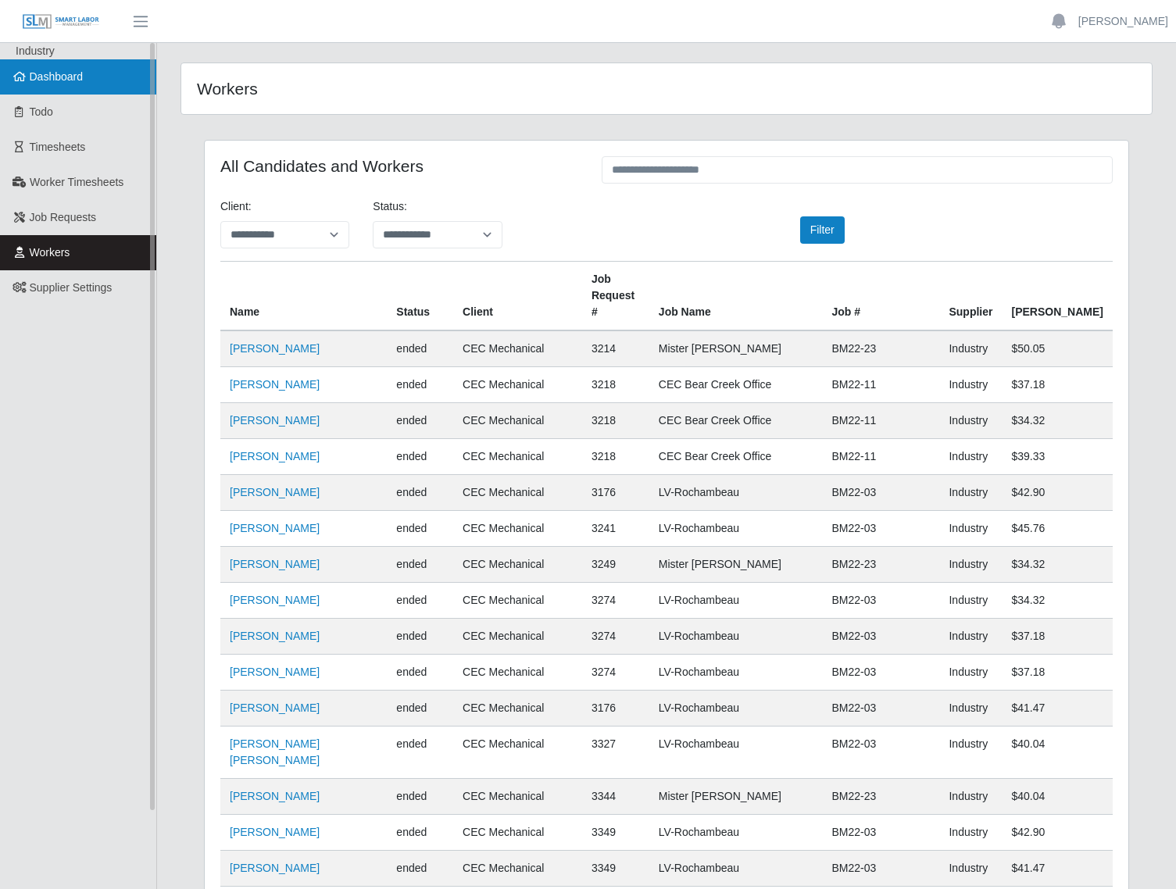
click at [45, 84] on link "Dashboard" at bounding box center [78, 76] width 156 height 35
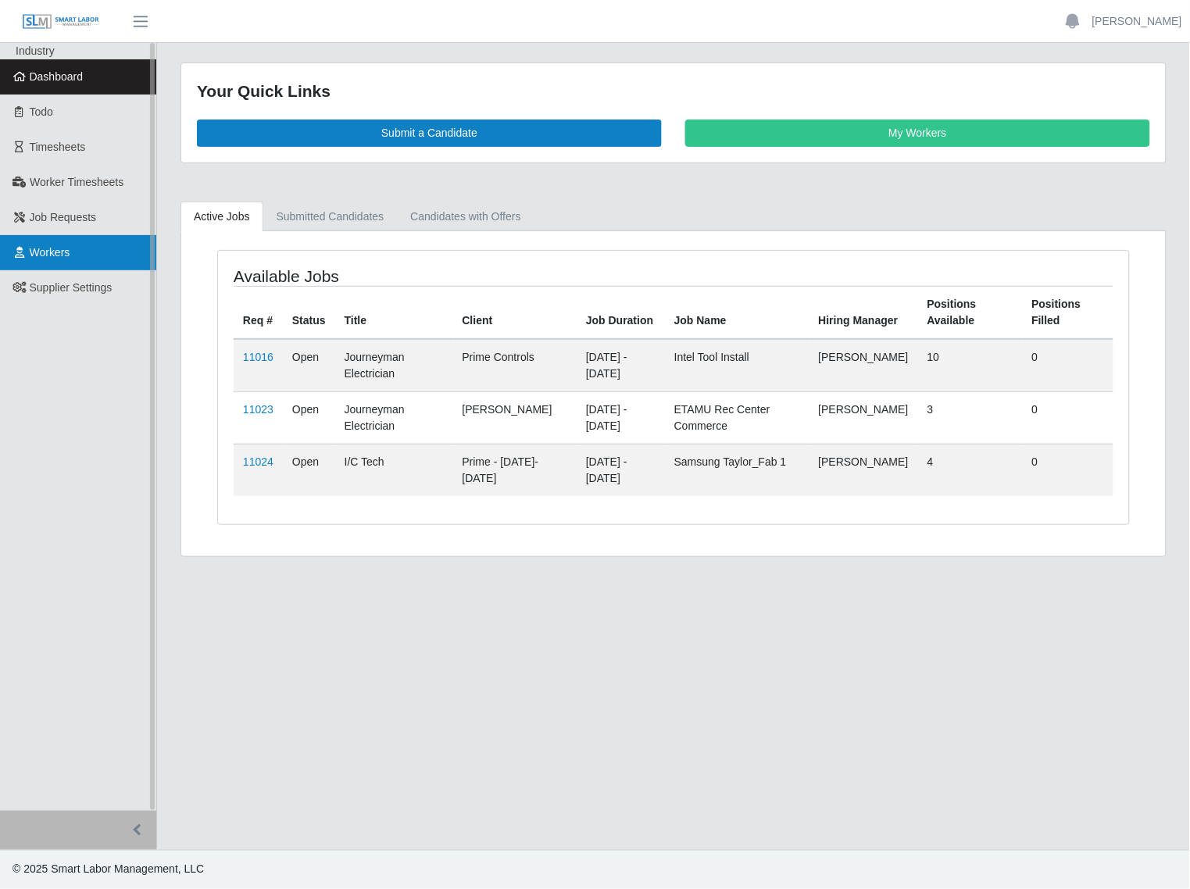
click at [69, 250] on span "Workers" at bounding box center [50, 252] width 41 height 12
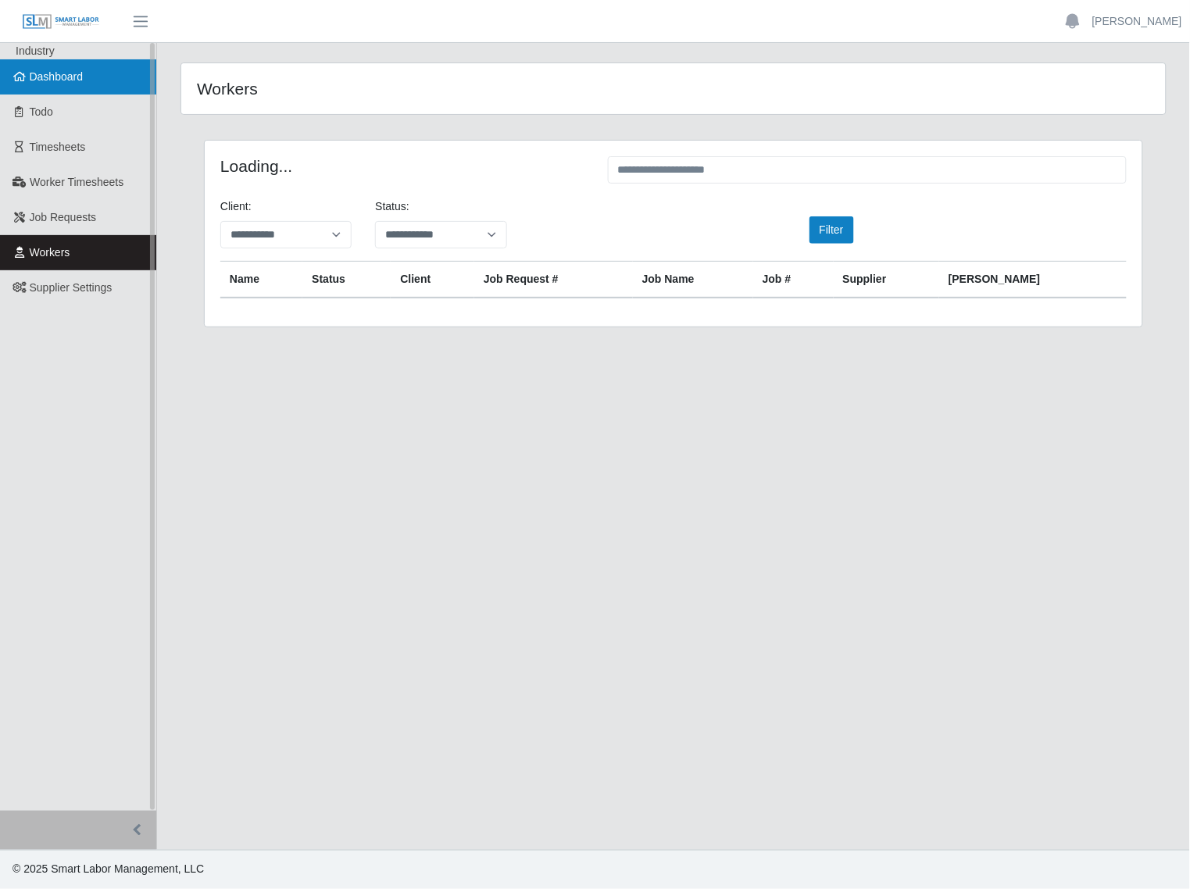
click at [65, 75] on span "Dashboard" at bounding box center [57, 76] width 54 height 12
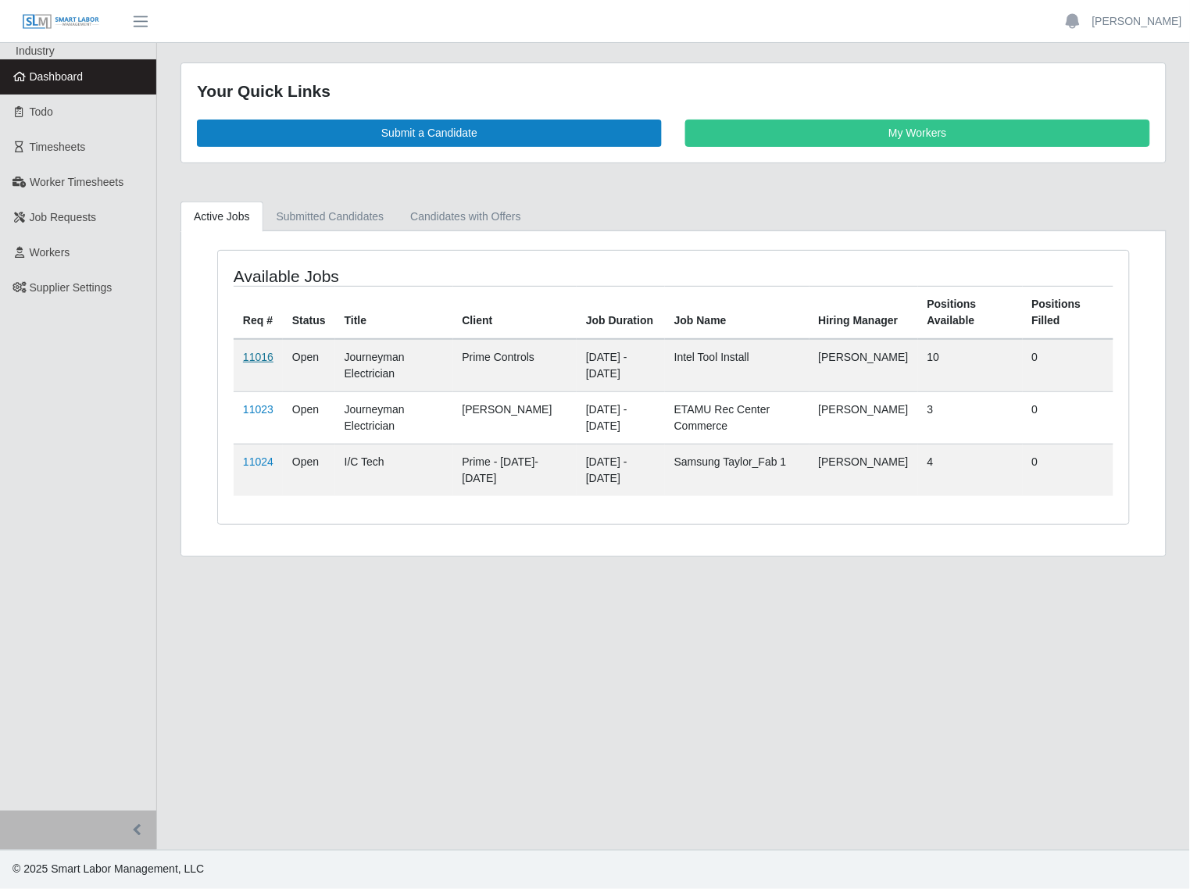
click at [256, 355] on link "11016" at bounding box center [258, 357] width 30 height 12
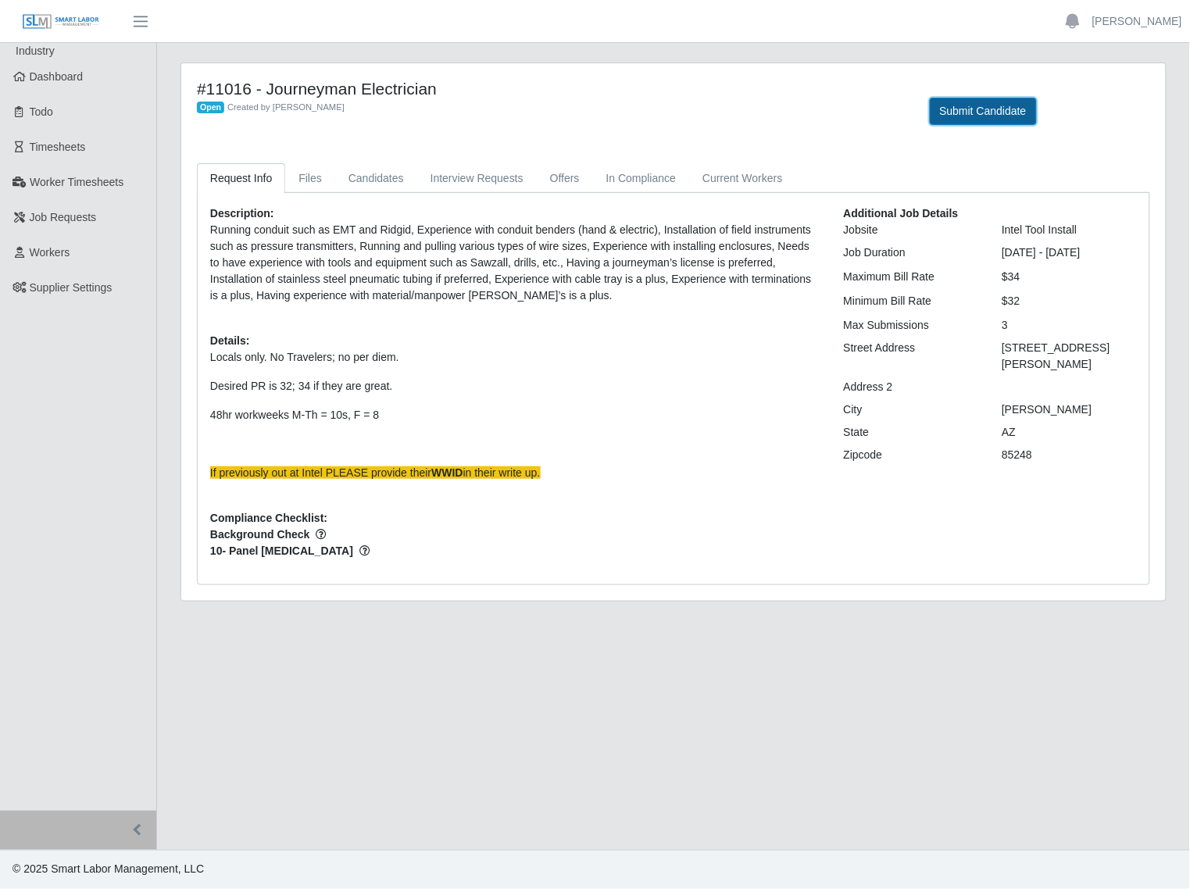
click at [977, 116] on button "Submit Candidate" at bounding box center [983, 111] width 107 height 27
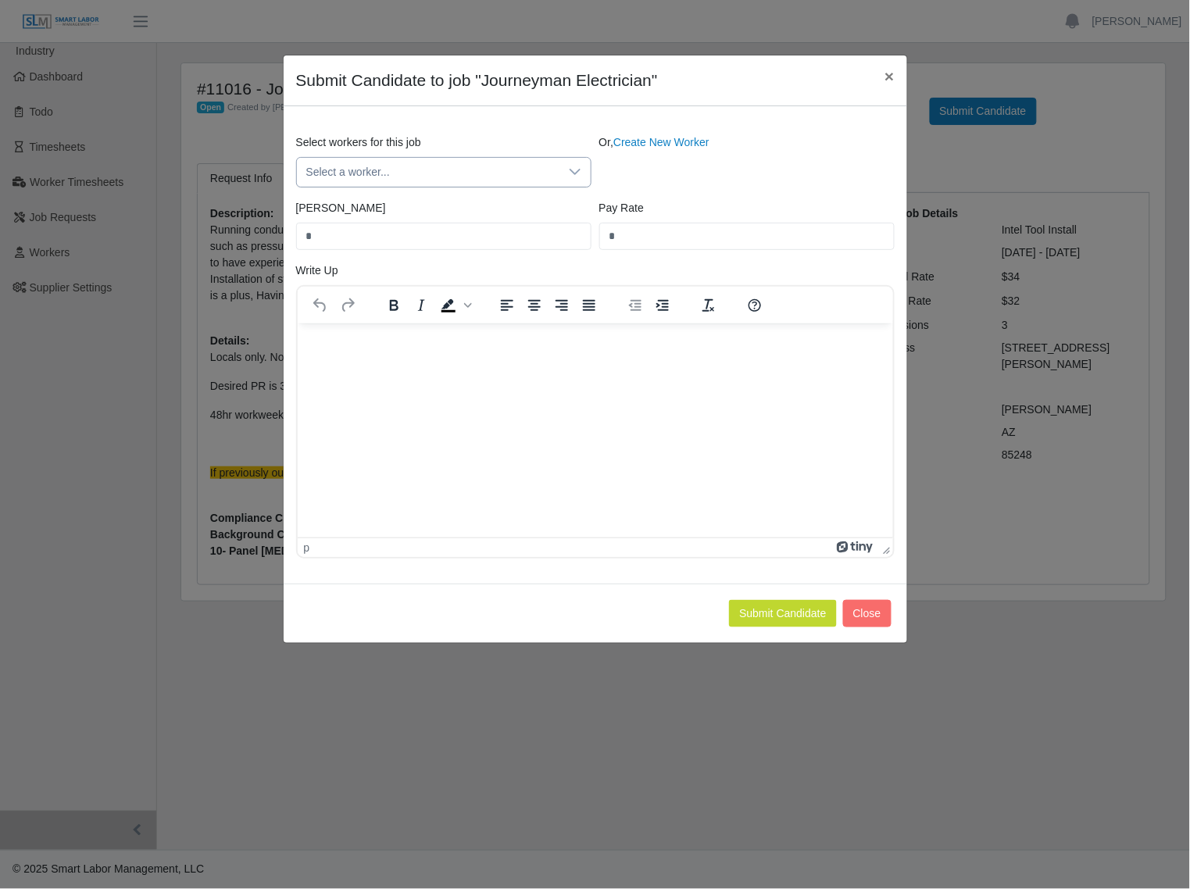
click at [427, 178] on span "Select a worker..." at bounding box center [428, 172] width 262 height 29
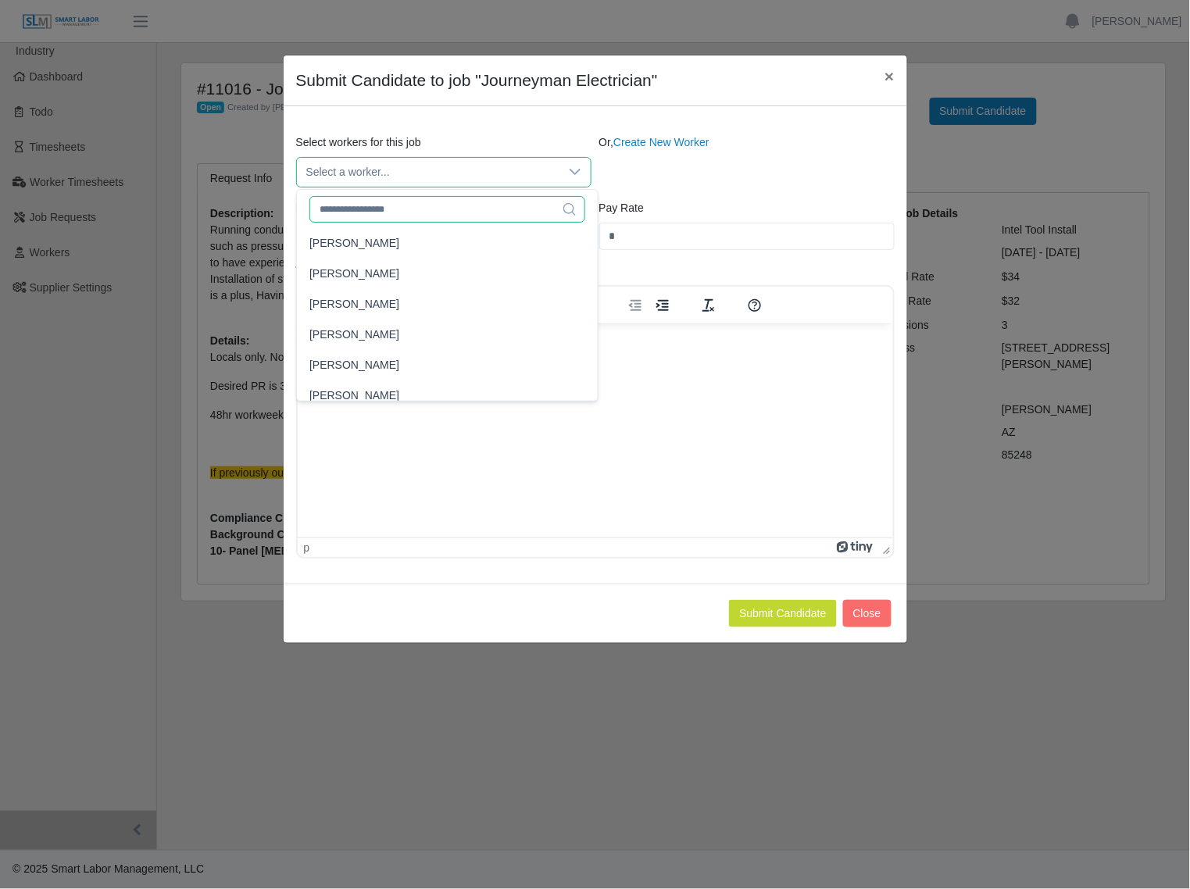
click at [405, 213] on input "text" at bounding box center [447, 209] width 276 height 27
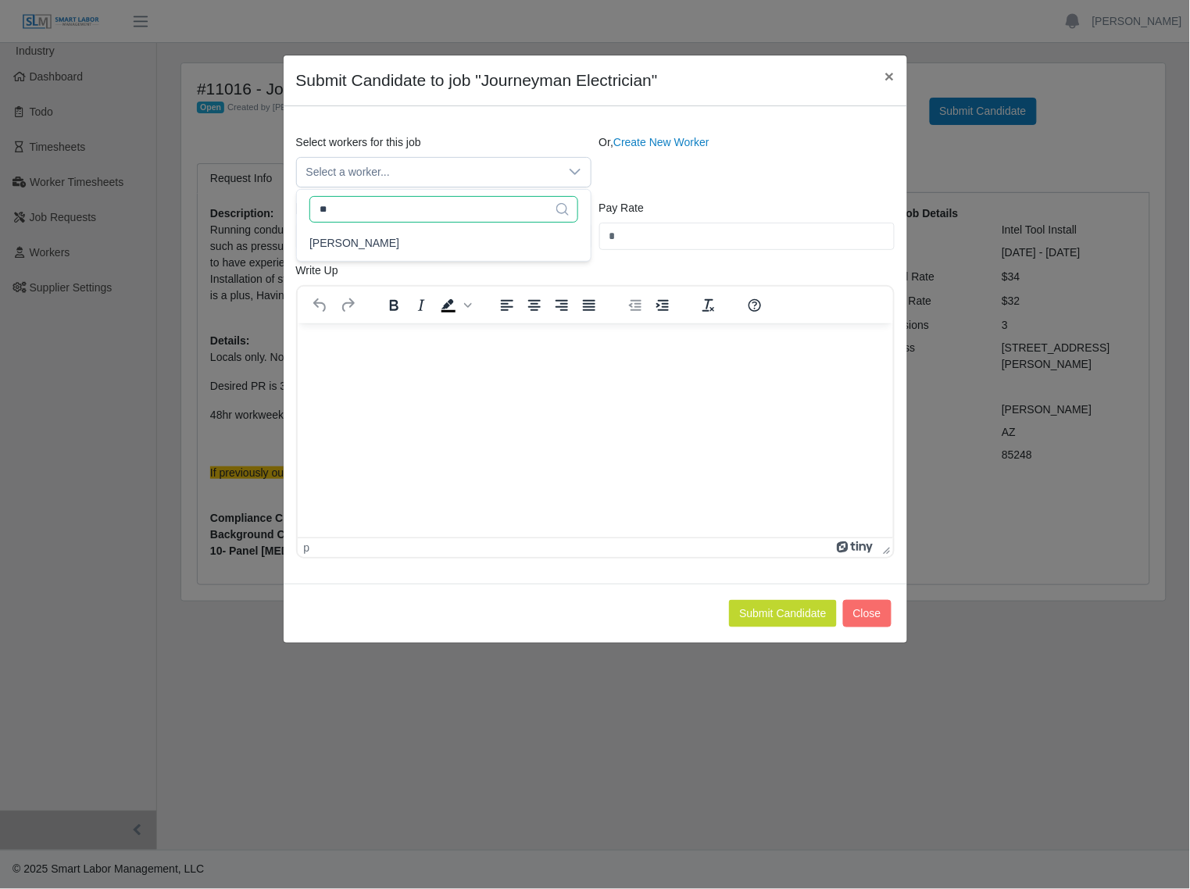
type input "*"
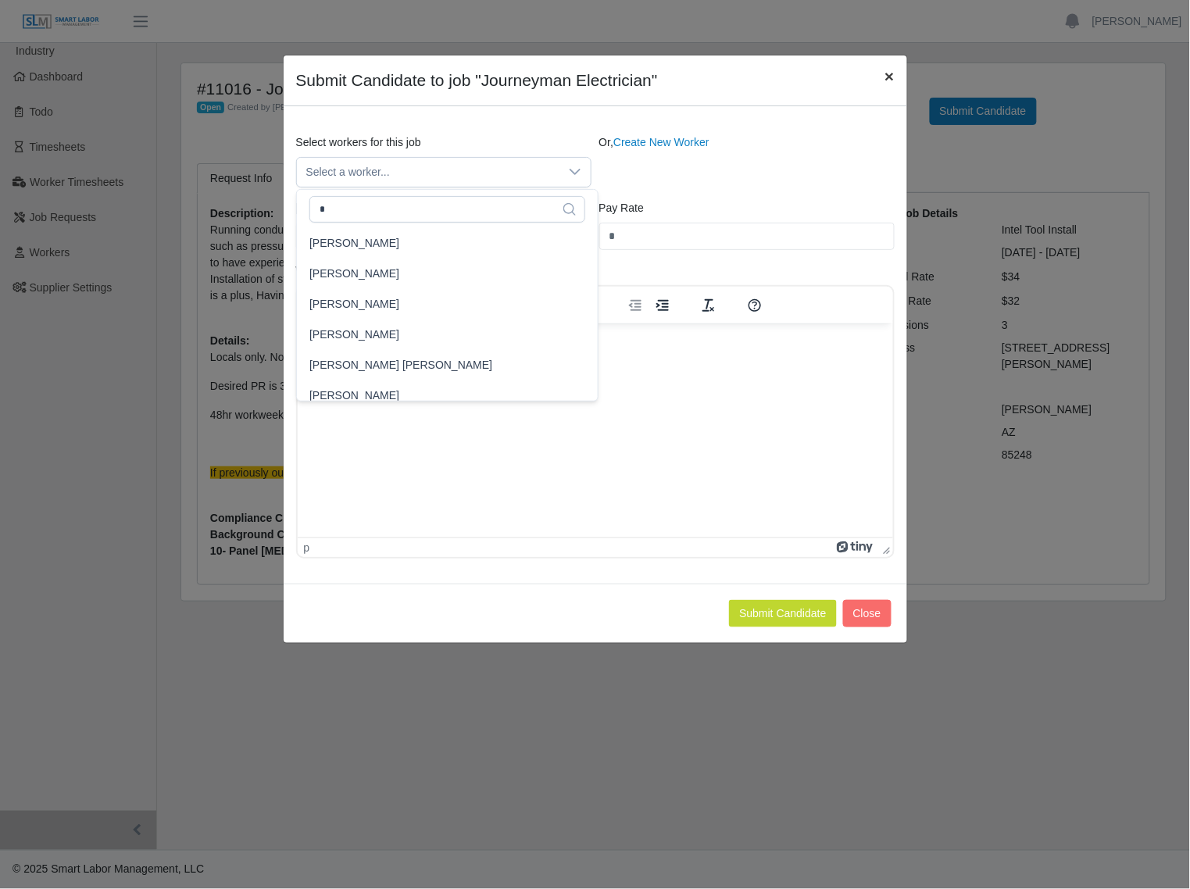
click at [887, 73] on span "×" at bounding box center [888, 76] width 9 height 18
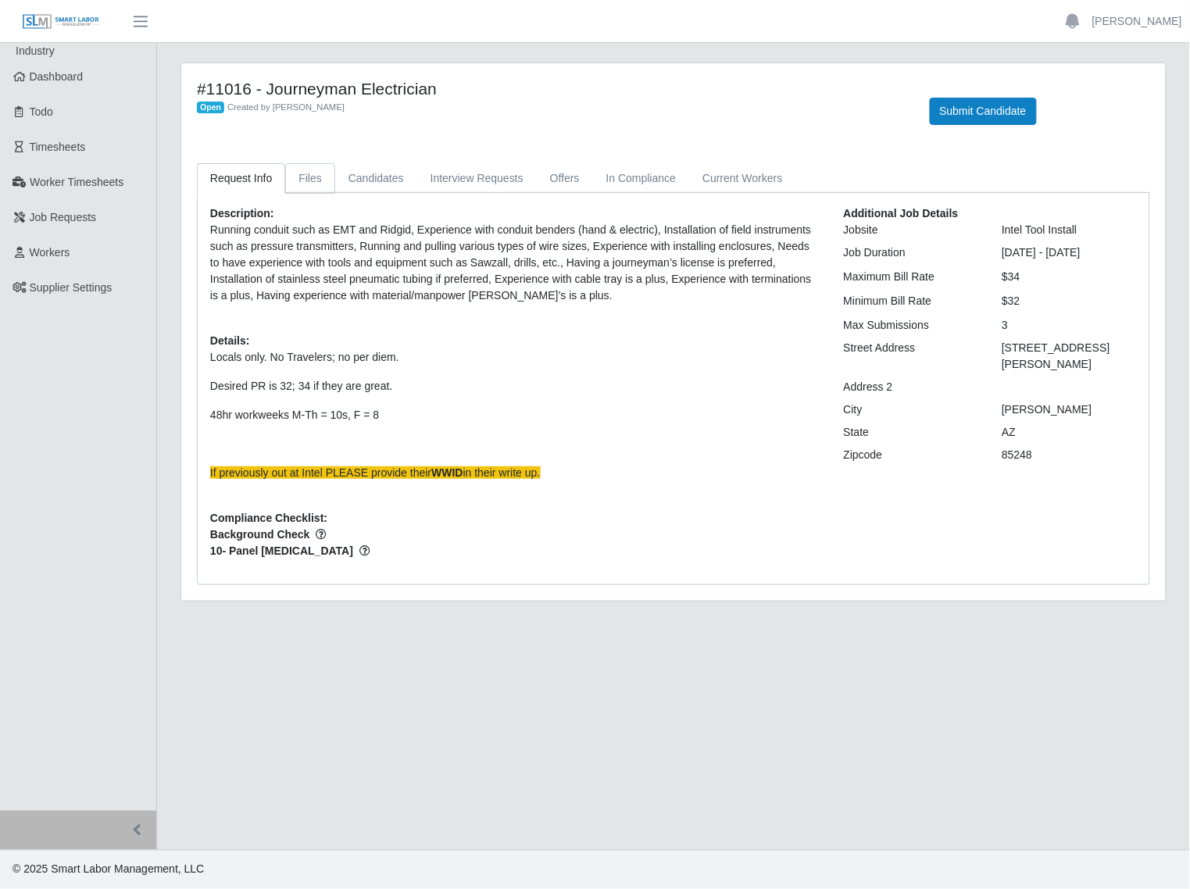
click at [316, 180] on link "Files" at bounding box center [310, 178] width 50 height 30
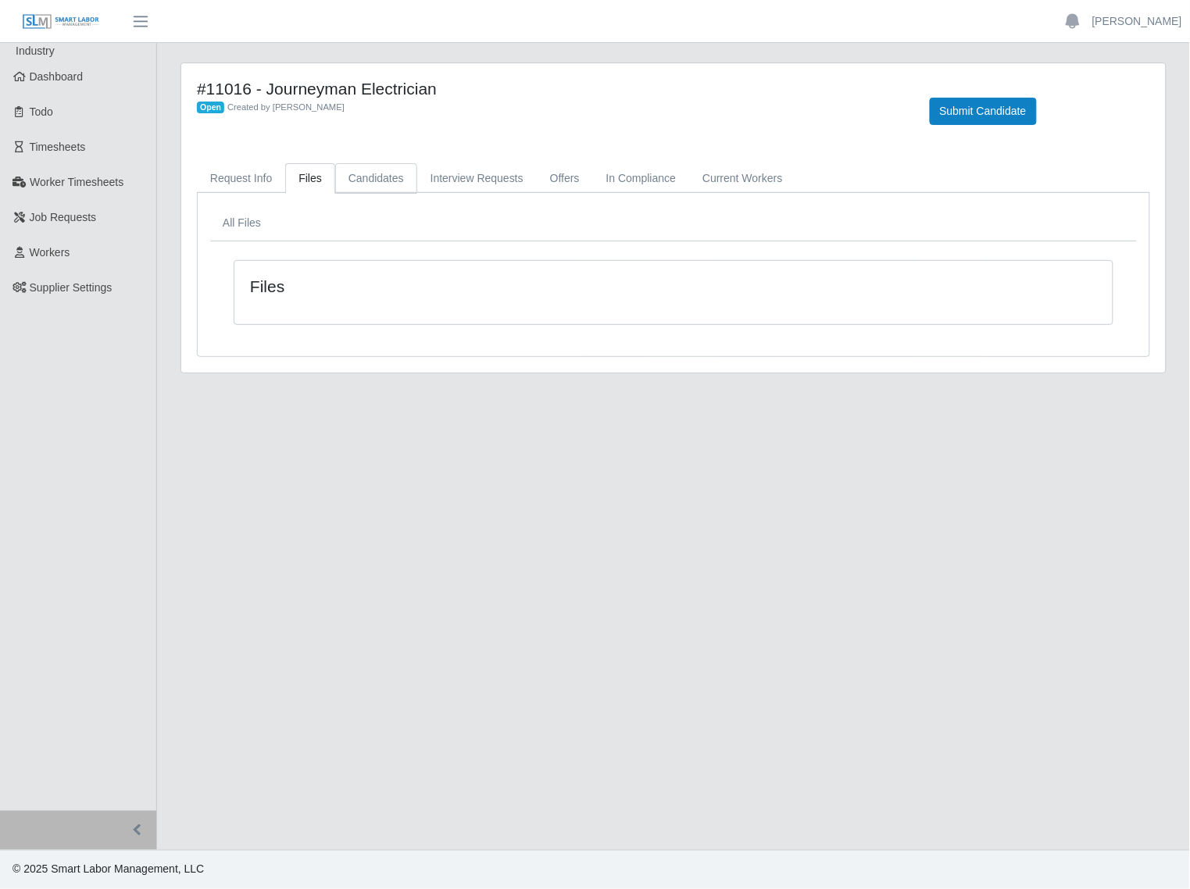
click at [372, 180] on link "Candidates" at bounding box center [376, 178] width 82 height 30
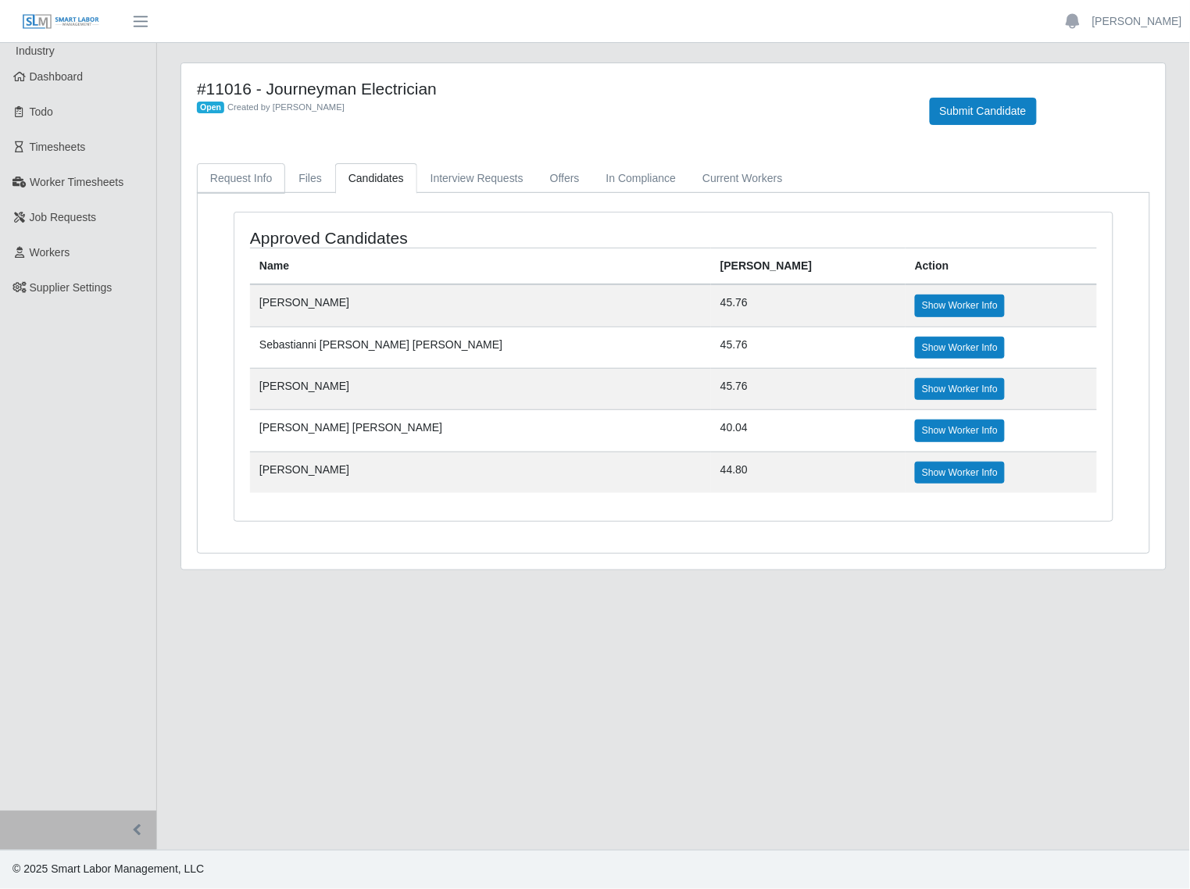
click at [252, 170] on link "Request Info" at bounding box center [241, 178] width 88 height 30
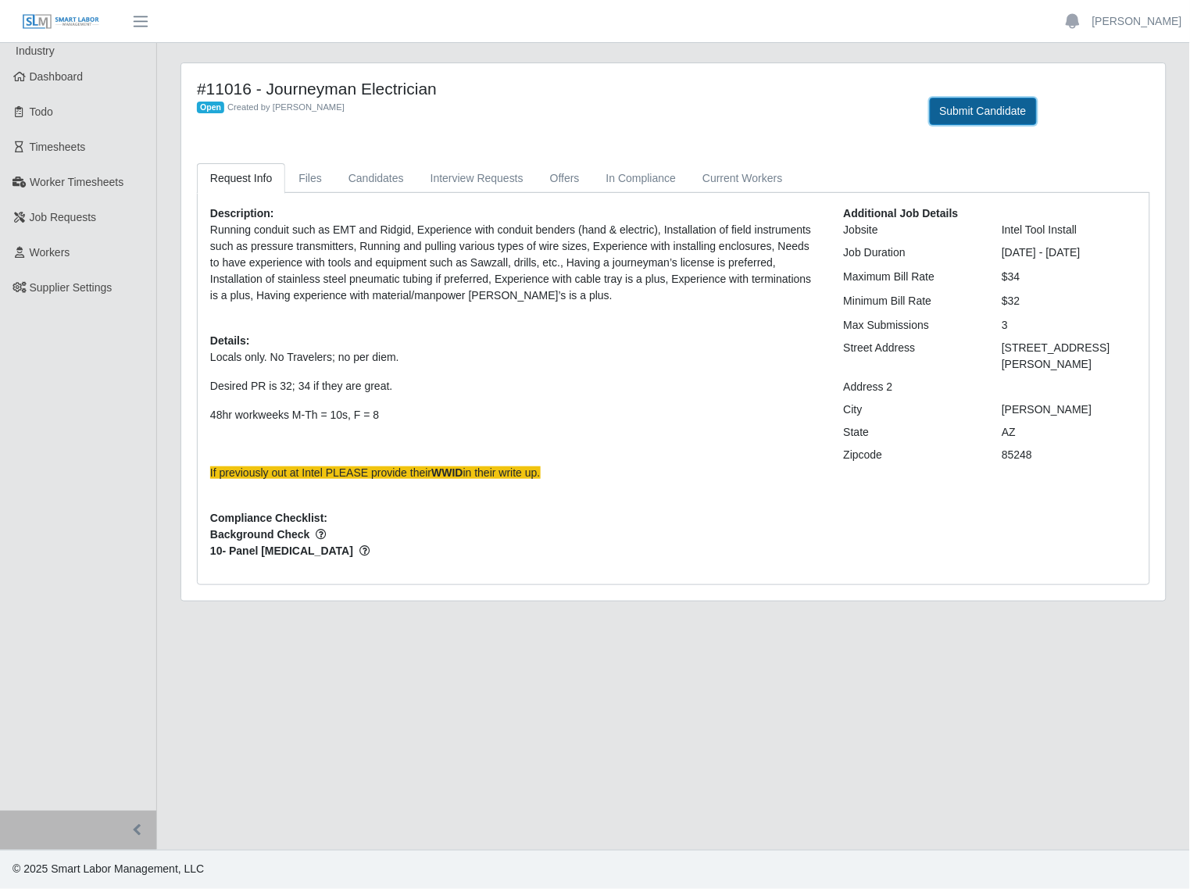
click at [973, 102] on button "Submit Candidate" at bounding box center [983, 111] width 107 height 27
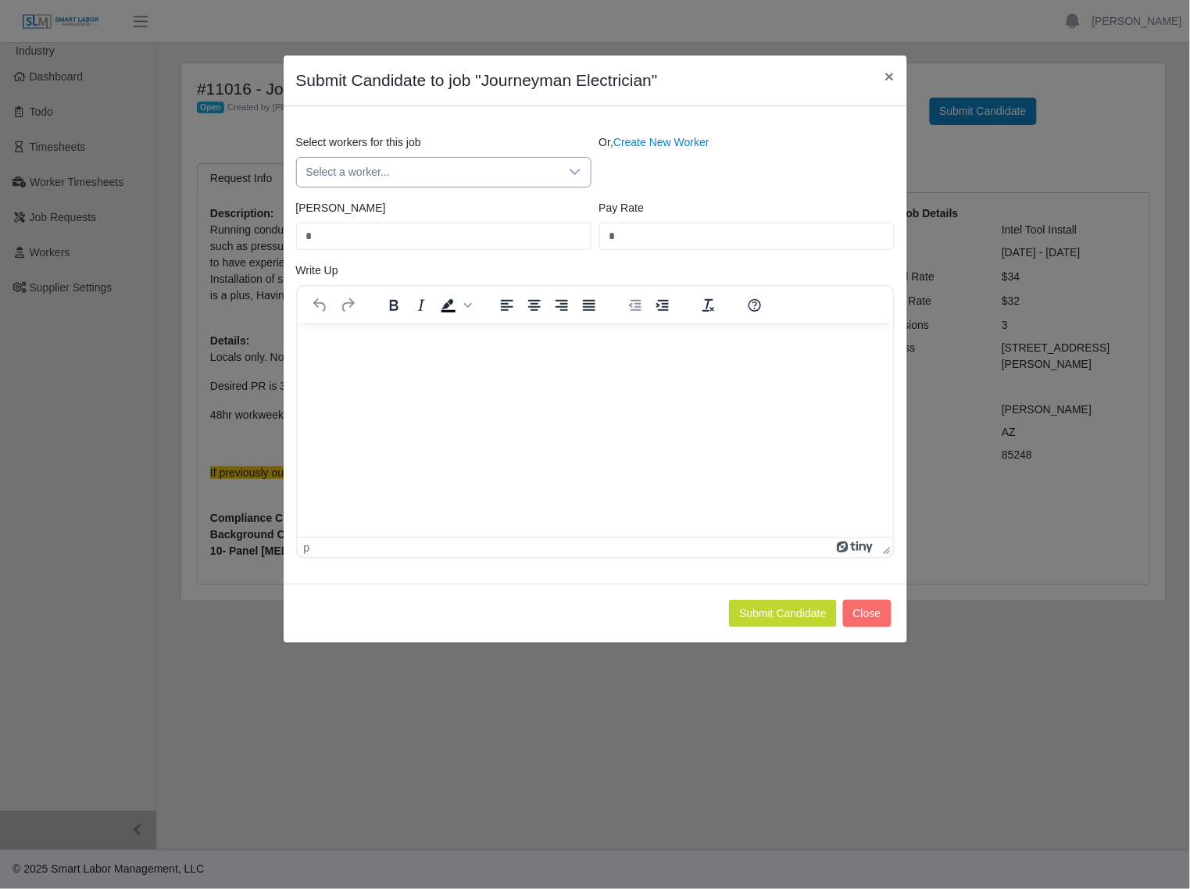
click at [423, 166] on span "Select a worker..." at bounding box center [428, 172] width 262 height 29
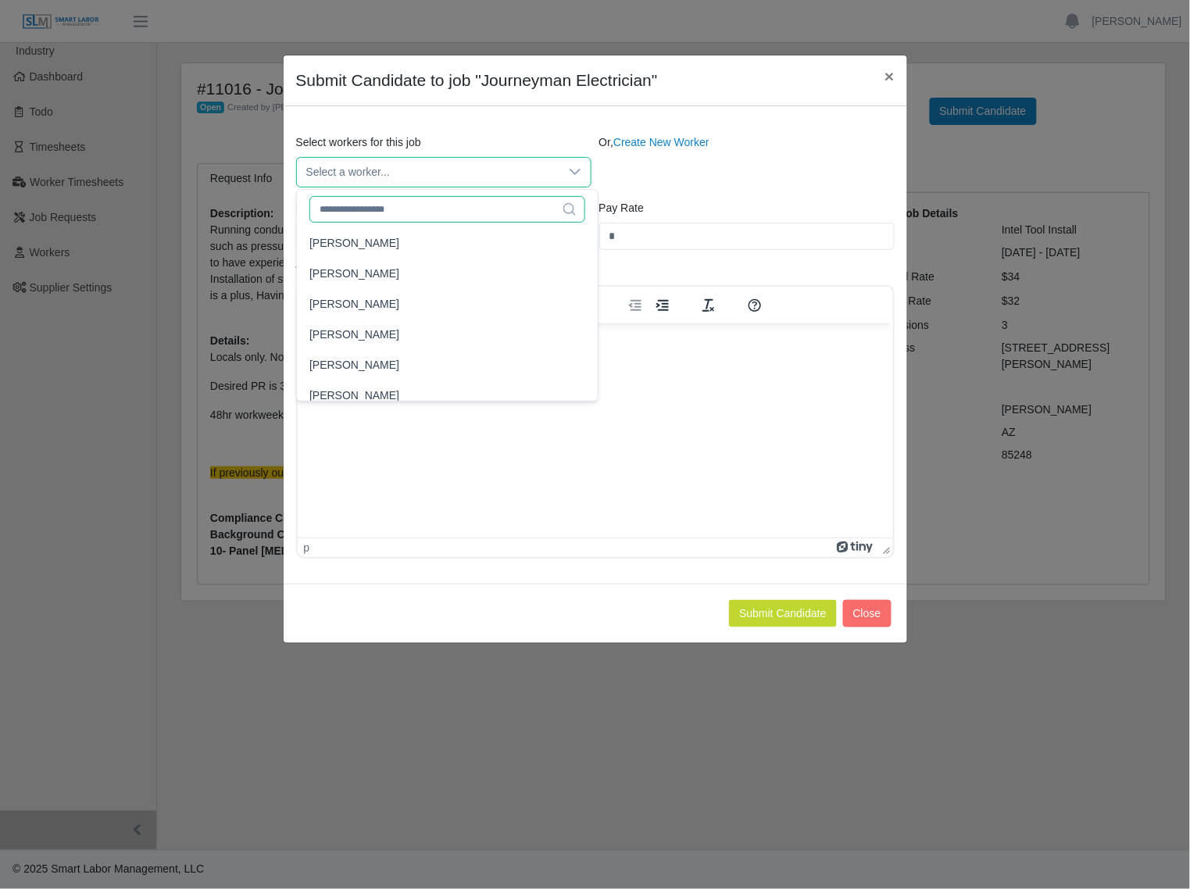
click at [391, 205] on input "text" at bounding box center [447, 209] width 276 height 27
type input "*"
type input "****"
click at [805, 141] on div "Or, Create New Worker" at bounding box center [746, 160] width 303 height 53
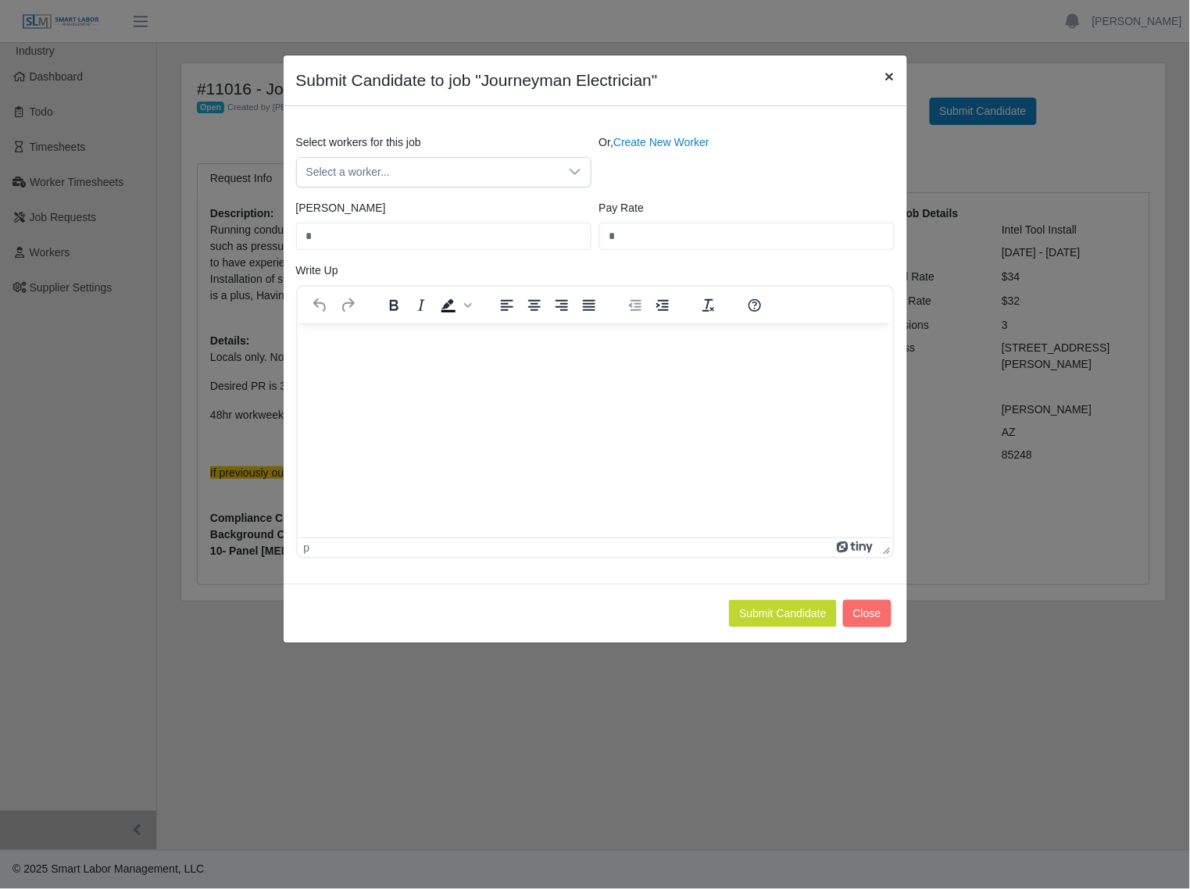
click at [887, 80] on span "×" at bounding box center [888, 76] width 9 height 18
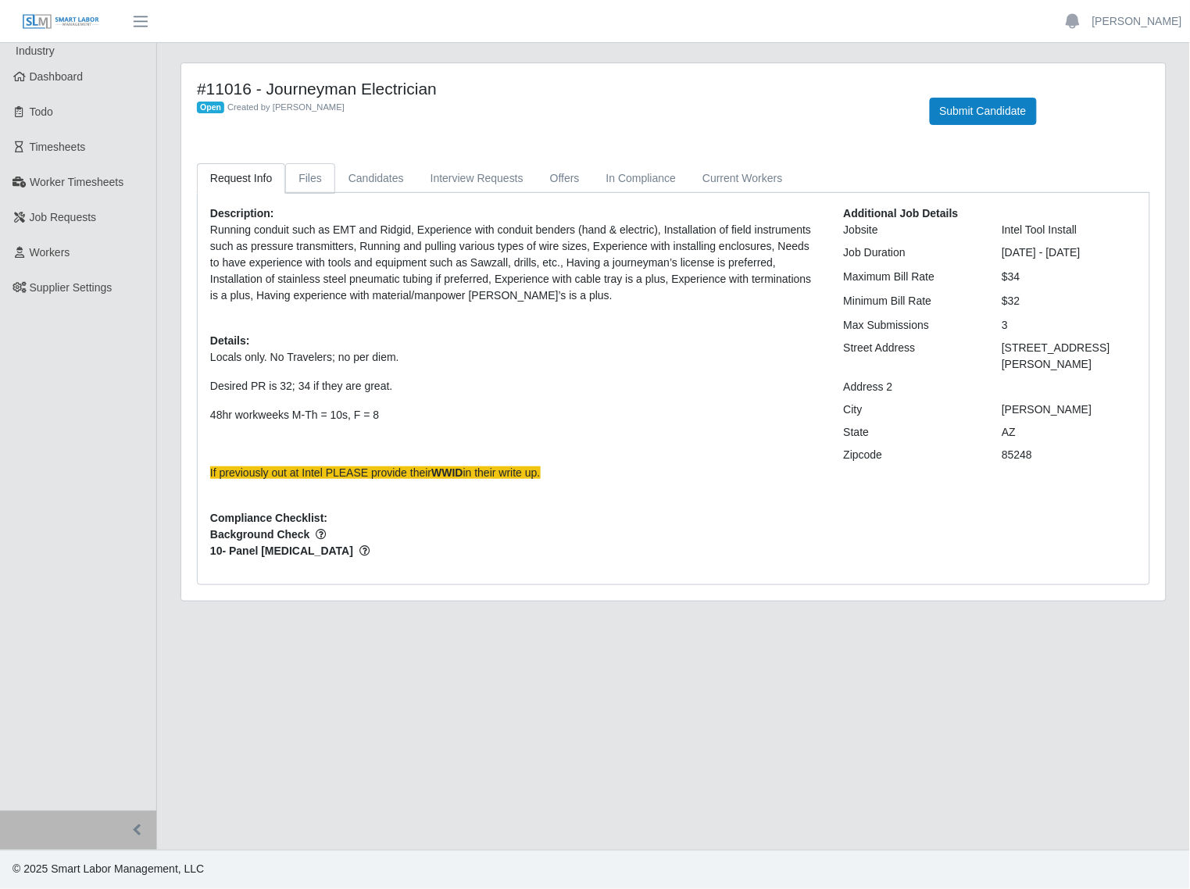
click at [316, 181] on link "Files" at bounding box center [310, 178] width 50 height 30
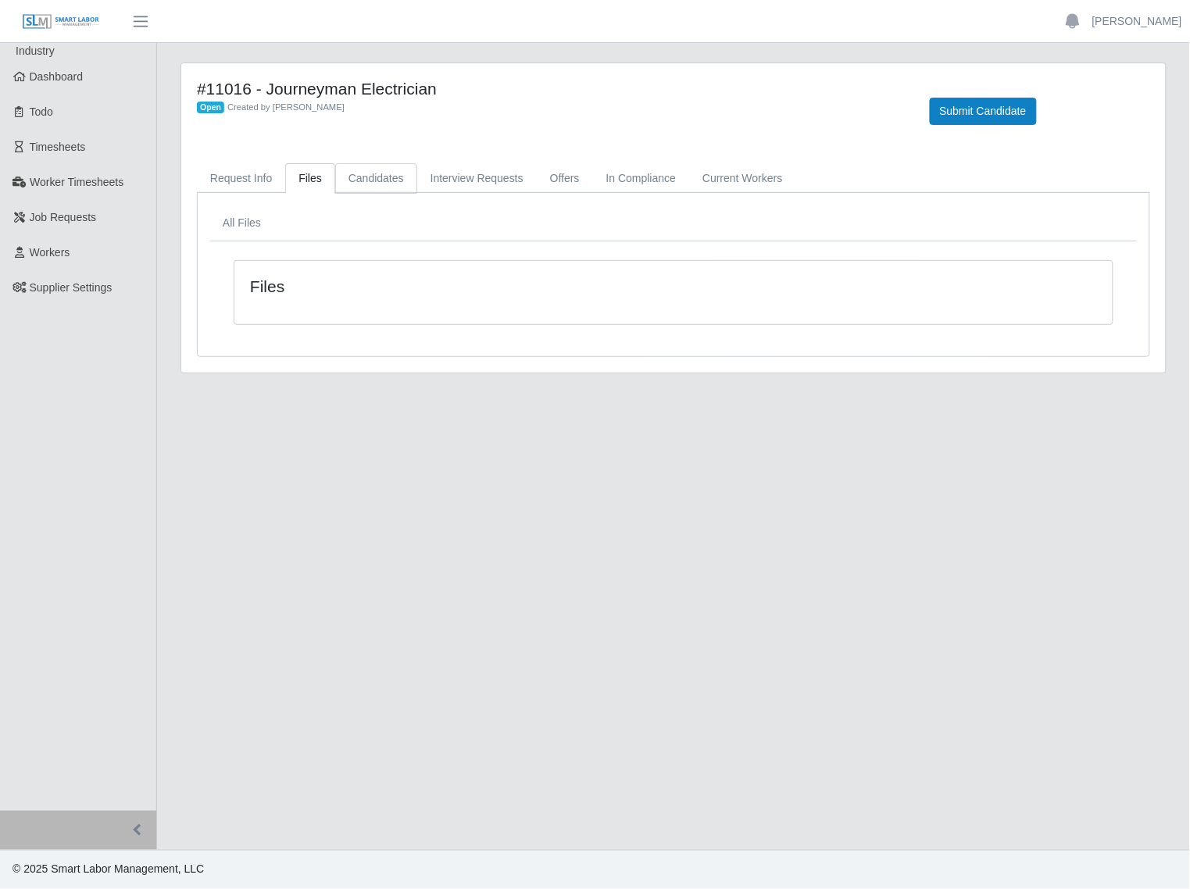
click at [373, 180] on link "Candidates" at bounding box center [376, 178] width 82 height 30
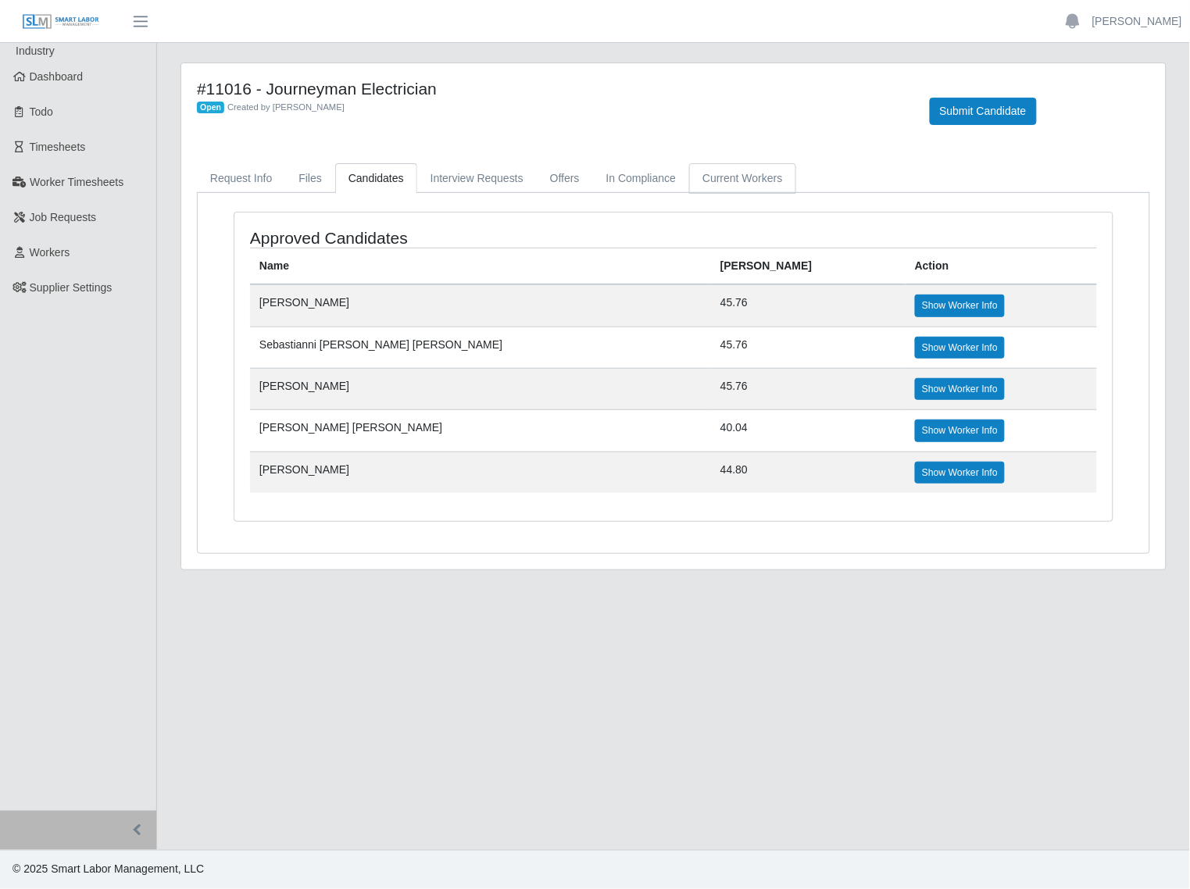
click at [730, 181] on link "Current Workers" at bounding box center [742, 178] width 106 height 30
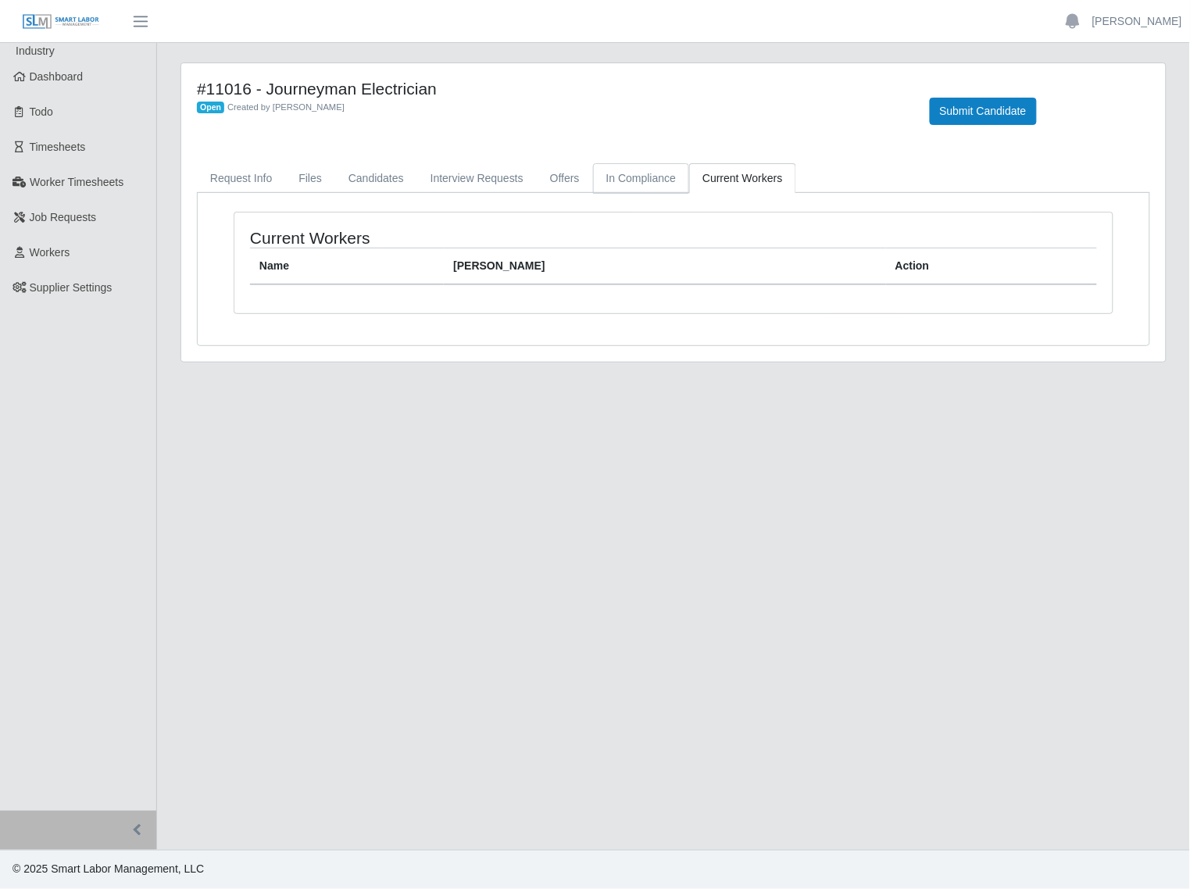
click at [651, 184] on link "In Compliance" at bounding box center [641, 178] width 97 height 30
click at [537, 184] on link "Offers" at bounding box center [565, 178] width 56 height 30
click at [492, 184] on link "Interview Requests" at bounding box center [477, 178] width 120 height 30
click at [373, 182] on link "Candidates" at bounding box center [376, 178] width 82 height 30
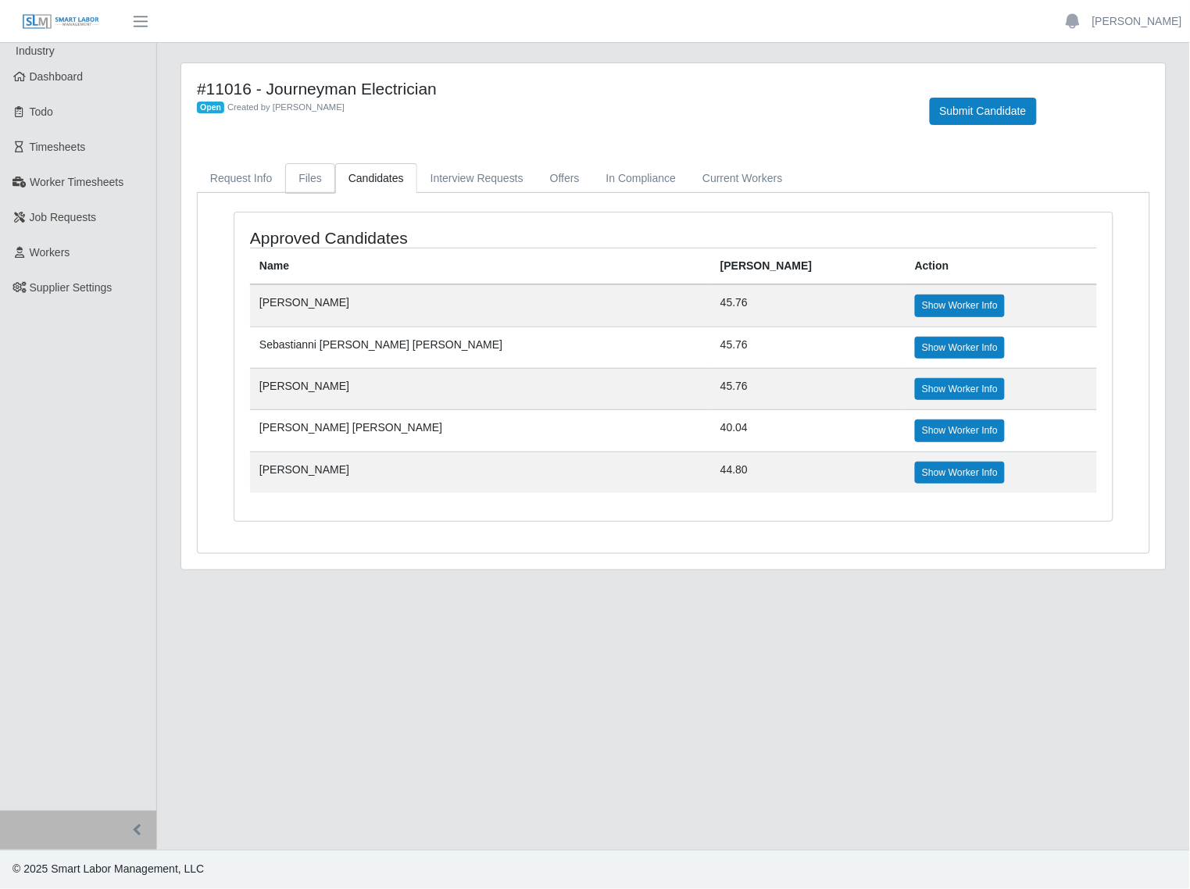
click at [298, 180] on link "Files" at bounding box center [310, 178] width 50 height 30
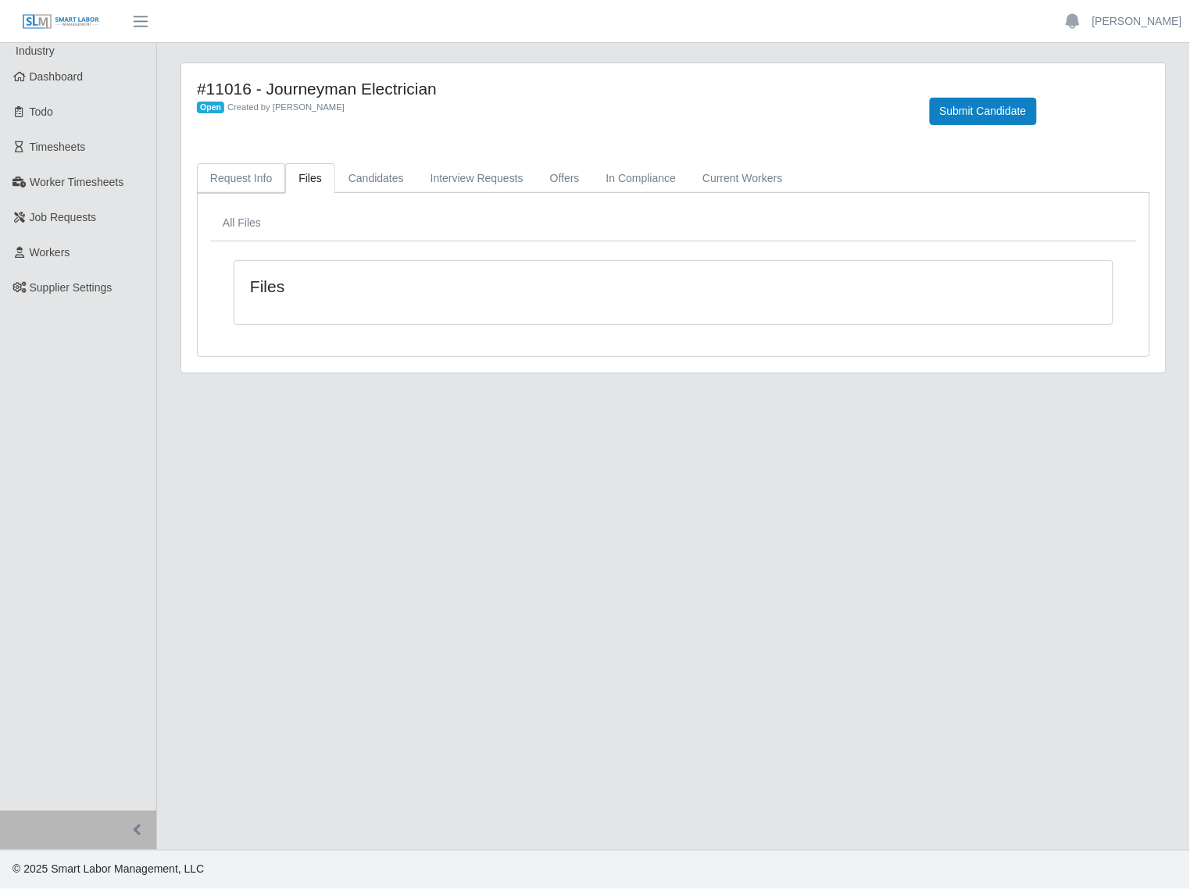
click at [258, 180] on link "Request Info" at bounding box center [241, 178] width 88 height 30
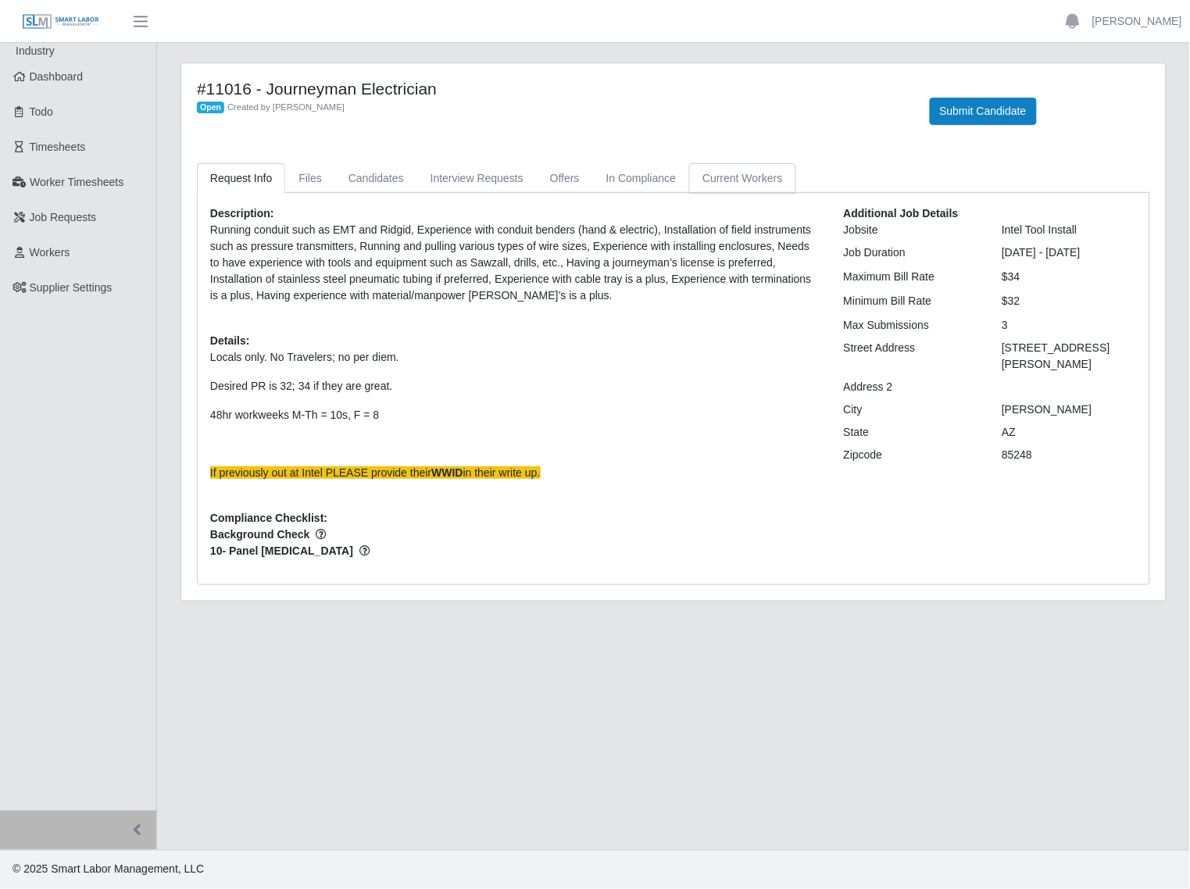
click at [755, 182] on link "Current Workers" at bounding box center [742, 178] width 106 height 30
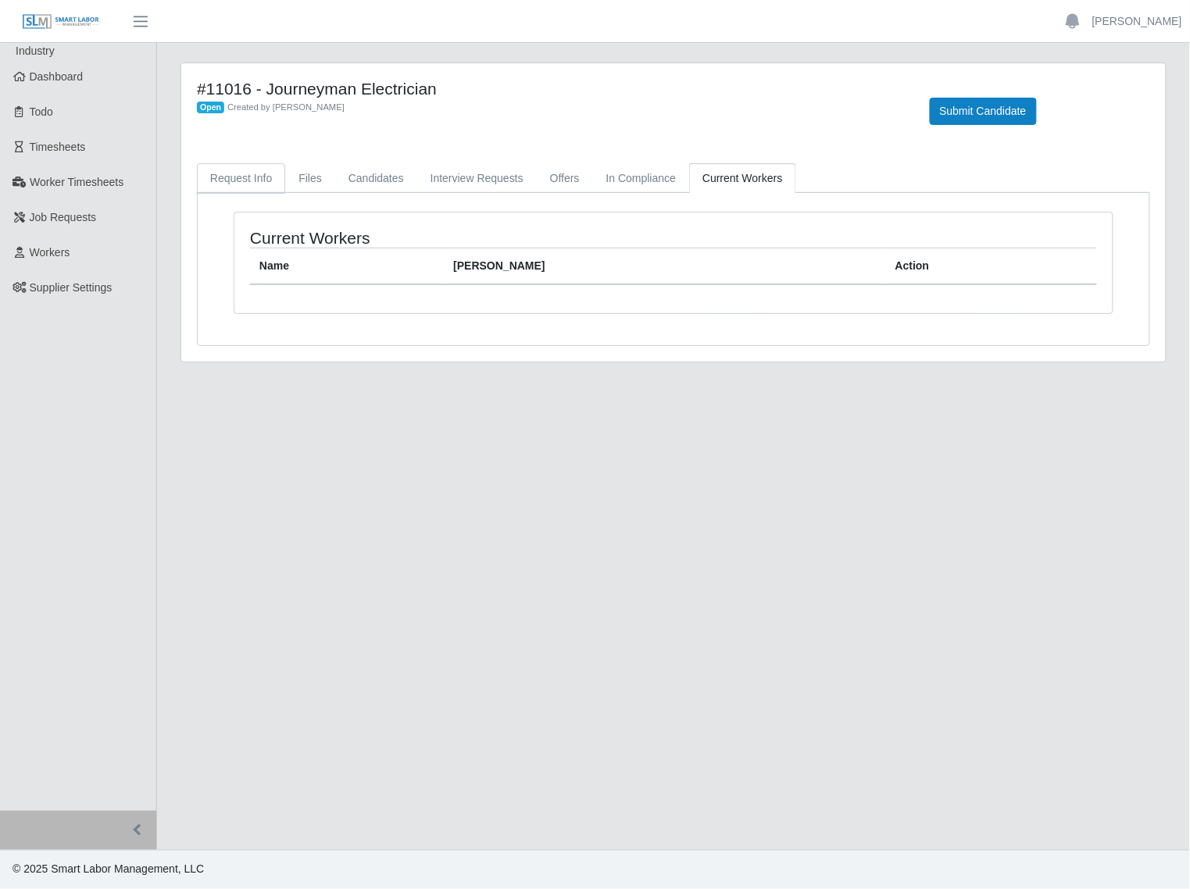
click at [252, 177] on link "Request Info" at bounding box center [241, 178] width 88 height 30
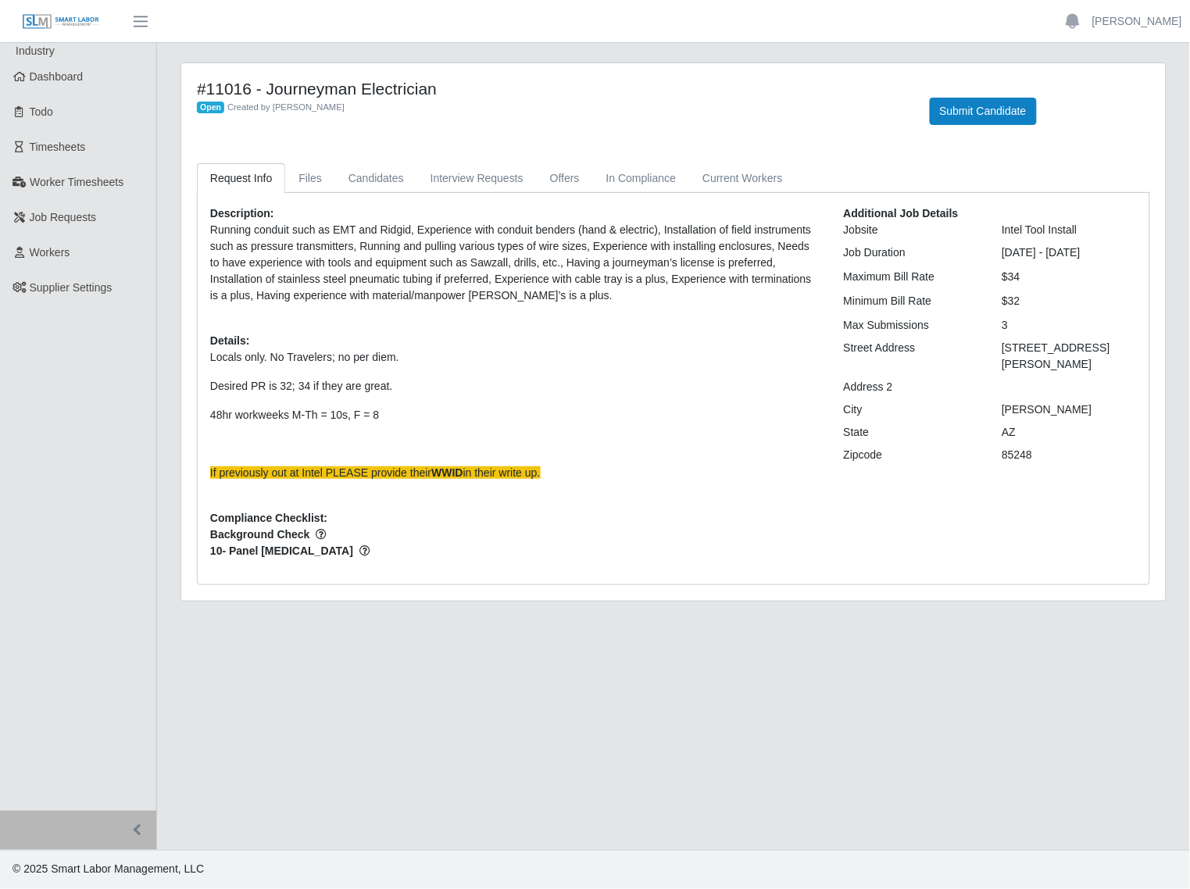
click at [262, 180] on link "Request Info" at bounding box center [241, 178] width 88 height 30
click at [309, 173] on link "Files" at bounding box center [310, 178] width 50 height 30
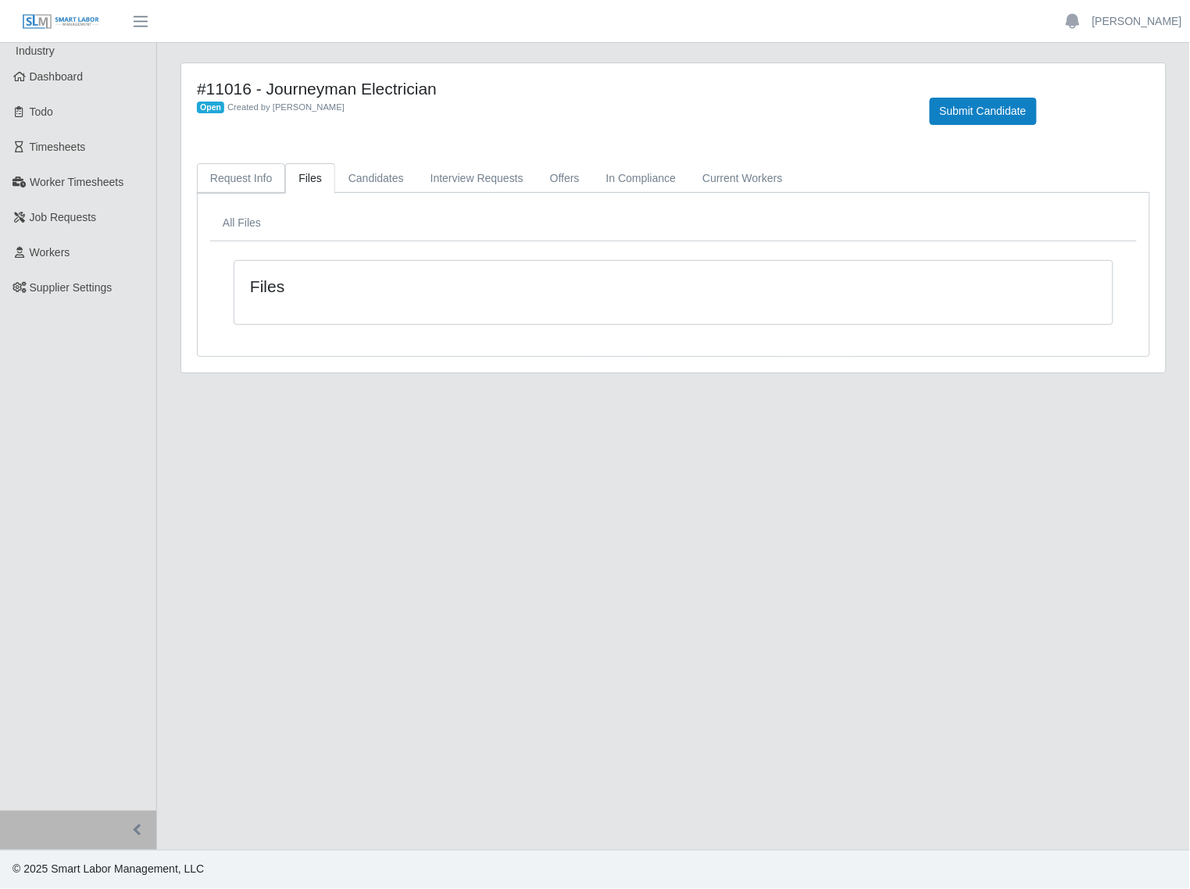
click at [252, 180] on link "Request Info" at bounding box center [241, 178] width 88 height 30
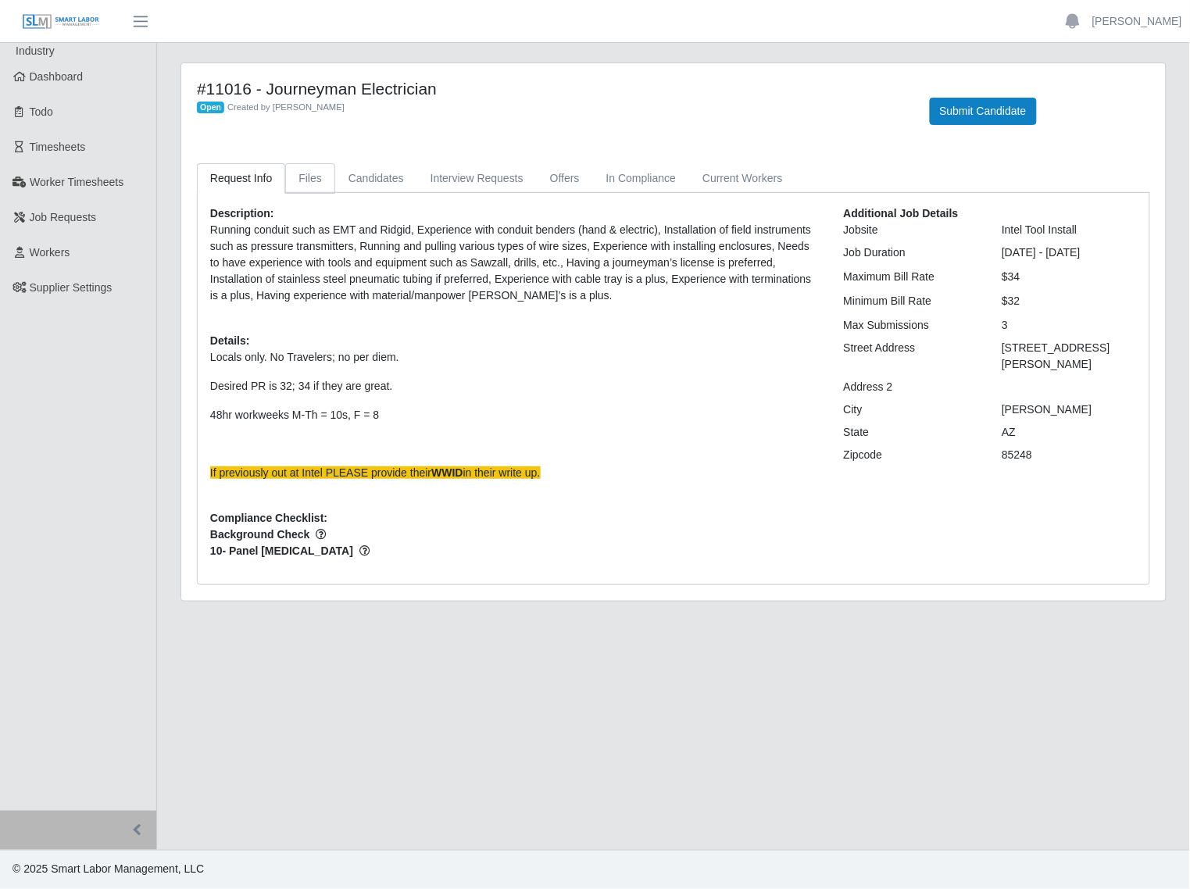
click at [299, 177] on link "Files" at bounding box center [310, 178] width 50 height 30
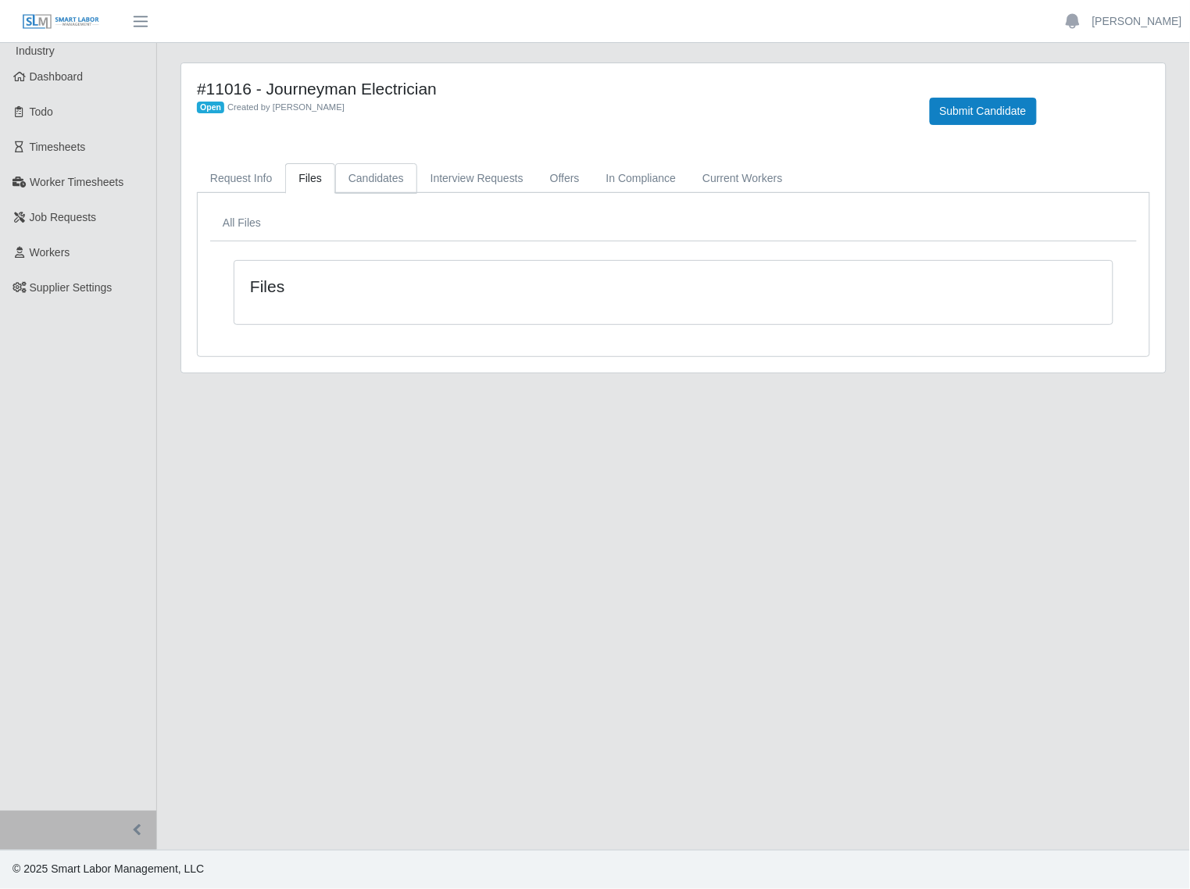
click at [380, 180] on link "Candidates" at bounding box center [376, 178] width 82 height 30
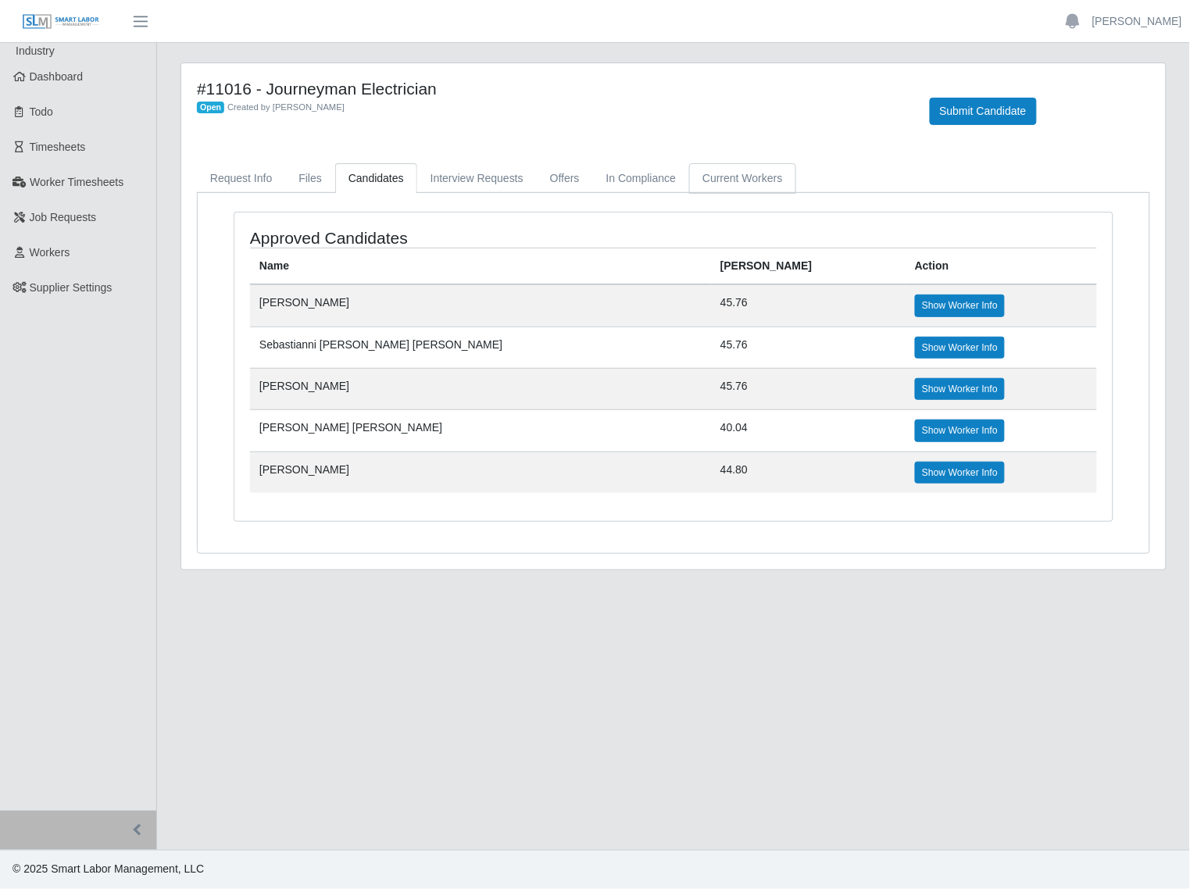
click at [759, 192] on link "Current Workers" at bounding box center [742, 178] width 106 height 30
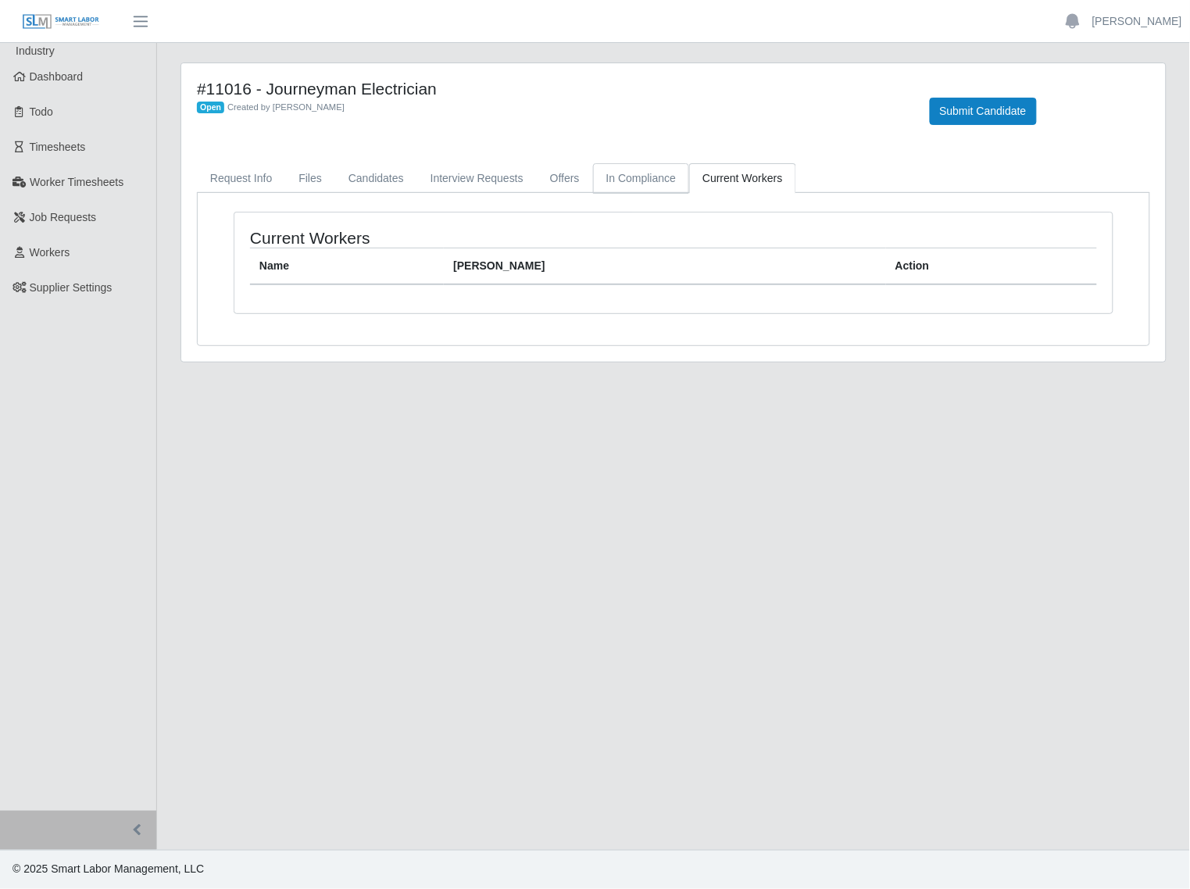
click at [654, 184] on link "In Compliance" at bounding box center [641, 178] width 97 height 30
click at [720, 182] on link "Current Workers" at bounding box center [742, 178] width 106 height 30
click at [629, 180] on link "In Compliance" at bounding box center [641, 178] width 97 height 30
click at [571, 180] on link "Offers" at bounding box center [565, 178] width 56 height 30
click at [486, 177] on link "Interview Requests" at bounding box center [477, 178] width 120 height 30
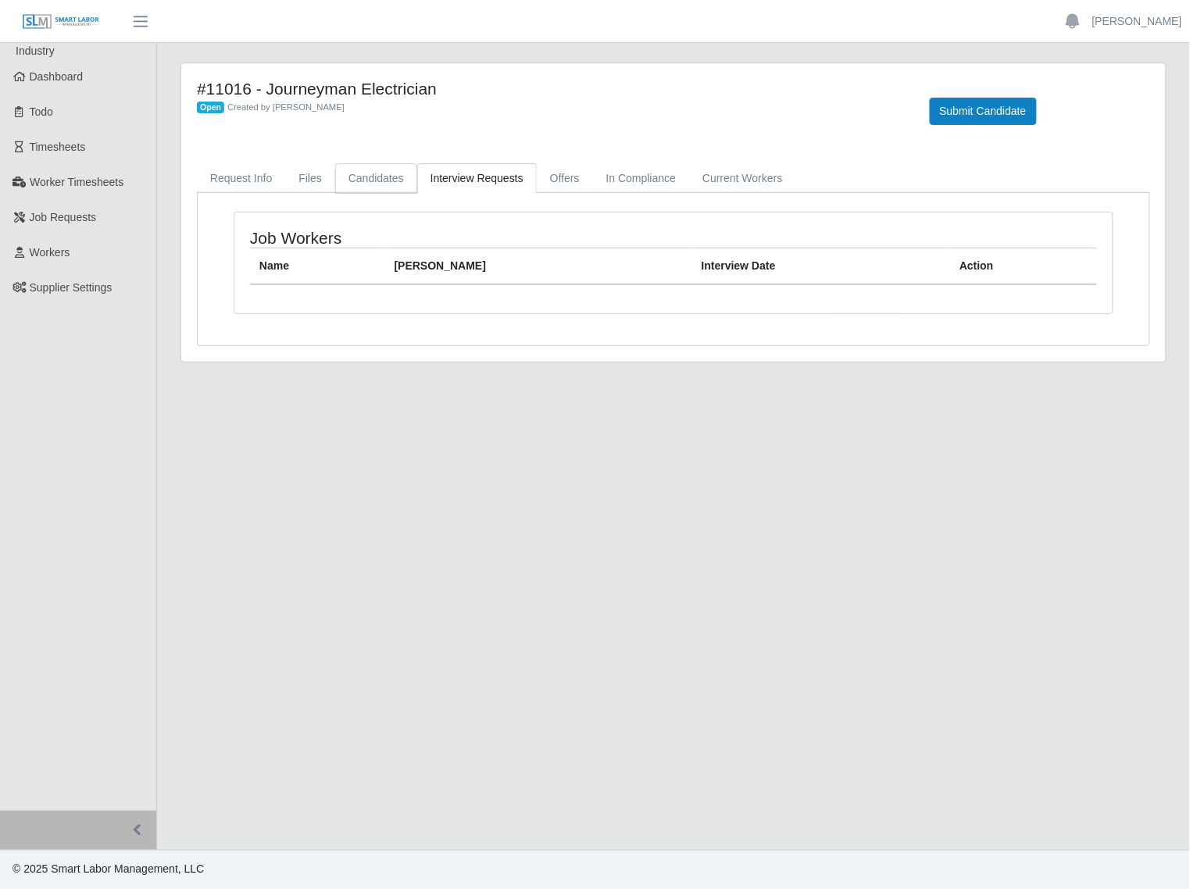
click at [383, 177] on link "Candidates" at bounding box center [376, 178] width 82 height 30
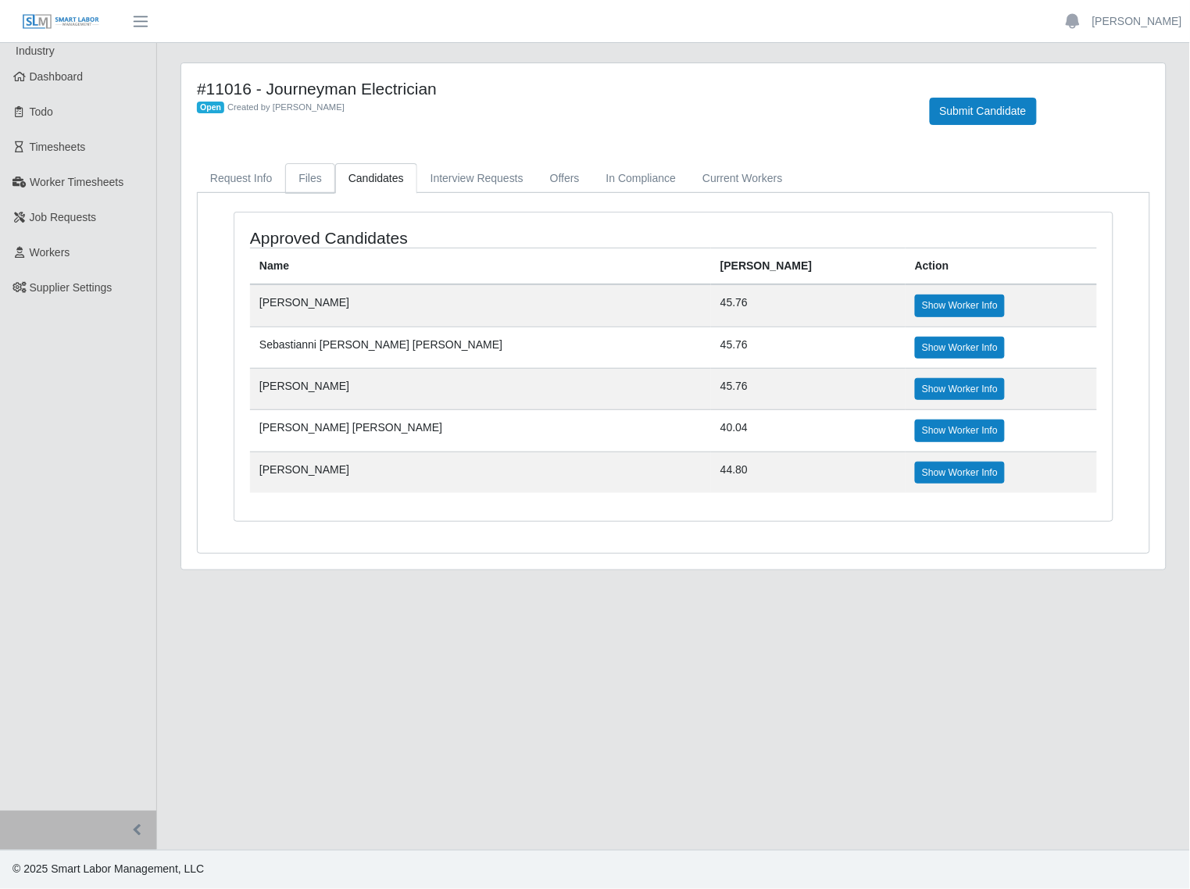
click at [327, 176] on link "Files" at bounding box center [310, 178] width 50 height 30
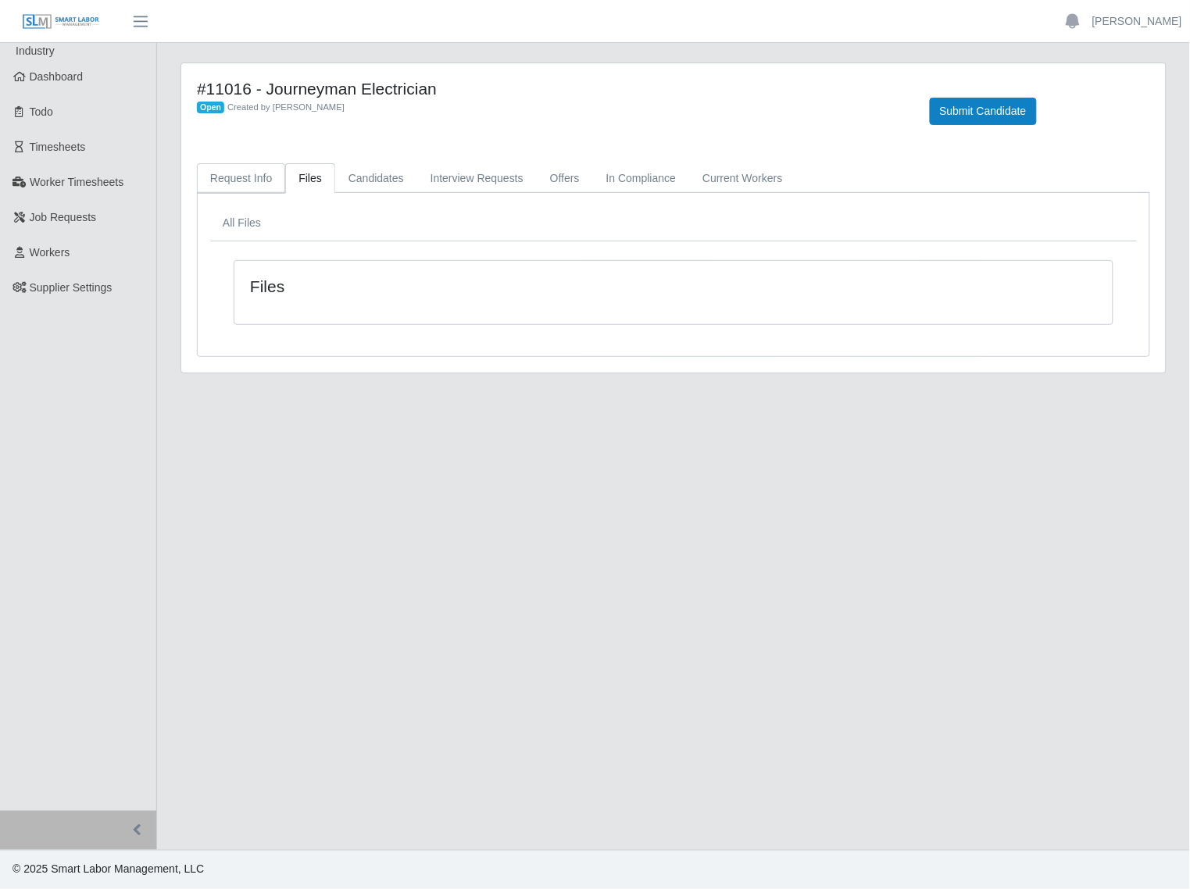
click at [256, 172] on link "Request Info" at bounding box center [241, 178] width 88 height 30
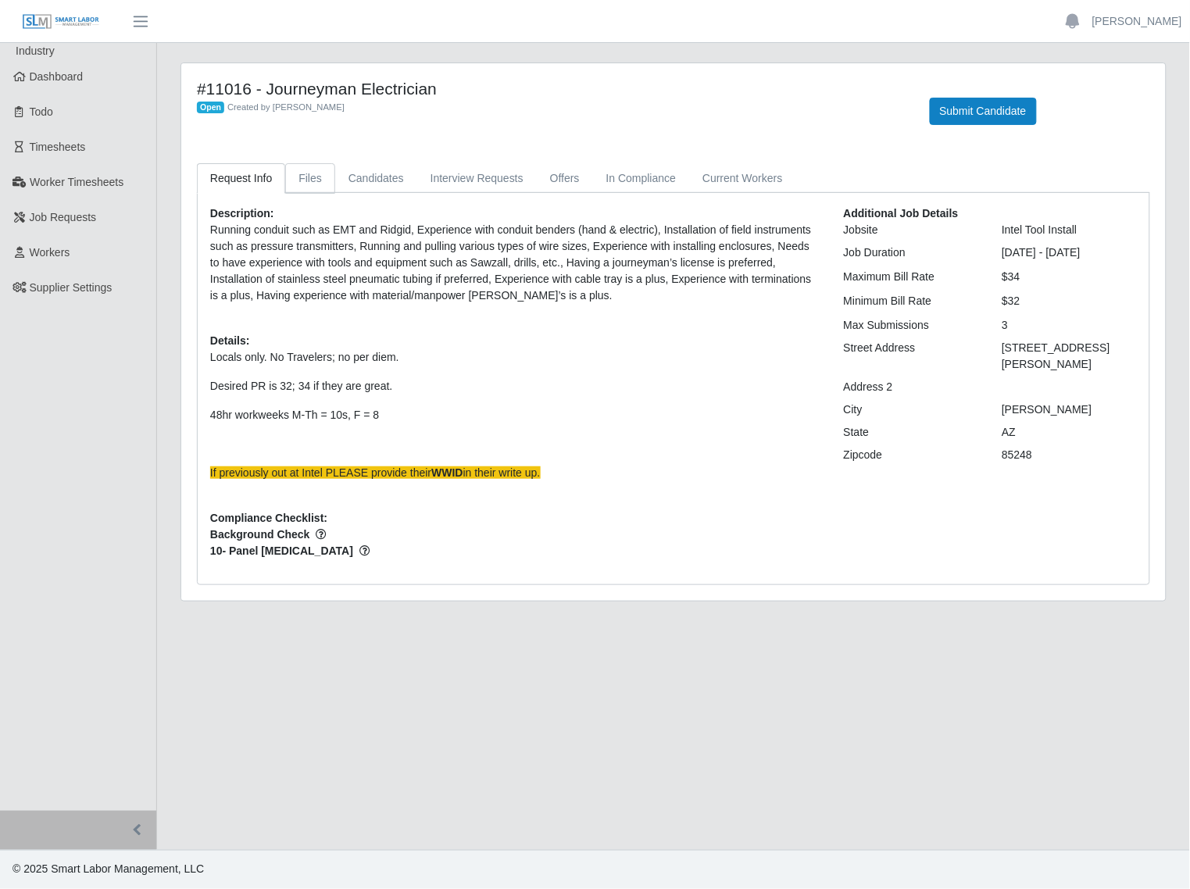
click at [301, 170] on link "Files" at bounding box center [310, 178] width 50 height 30
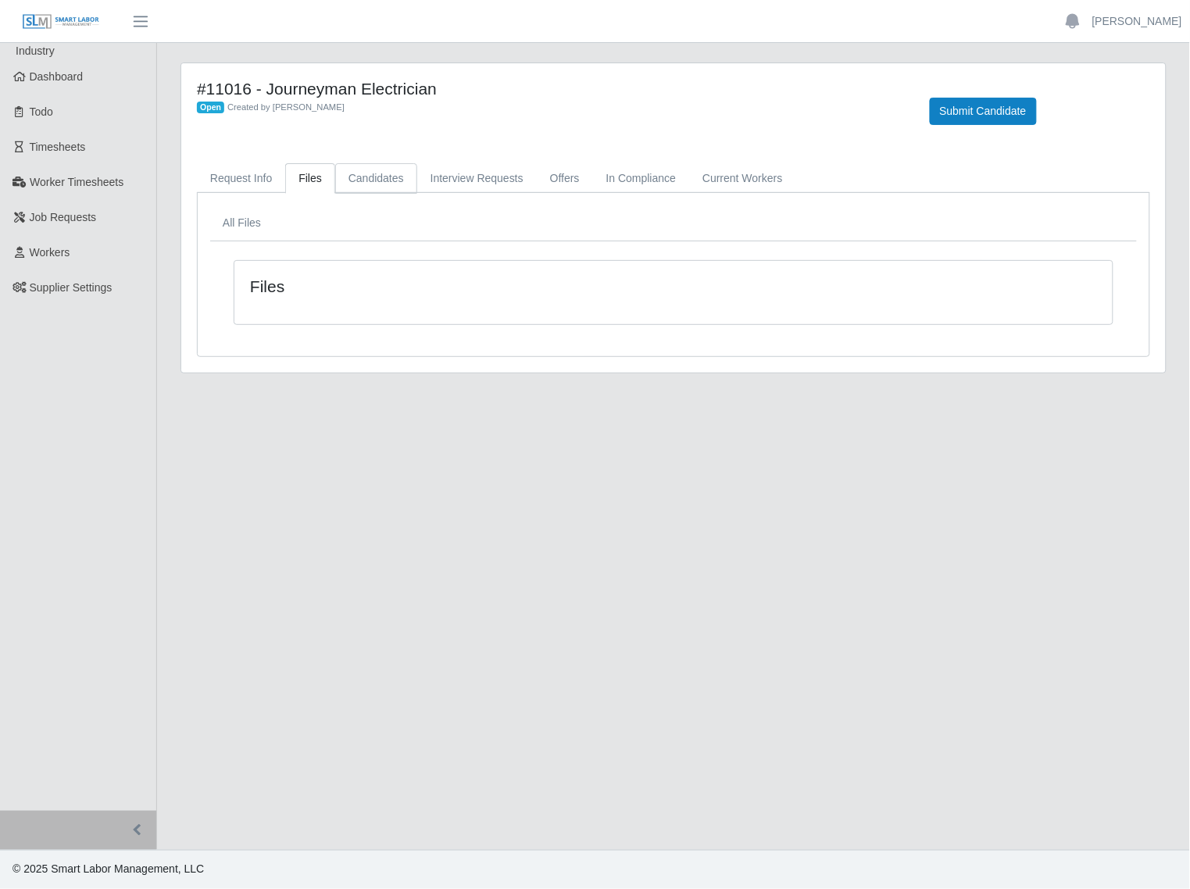
click at [363, 184] on link "Candidates" at bounding box center [376, 178] width 82 height 30
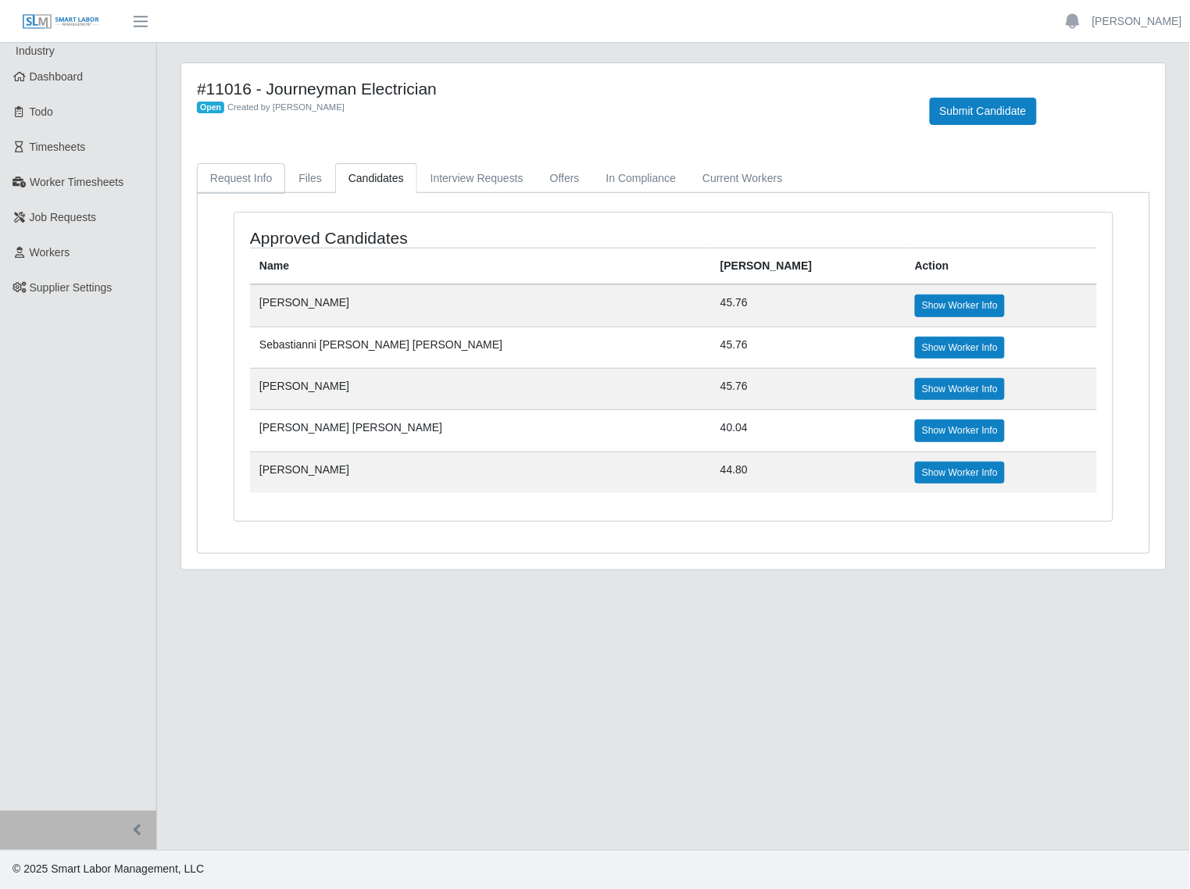
click at [262, 189] on link "Request Info" at bounding box center [241, 178] width 88 height 30
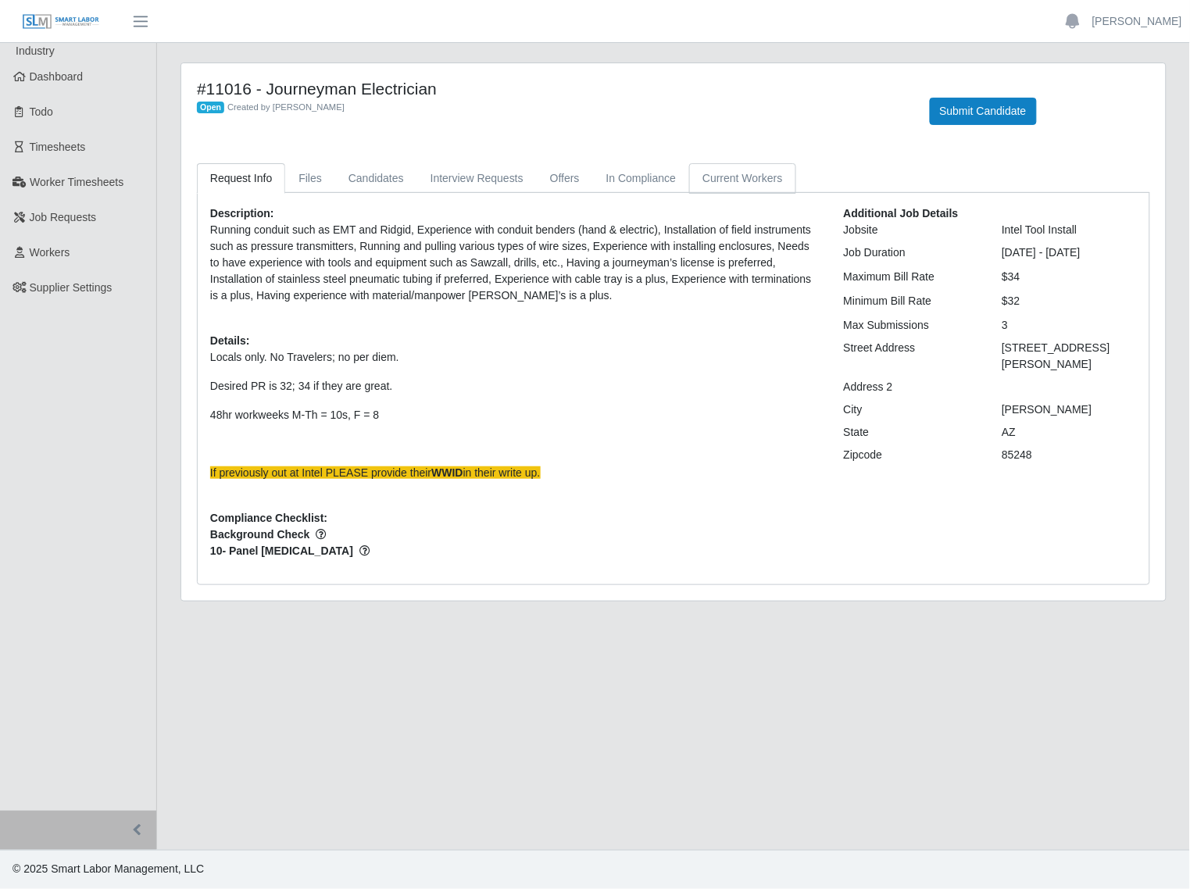
click at [724, 182] on link "Current Workers" at bounding box center [742, 178] width 106 height 30
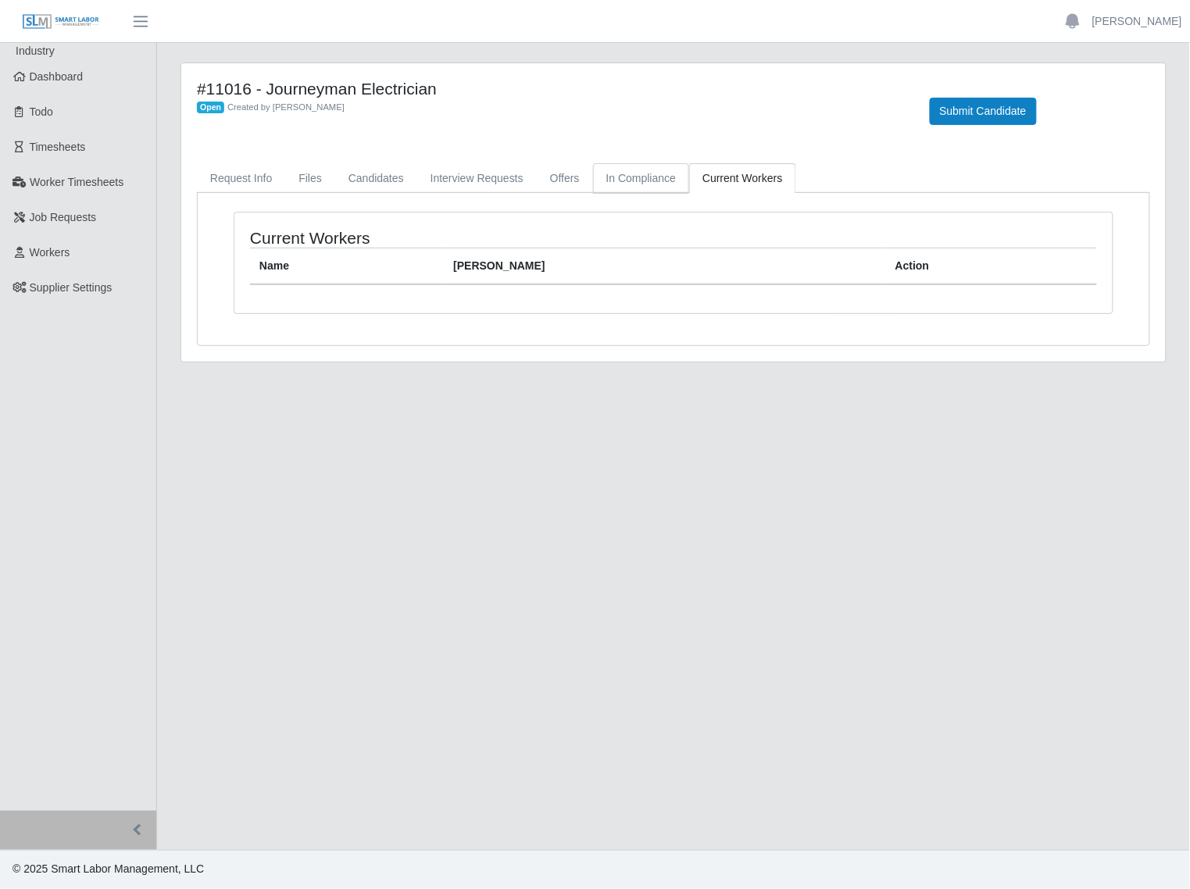
click at [637, 187] on link "In Compliance" at bounding box center [641, 178] width 97 height 30
click at [565, 187] on link "Offers" at bounding box center [565, 178] width 56 height 30
click at [491, 184] on link "Interview Requests" at bounding box center [477, 178] width 120 height 30
click at [383, 185] on link "Candidates" at bounding box center [376, 178] width 82 height 30
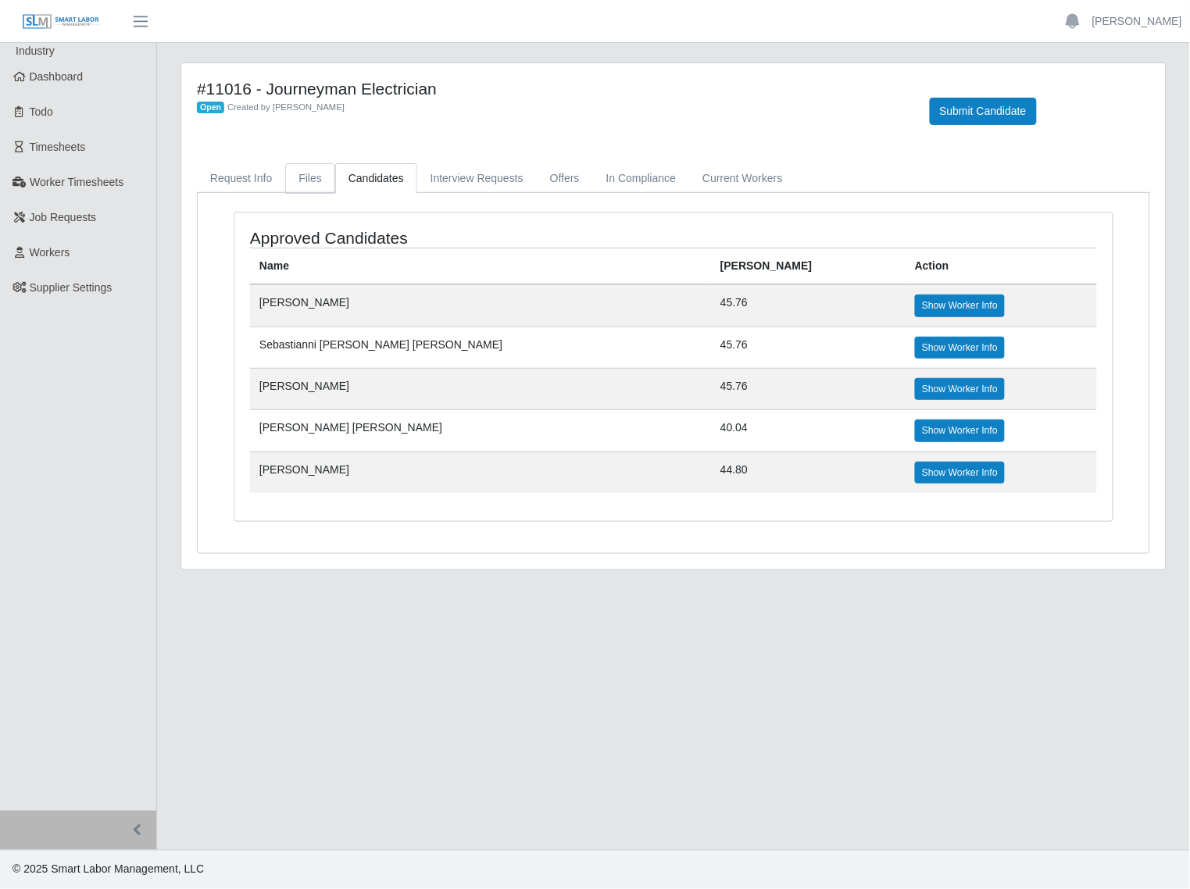
click at [316, 181] on link "Files" at bounding box center [310, 178] width 50 height 30
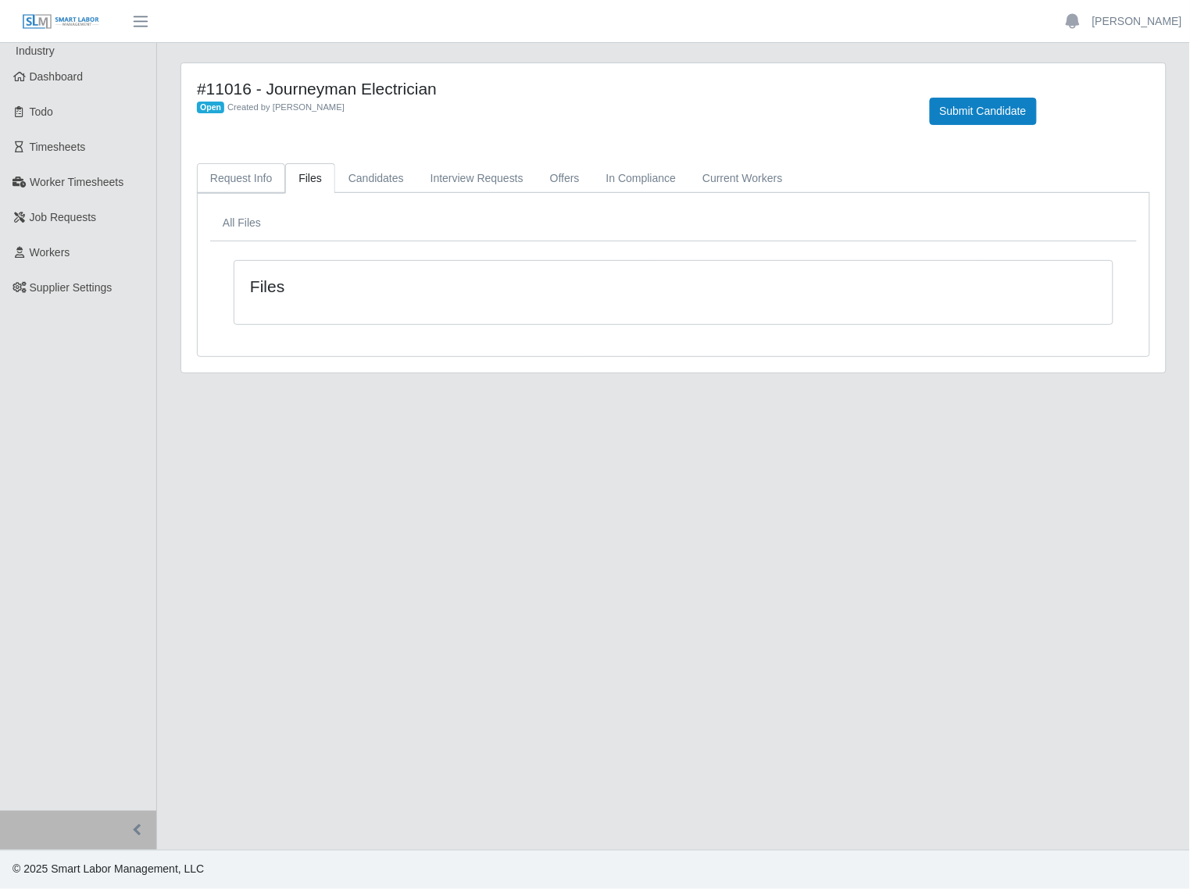
click at [237, 184] on link "Request Info" at bounding box center [241, 178] width 88 height 30
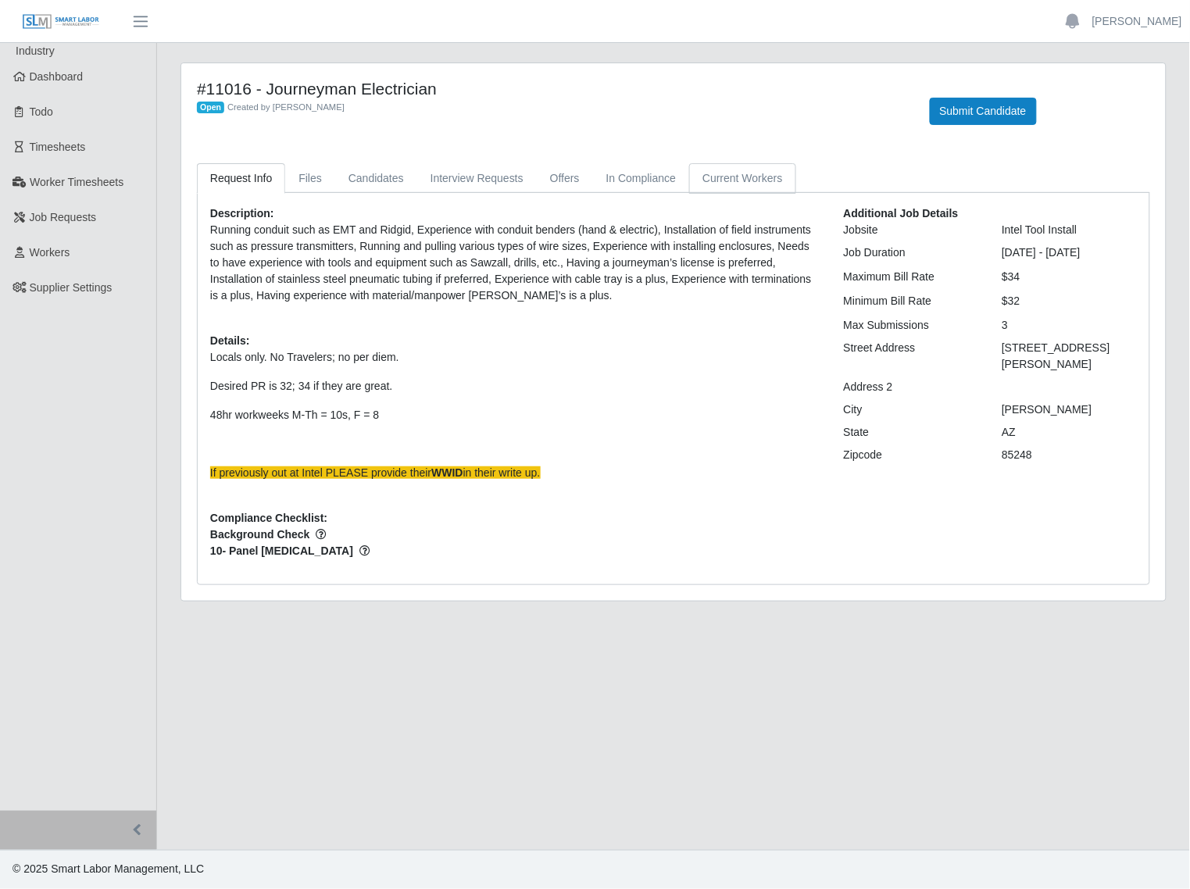
click at [737, 184] on link "Current Workers" at bounding box center [742, 178] width 106 height 30
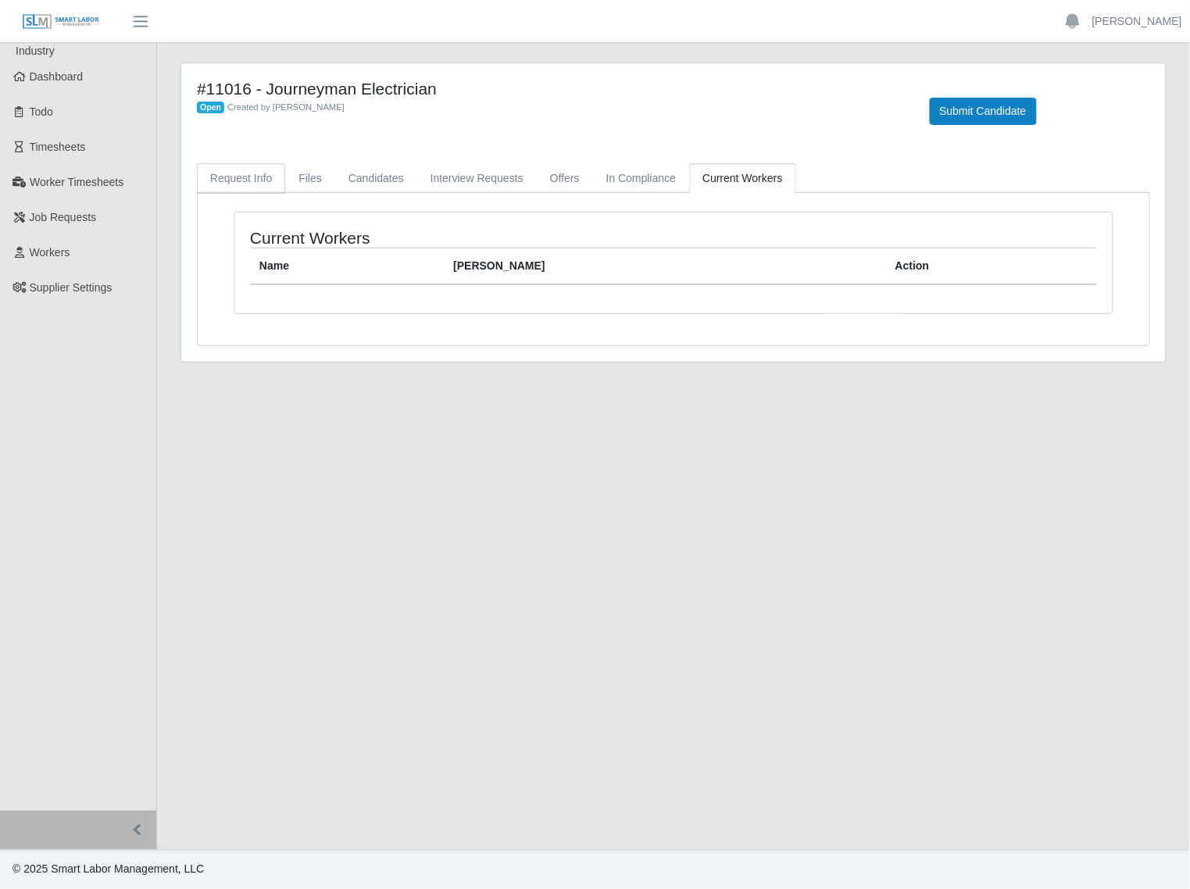
click at [247, 178] on link "Request Info" at bounding box center [241, 178] width 88 height 30
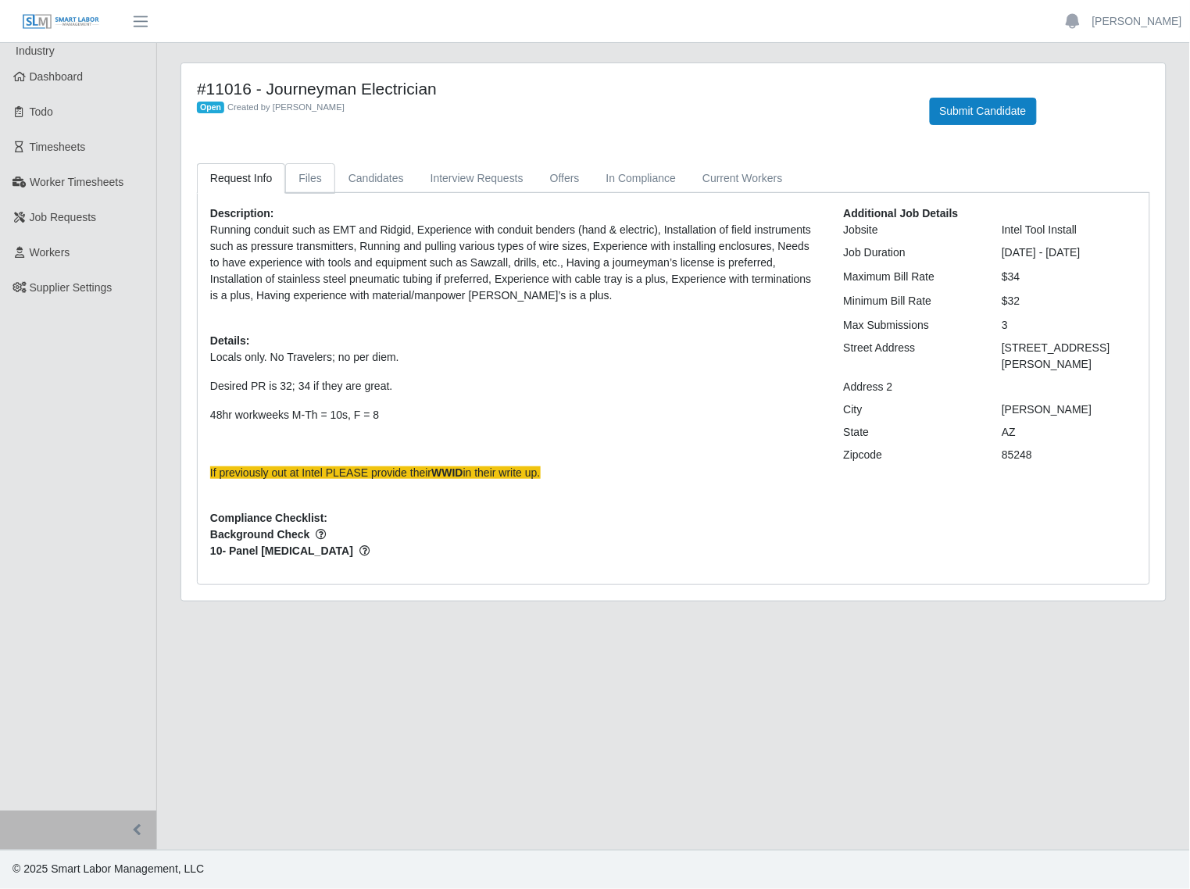
click at [291, 177] on link "Files" at bounding box center [310, 178] width 50 height 30
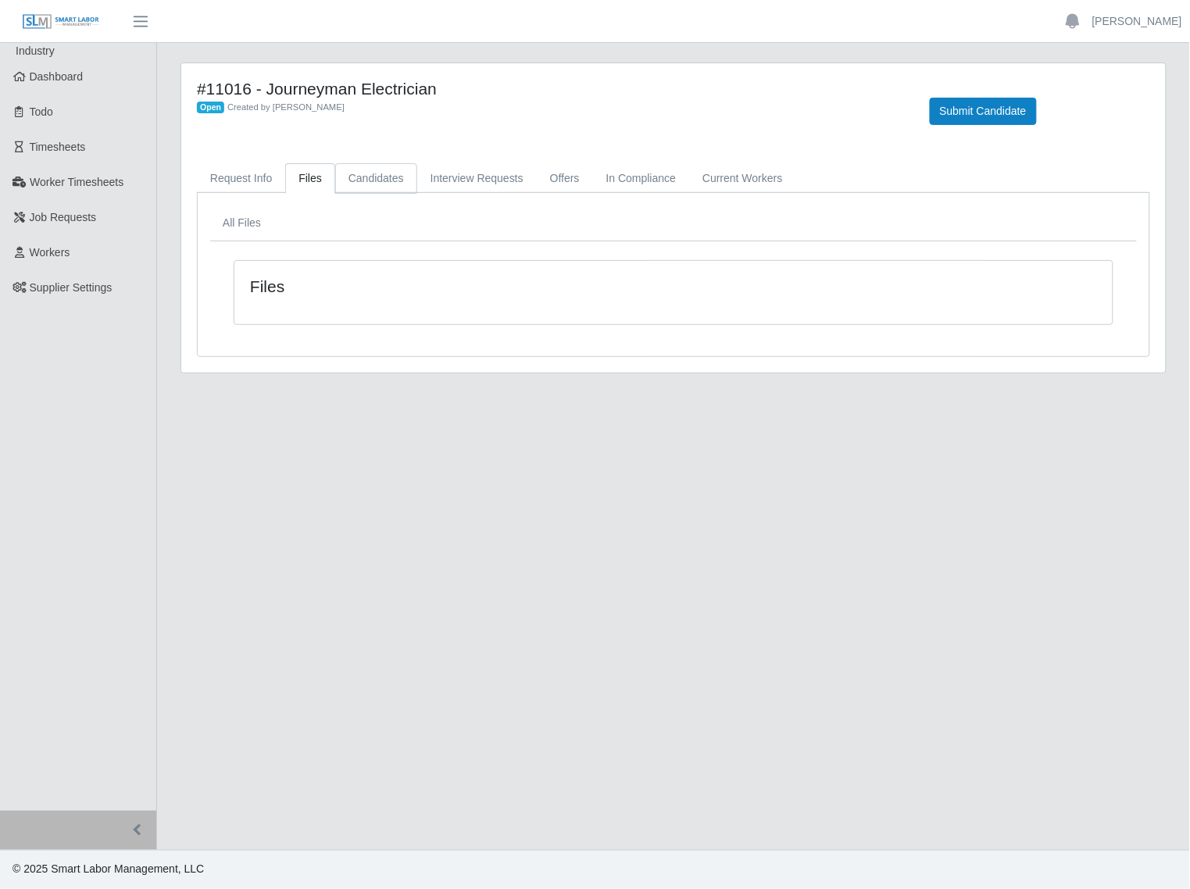
click at [384, 177] on link "Candidates" at bounding box center [376, 178] width 82 height 30
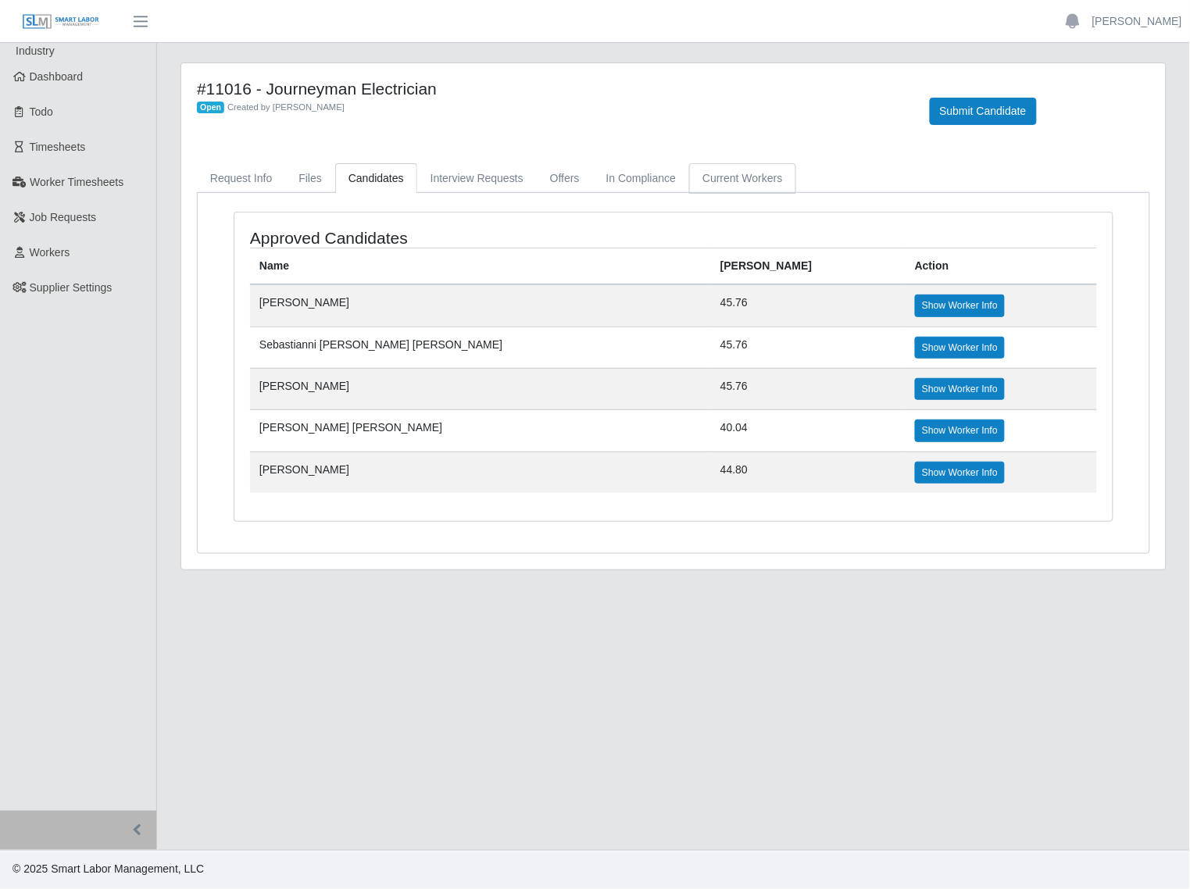
click at [738, 174] on link "Current Workers" at bounding box center [742, 178] width 106 height 30
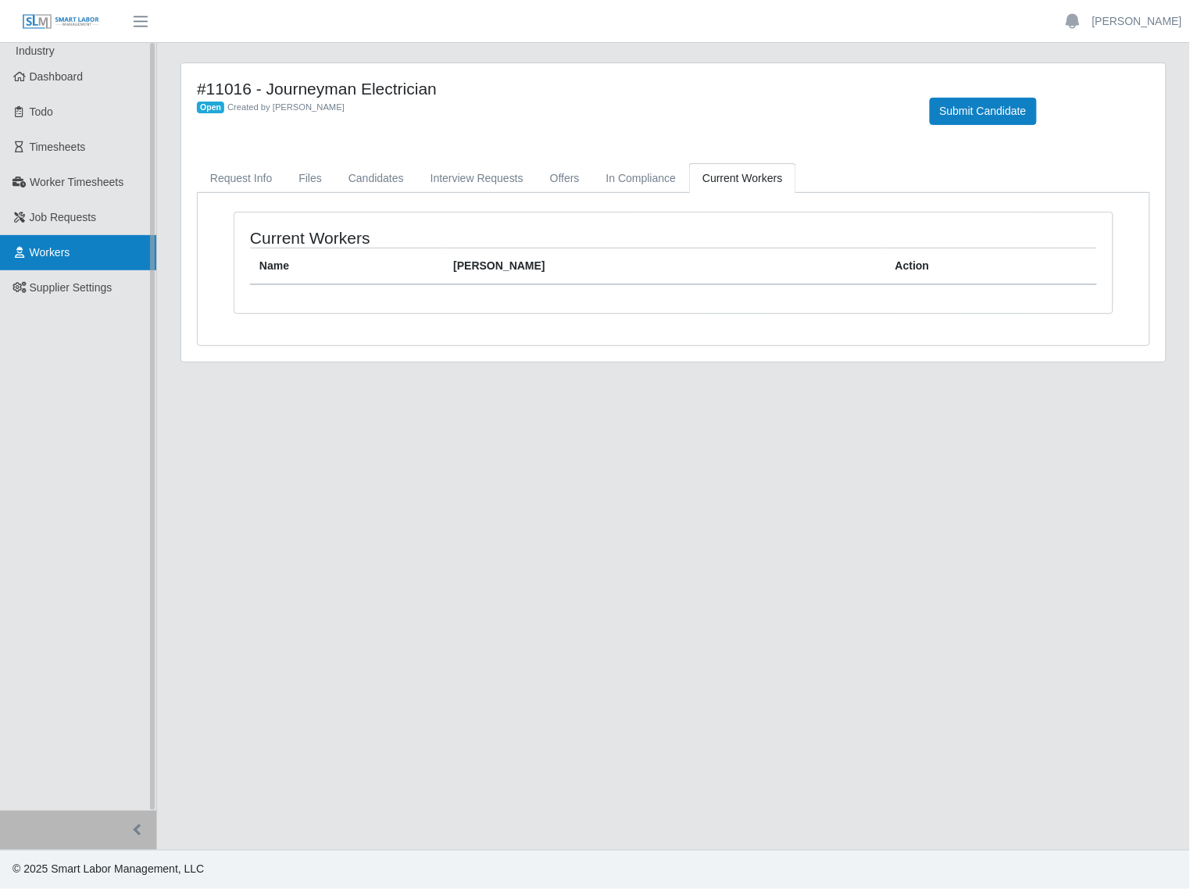
click at [79, 250] on link "Workers" at bounding box center [78, 252] width 156 height 35
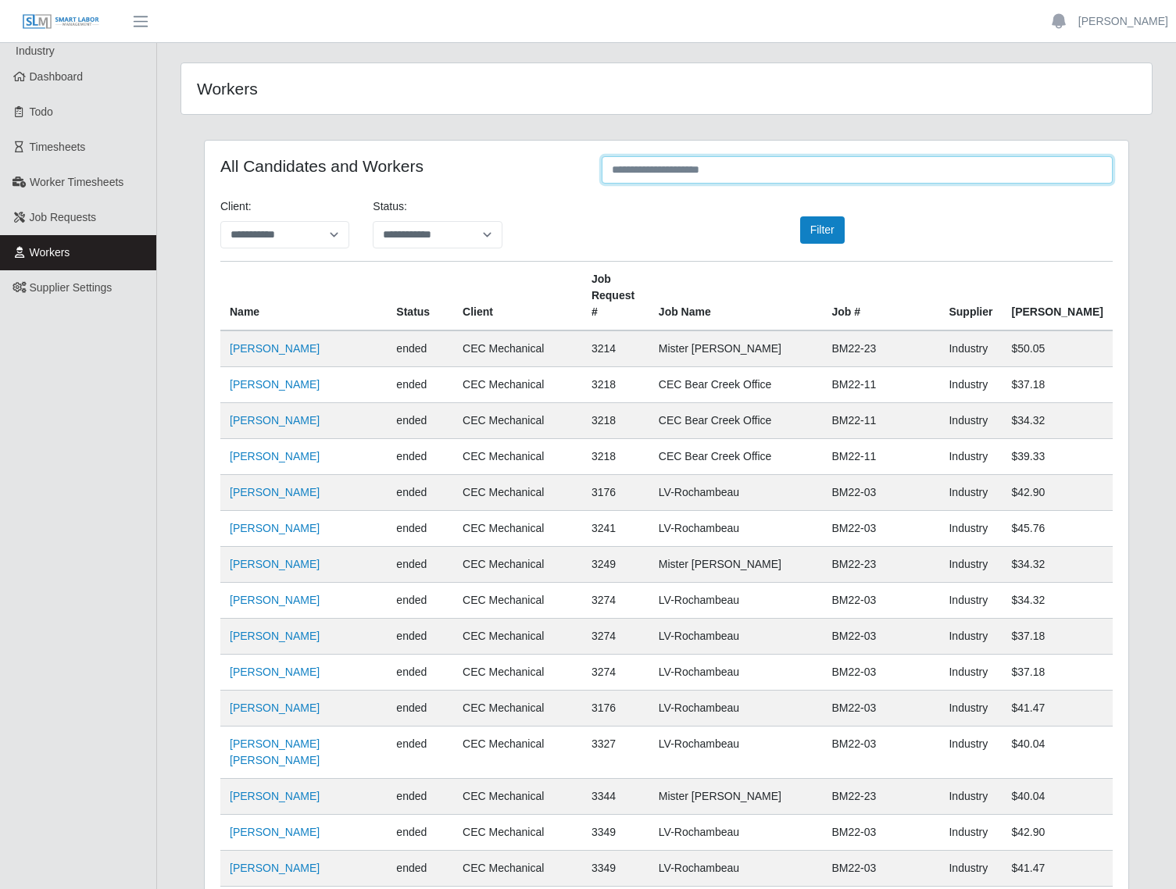
click at [677, 174] on input "text" at bounding box center [857, 169] width 511 height 27
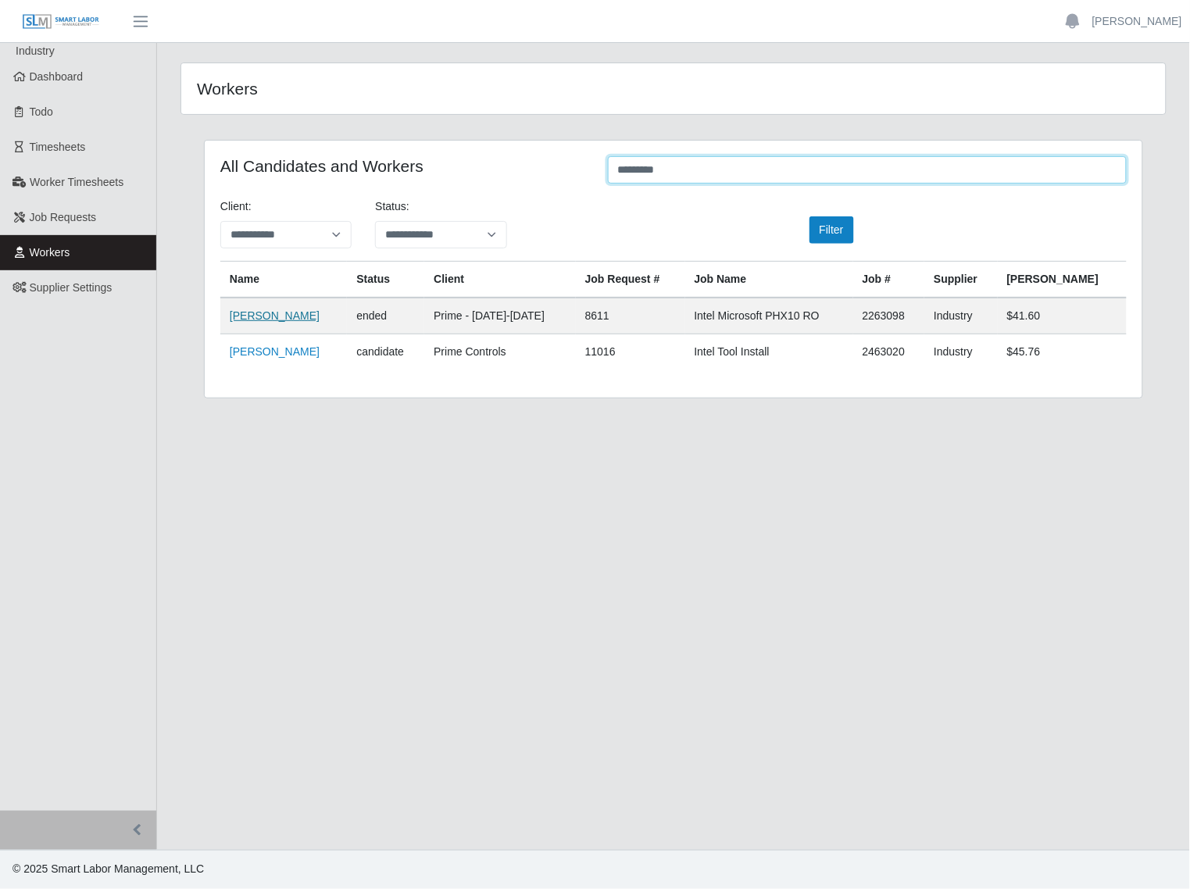
type input "*********"
click at [285, 319] on link "[PERSON_NAME]" at bounding box center [275, 315] width 90 height 12
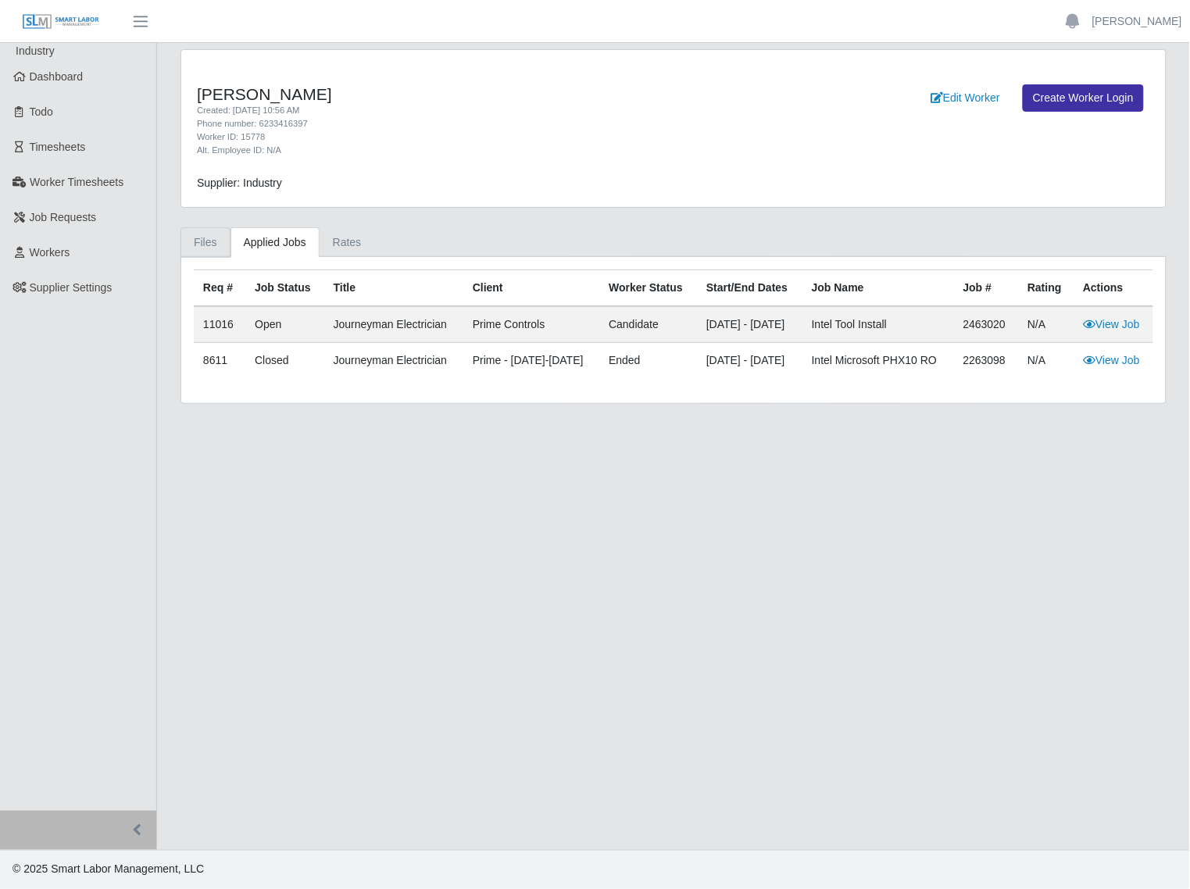
click at [204, 254] on link "Files" at bounding box center [205, 242] width 50 height 30
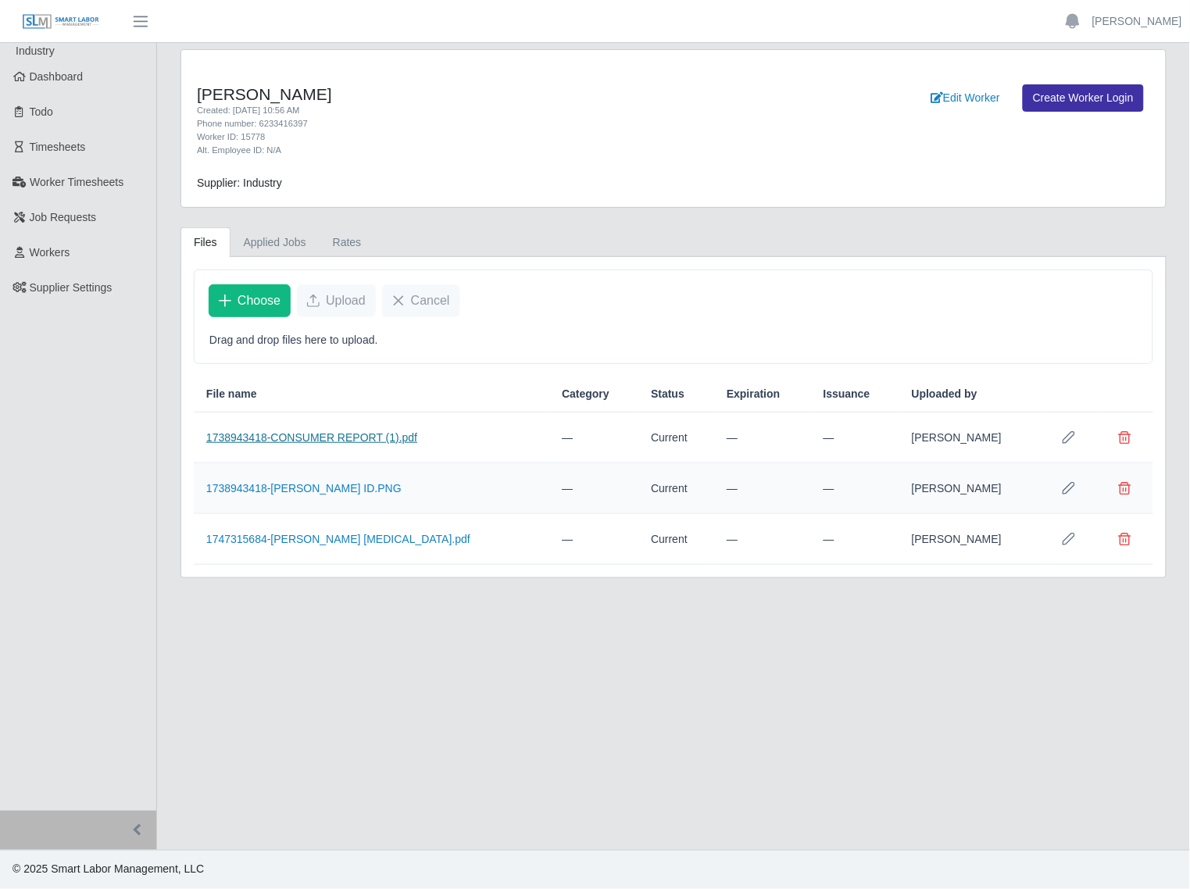
click at [307, 444] on link "1738943418-CONSUMER REPORT (1).pdf" at bounding box center [311, 437] width 211 height 12
click at [259, 309] on span "Choose" at bounding box center [258, 300] width 43 height 19
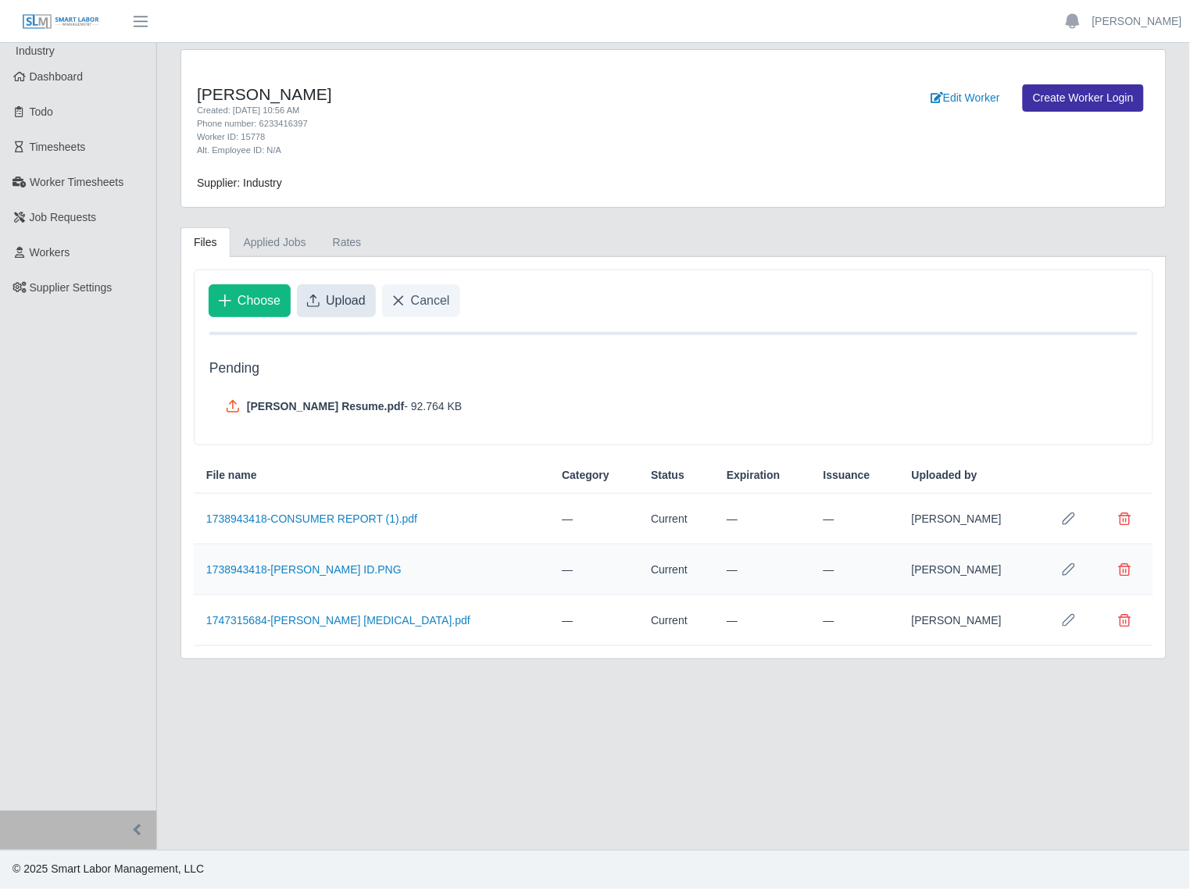
click at [346, 301] on span "Upload" at bounding box center [346, 300] width 40 height 19
